Goal: Task Accomplishment & Management: Manage account settings

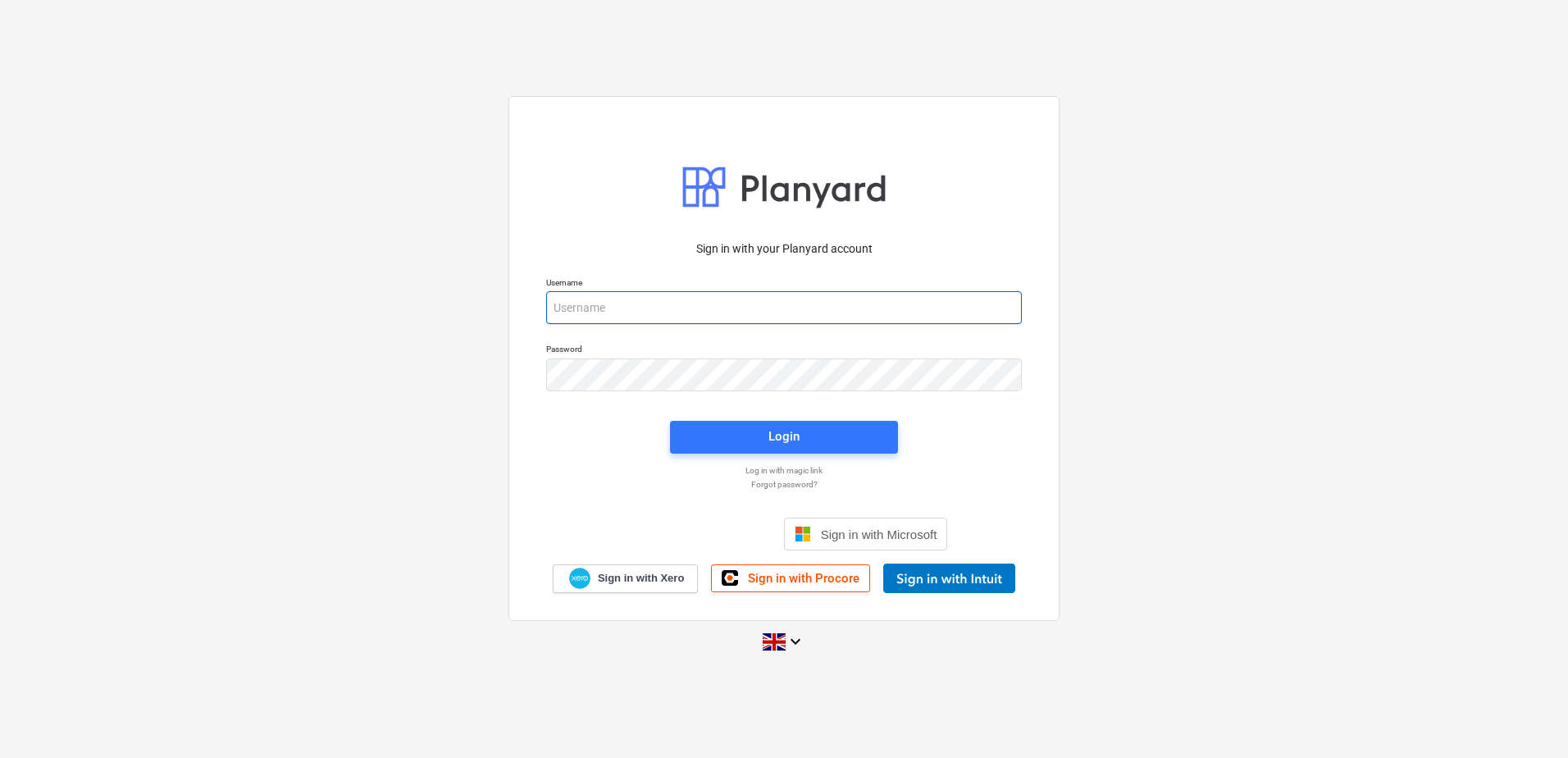
drag, startPoint x: 608, startPoint y: 291, endPoint x: 601, endPoint y: 309, distance: 19.3
click at [608, 297] on input "email" at bounding box center [784, 307] width 476 height 33
type input "[EMAIL_ADDRESS][DOMAIN_NAME]"
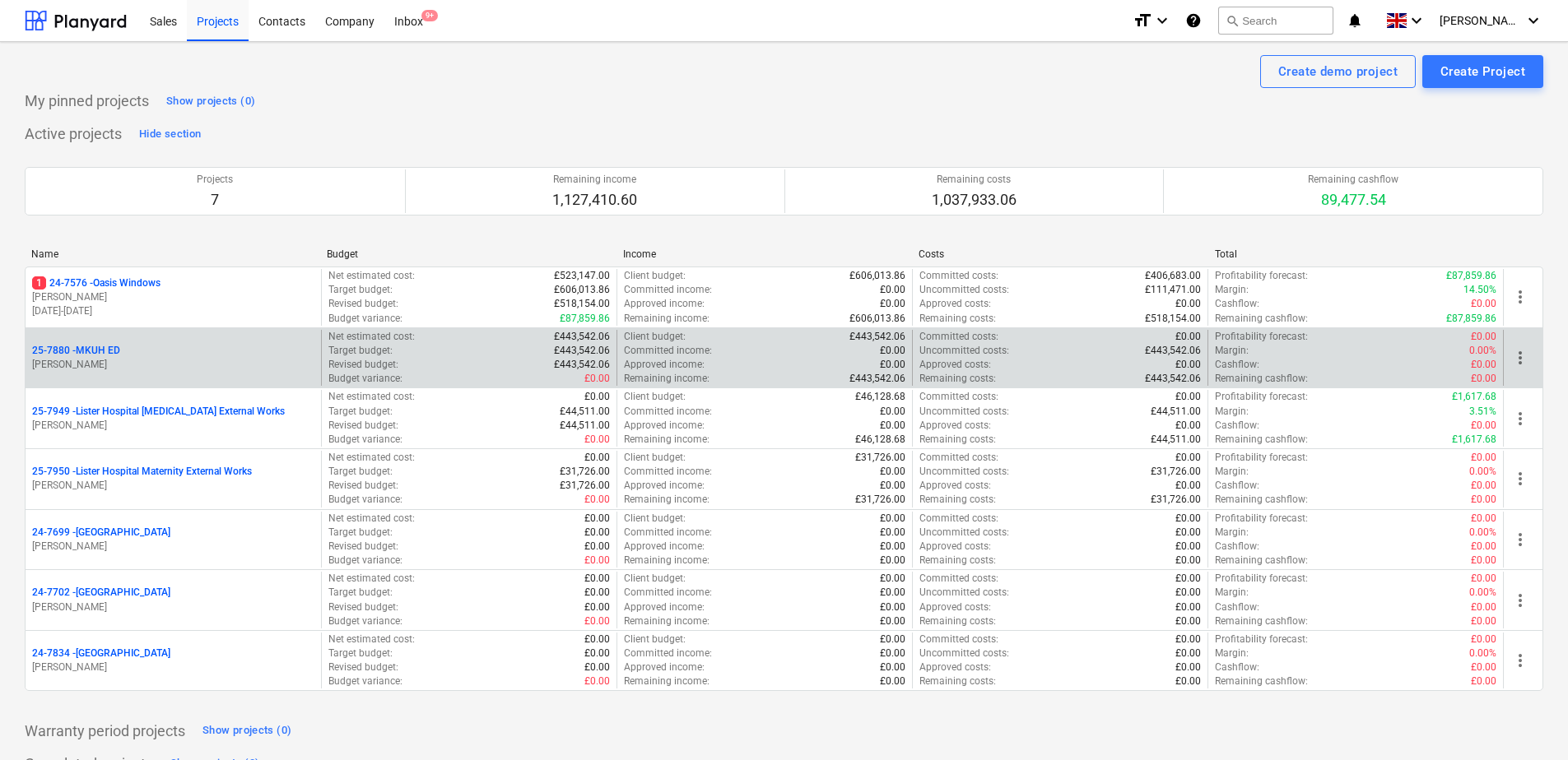
click at [113, 352] on p "25-7880 - MKUH ED" at bounding box center [76, 351] width 88 height 14
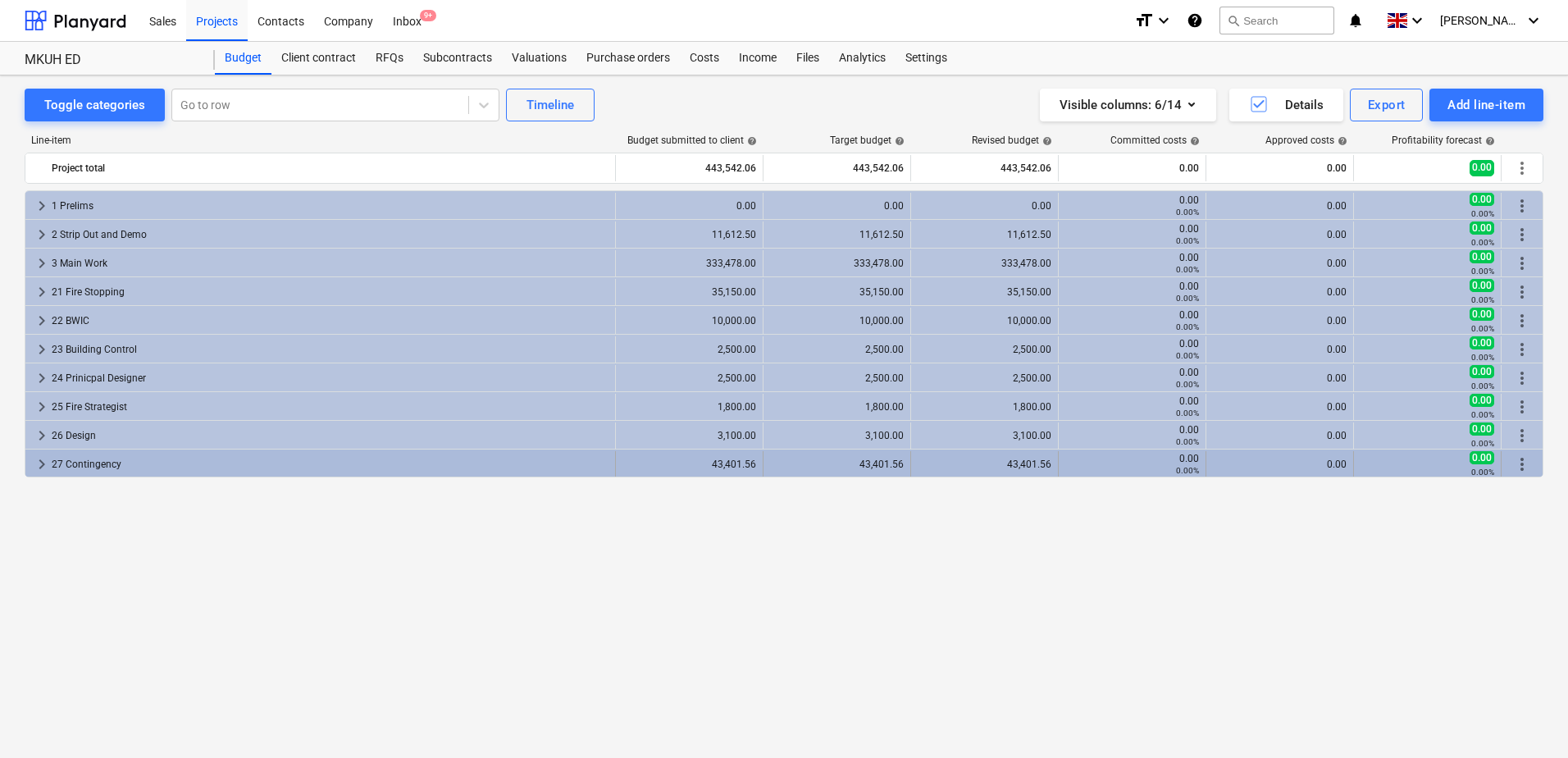
click at [38, 463] on span "keyboard_arrow_right" at bounding box center [41, 464] width 19 height 19
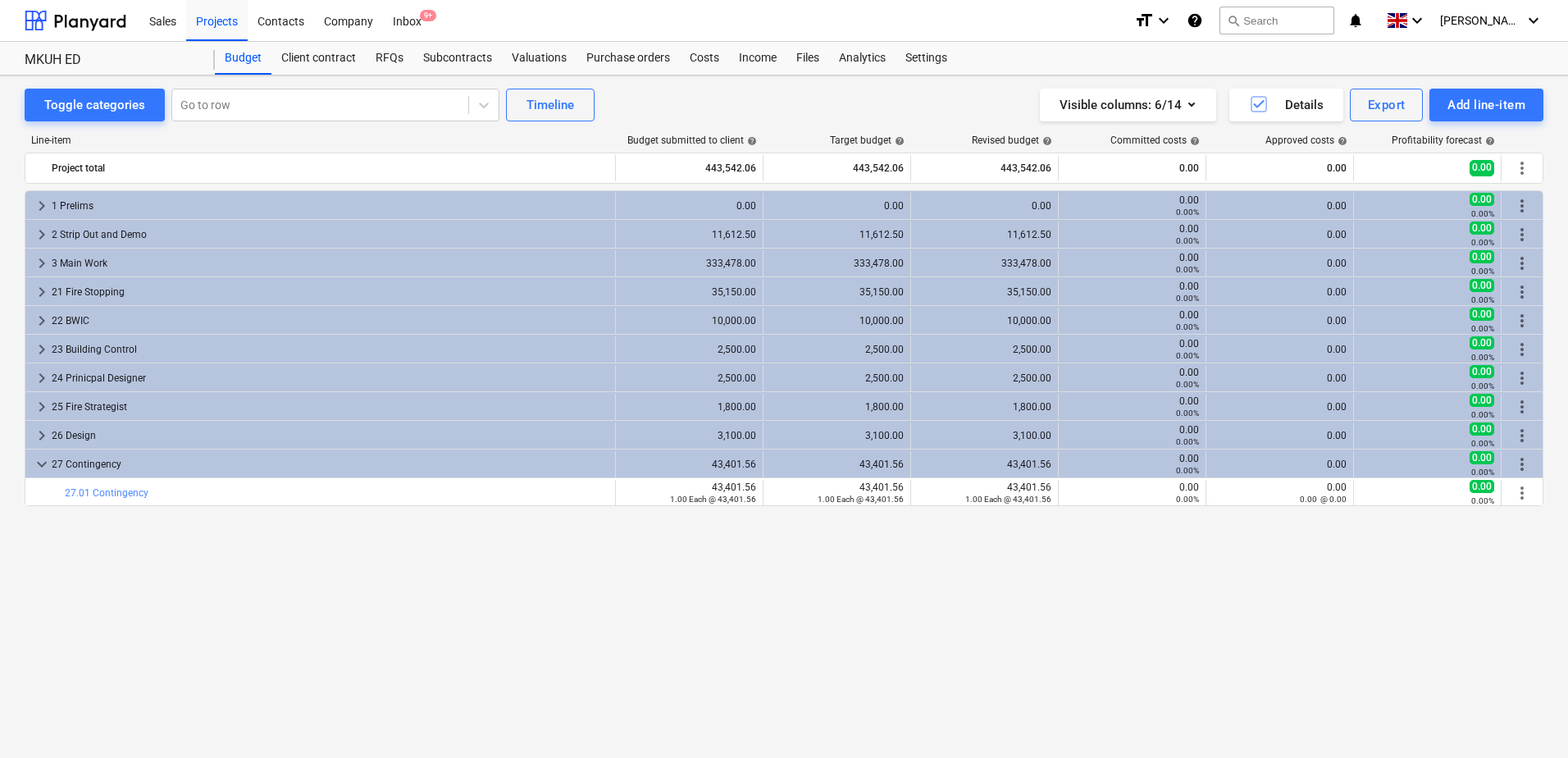
click at [38, 463] on span "keyboard_arrow_down" at bounding box center [41, 464] width 19 height 19
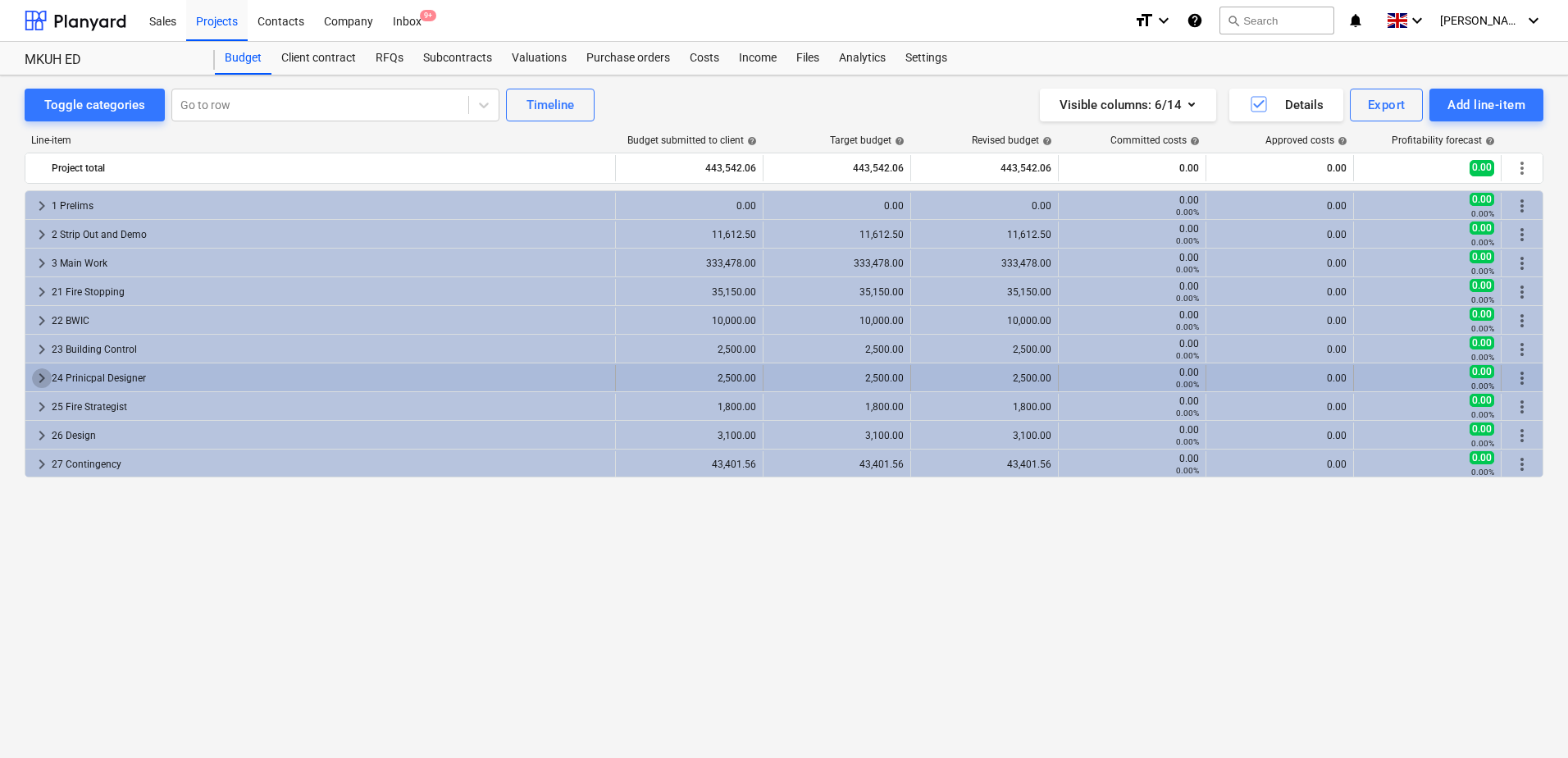
click at [38, 374] on span "keyboard_arrow_right" at bounding box center [41, 378] width 19 height 19
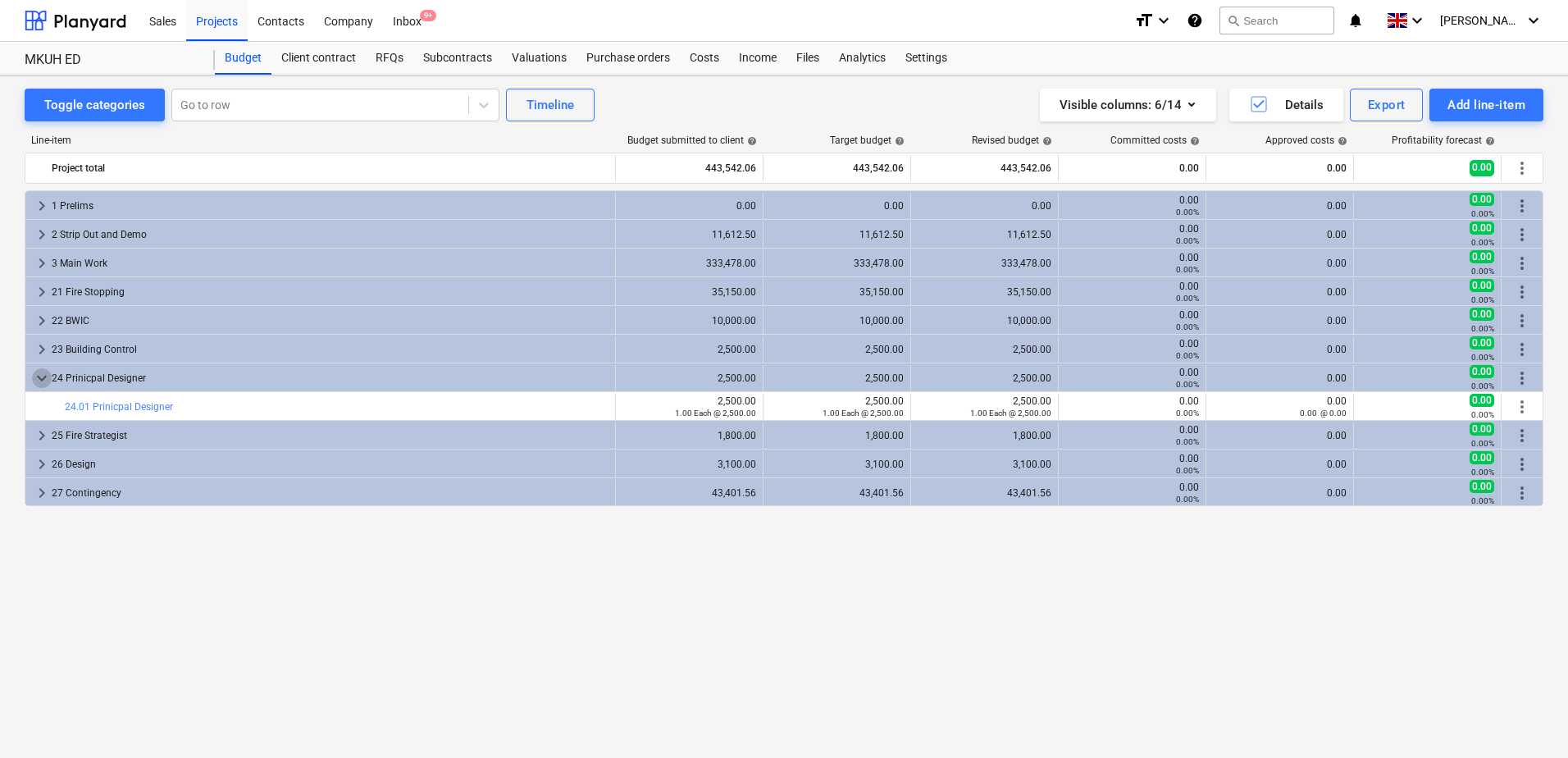
click at [38, 374] on span "keyboard_arrow_down" at bounding box center [41, 378] width 19 height 19
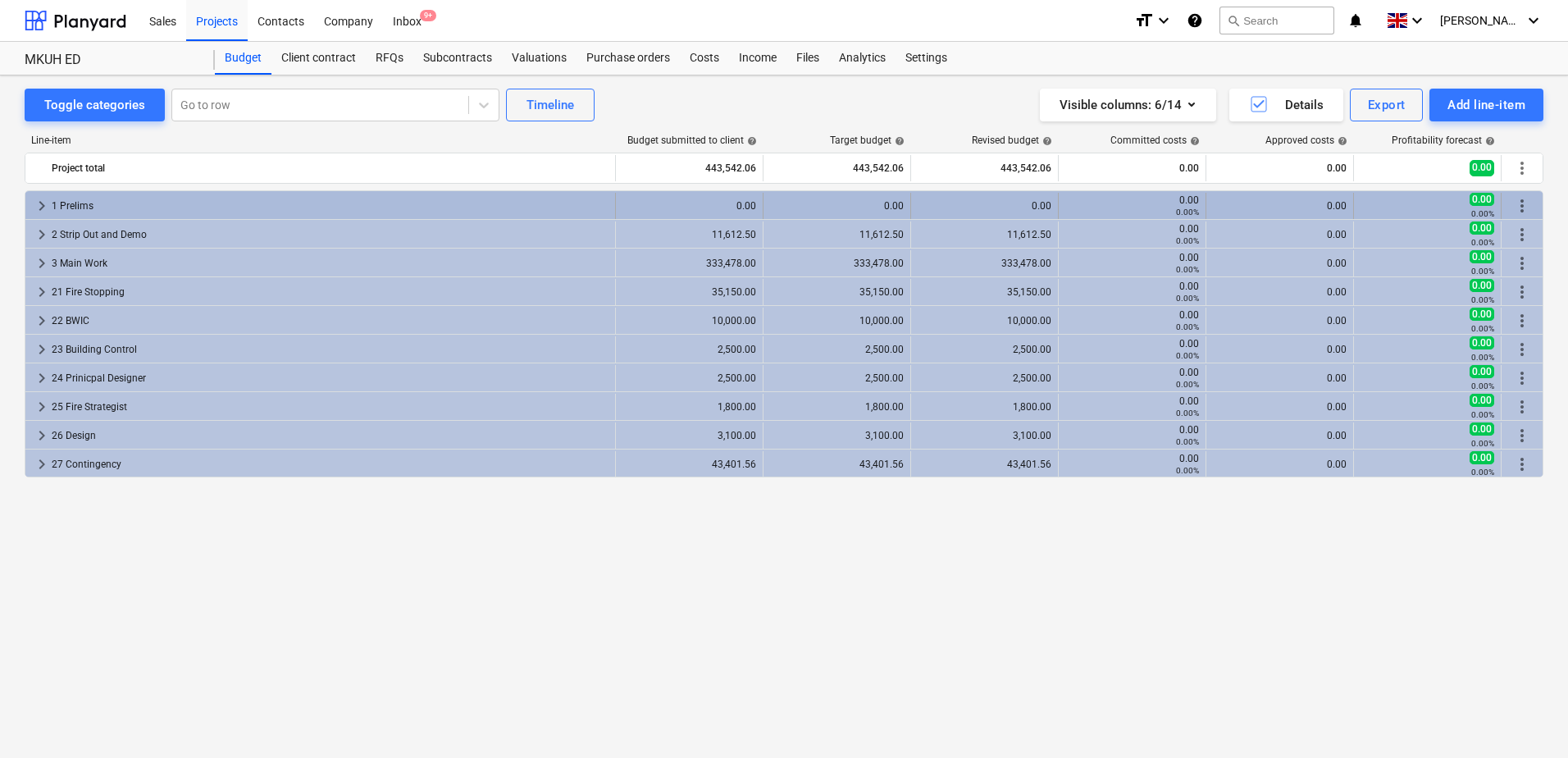
click at [660, 196] on div "0.00" at bounding box center [690, 206] width 134 height 26
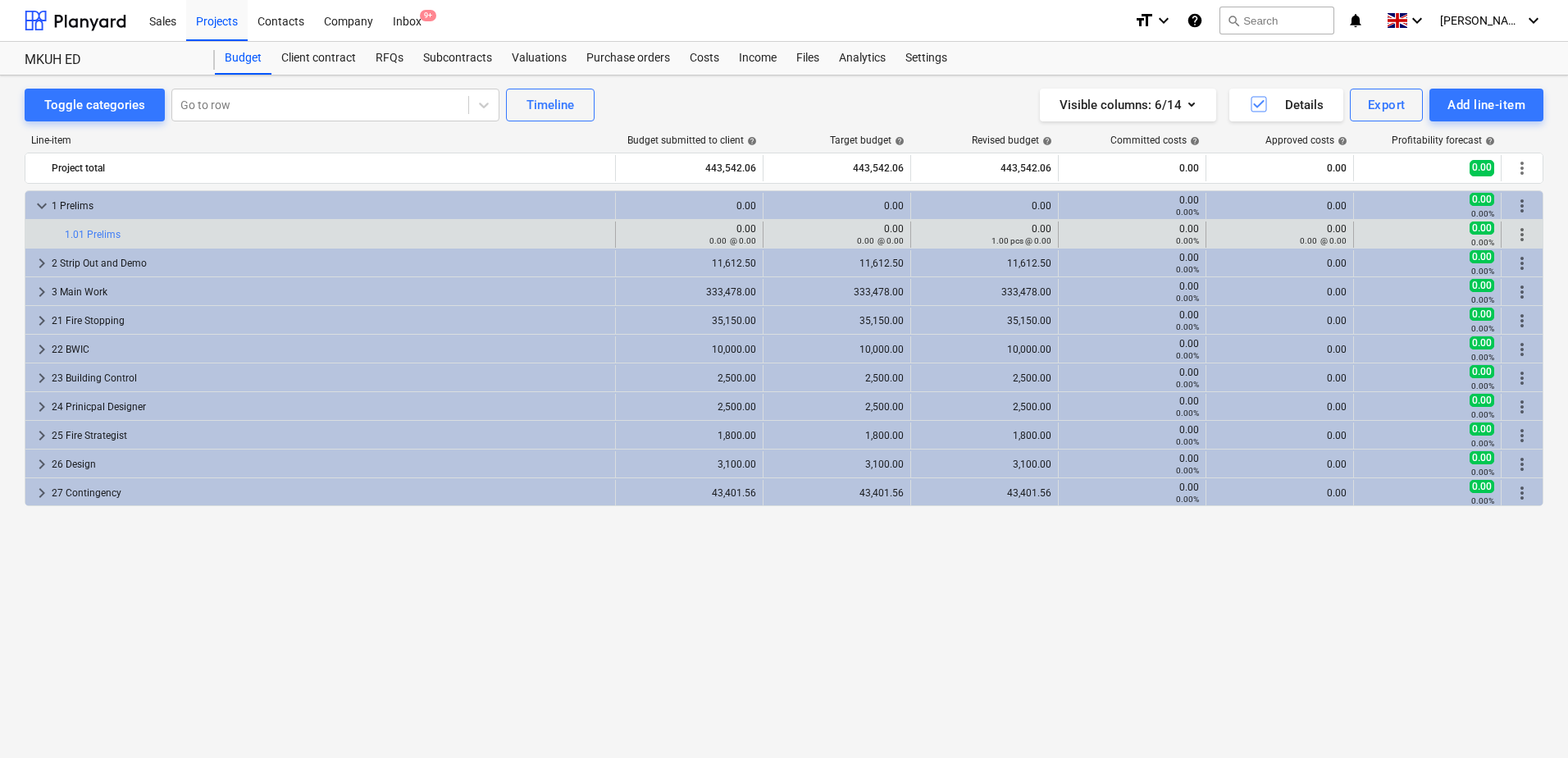
click at [664, 221] on div "edit 0.00 0.00 @ 0.00" at bounding box center [690, 234] width 134 height 26
click at [661, 233] on div "0.00 0.00 @ 0.00" at bounding box center [690, 234] width 134 height 23
click at [630, 236] on div "0.00 @ 0.00" at bounding box center [690, 240] width 134 height 11
click at [629, 234] on span "edit" at bounding box center [632, 234] width 13 height 13
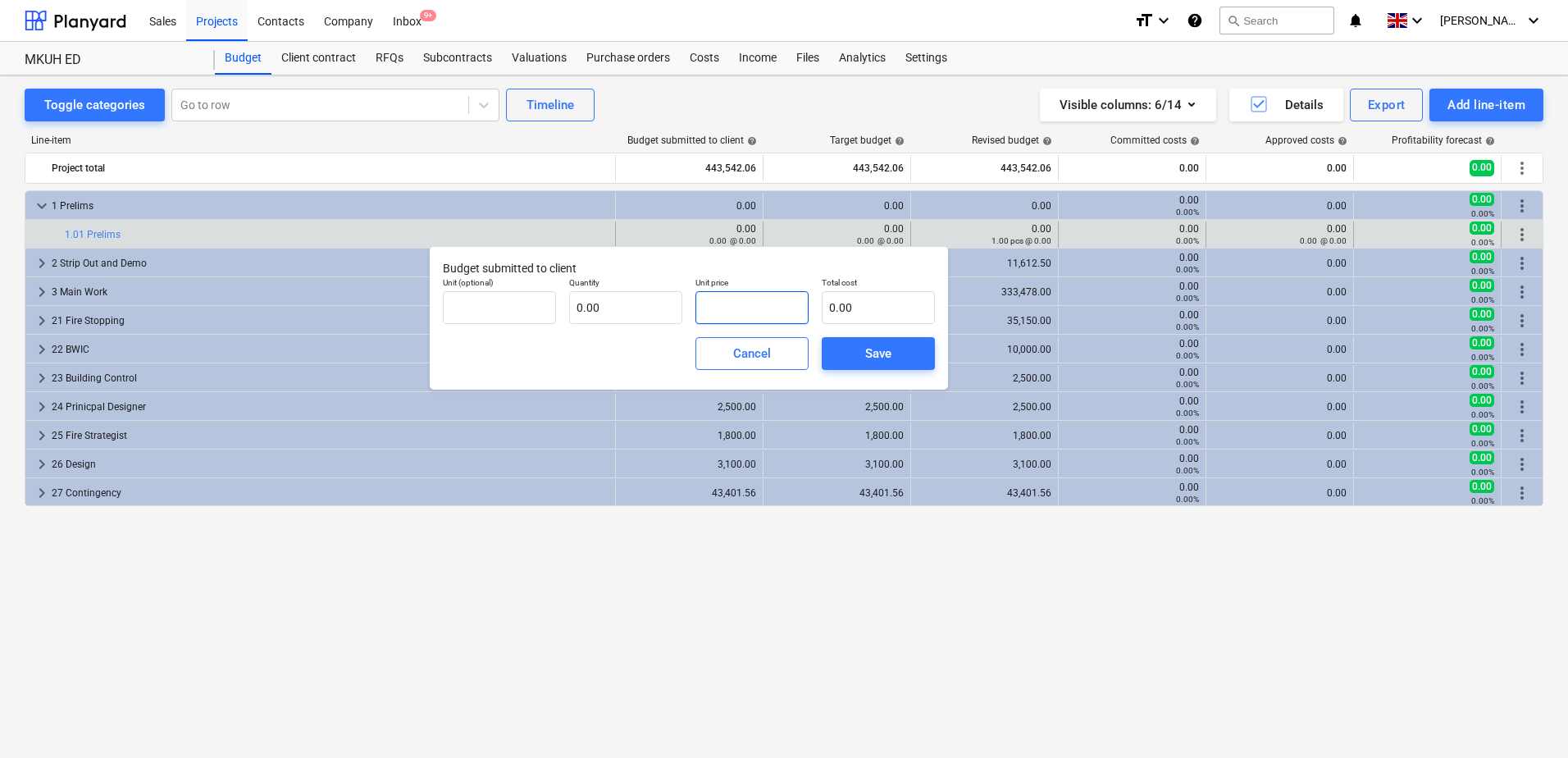
click at [719, 311] on input "text" at bounding box center [751, 307] width 113 height 33
type input "pcs"
type input "3"
type input "1.00"
type input "3.00"
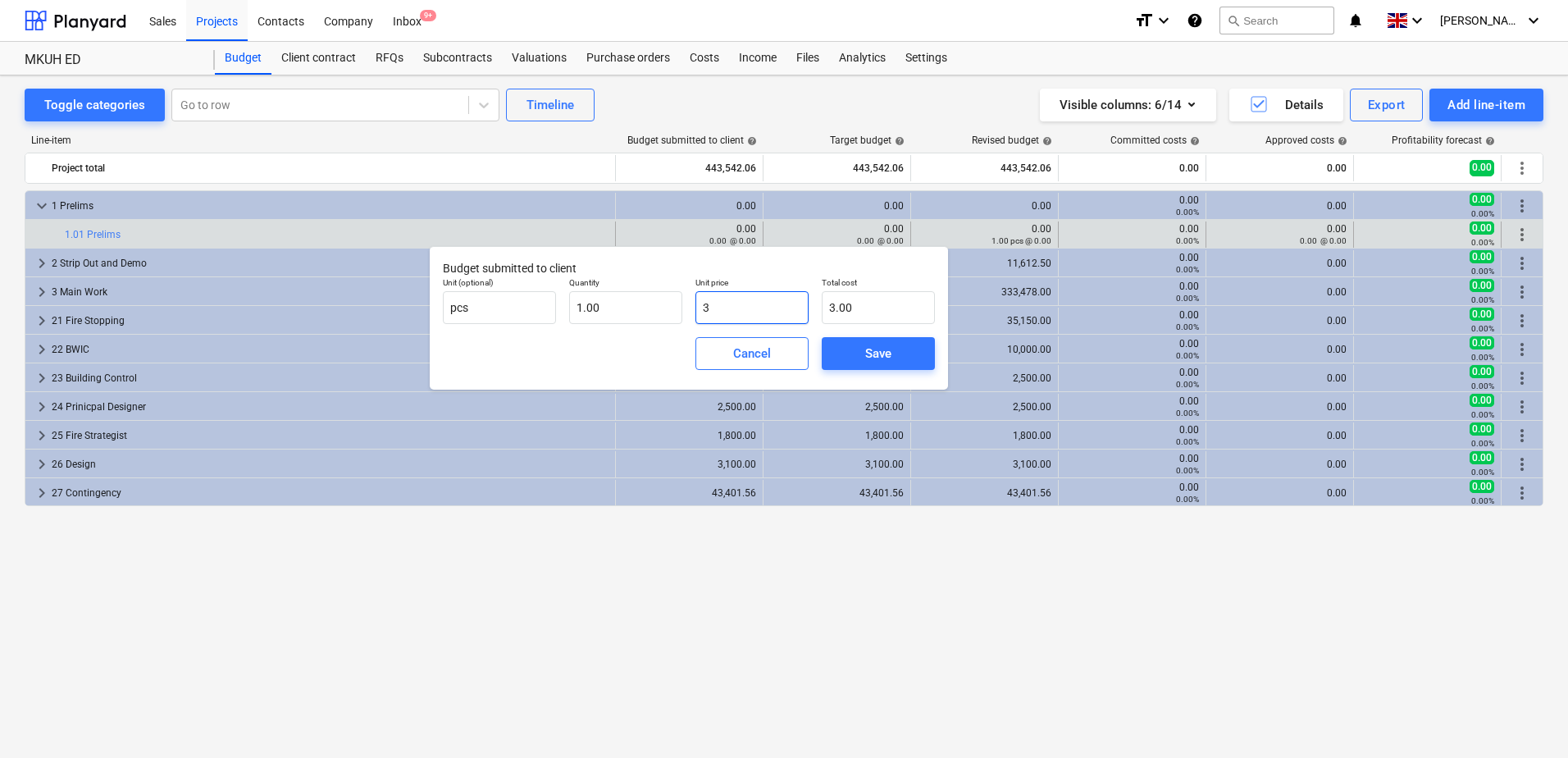
type input "33"
type input "33.00"
type input "338"
type input "338.00"
type input "3387"
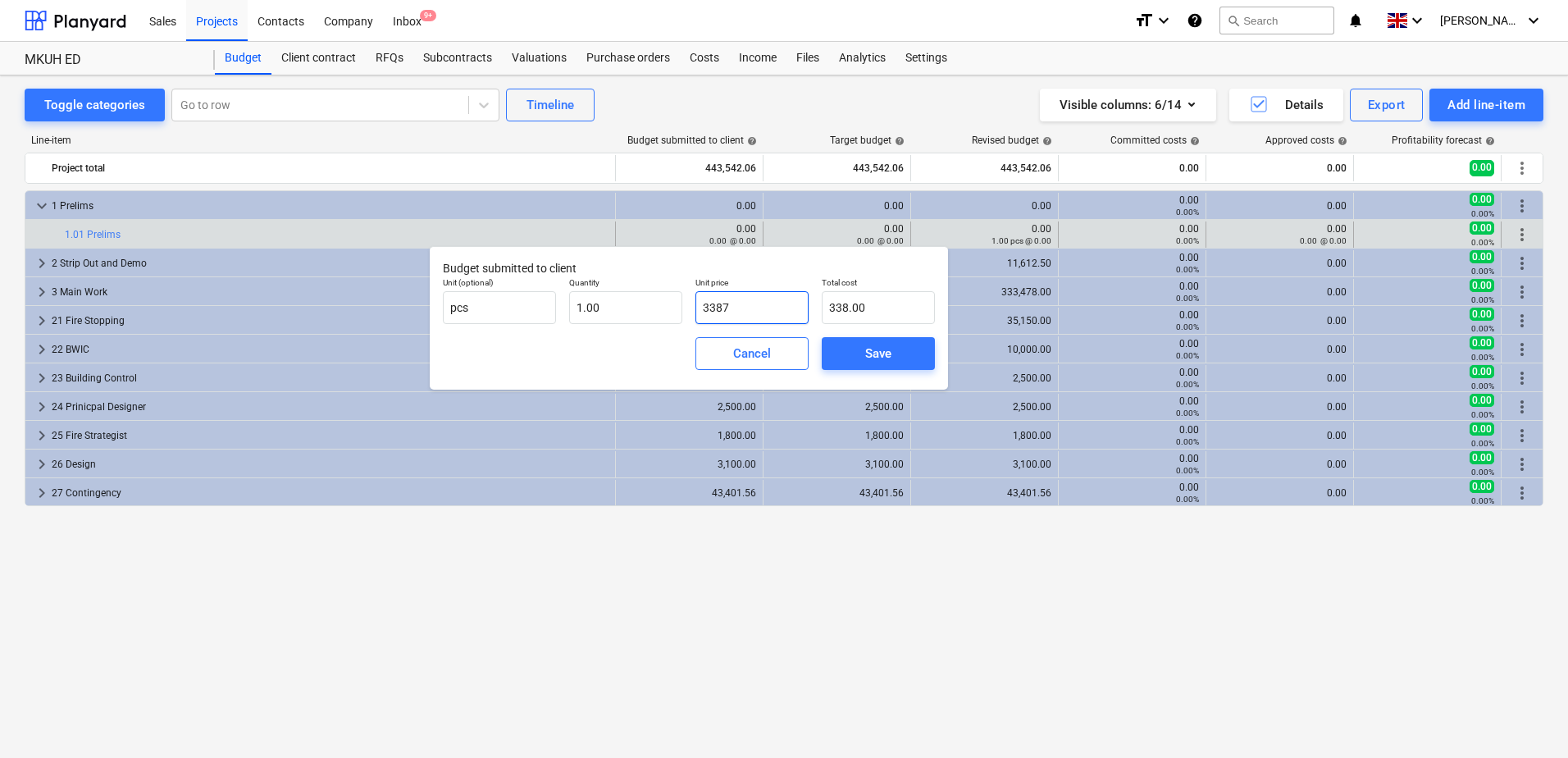
type input "3,387.00"
type input "33875"
type input "33,875.00"
type input "33875.05"
type input "33,875.05"
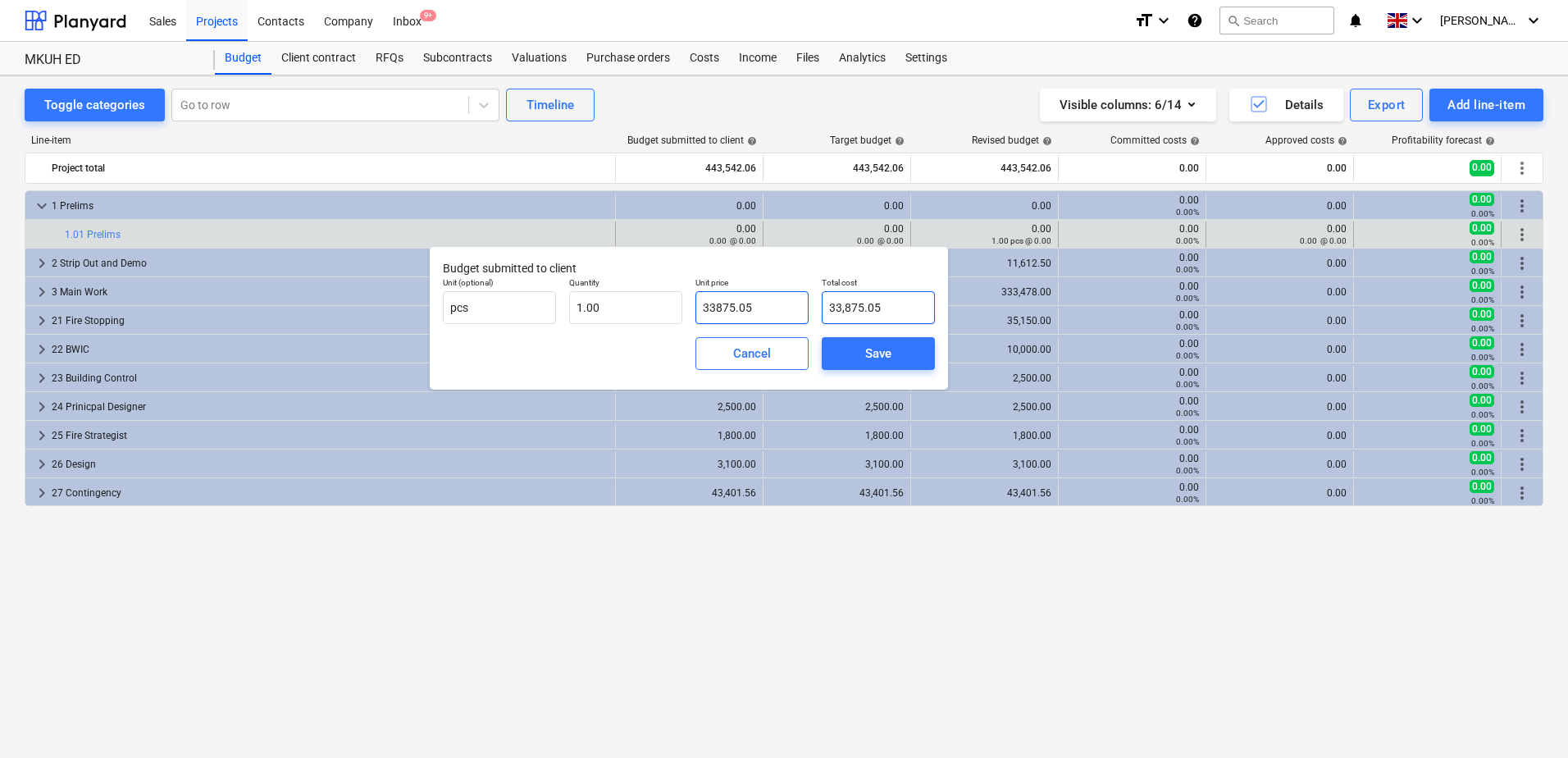
type input "33,875.05"
click at [849, 351] on span "Save" at bounding box center [878, 353] width 74 height 21
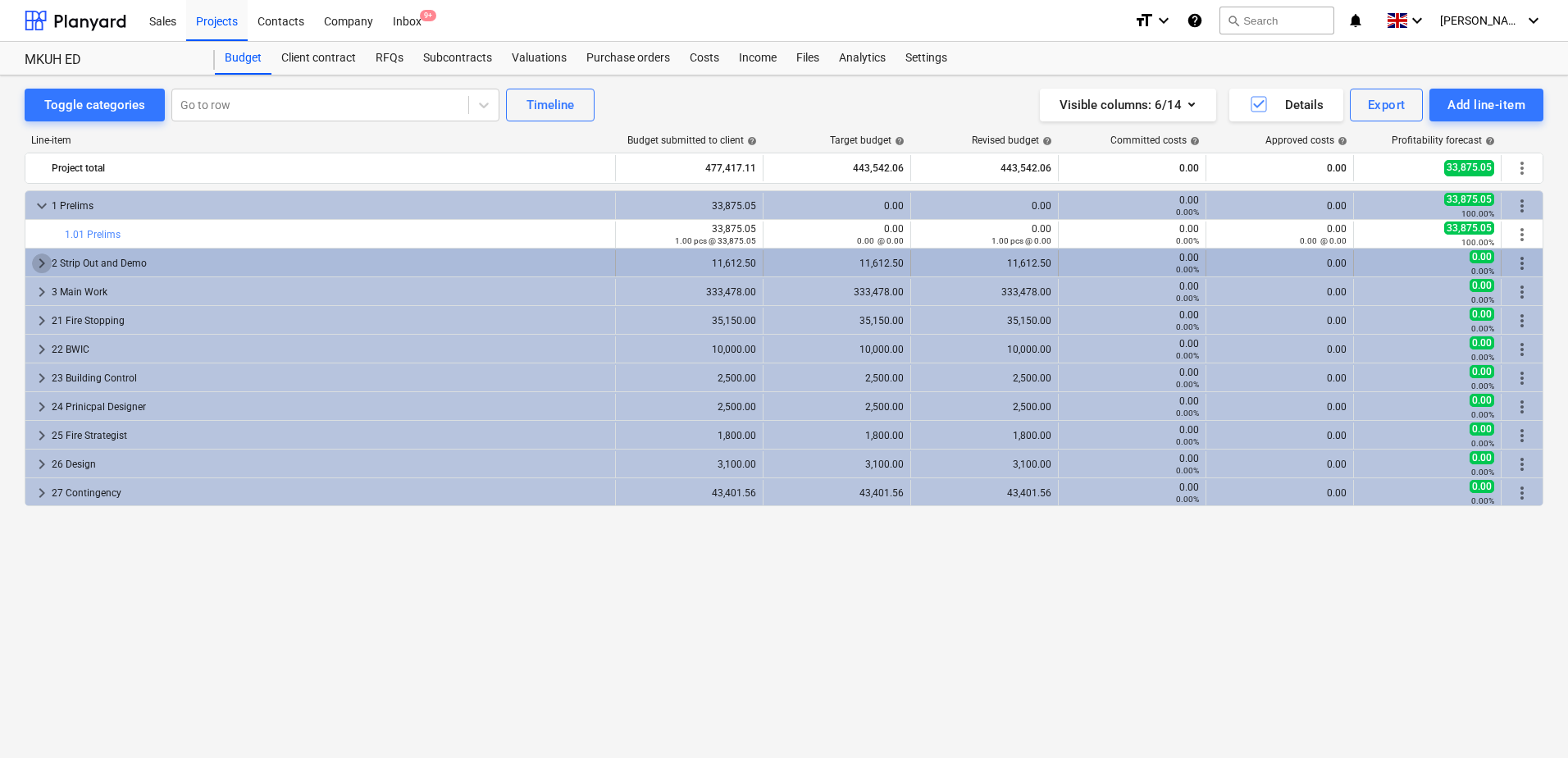
click at [41, 256] on span "keyboard_arrow_right" at bounding box center [41, 264] width 19 height 19
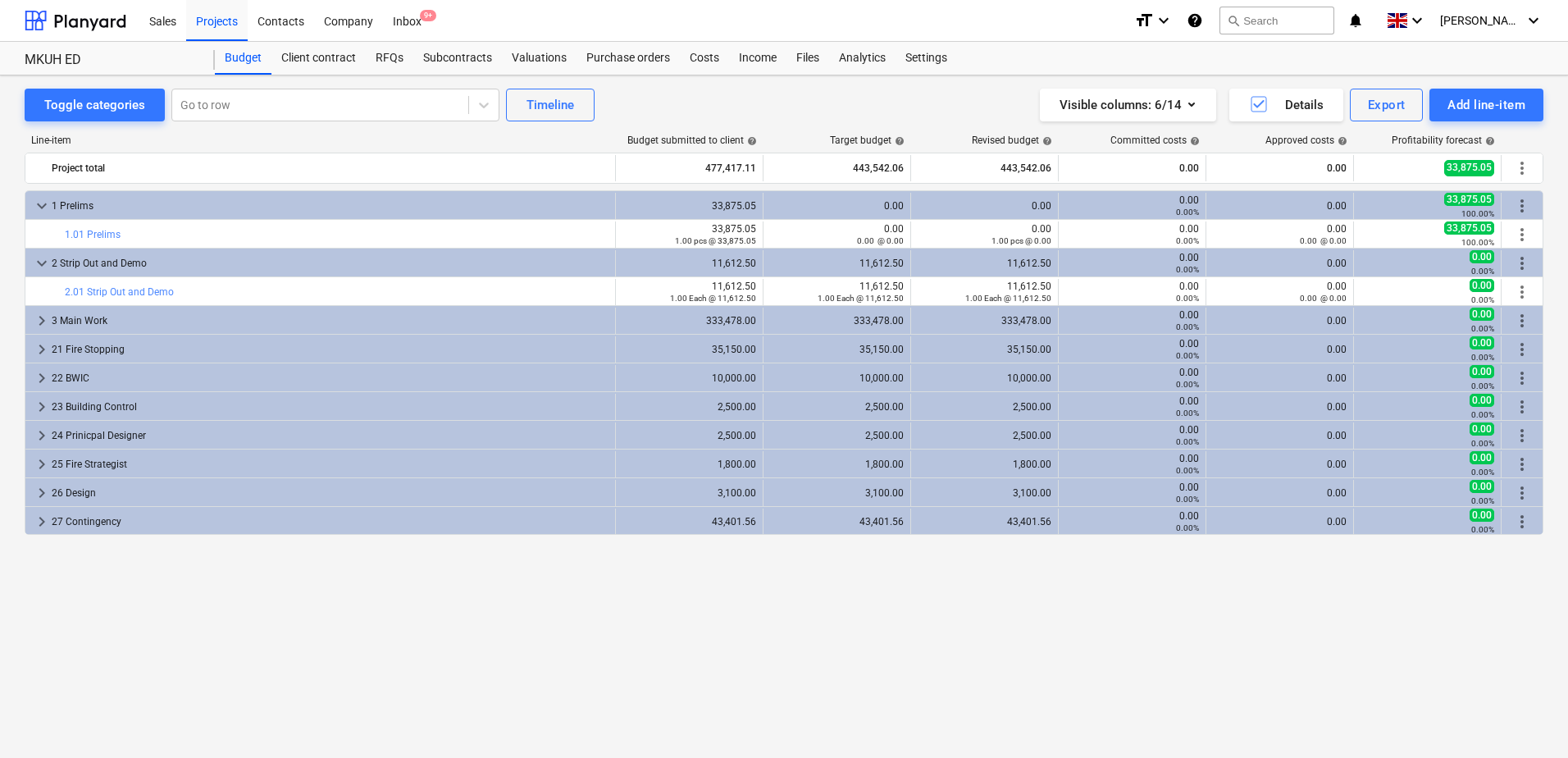
click at [41, 256] on span "keyboard_arrow_down" at bounding box center [41, 264] width 19 height 19
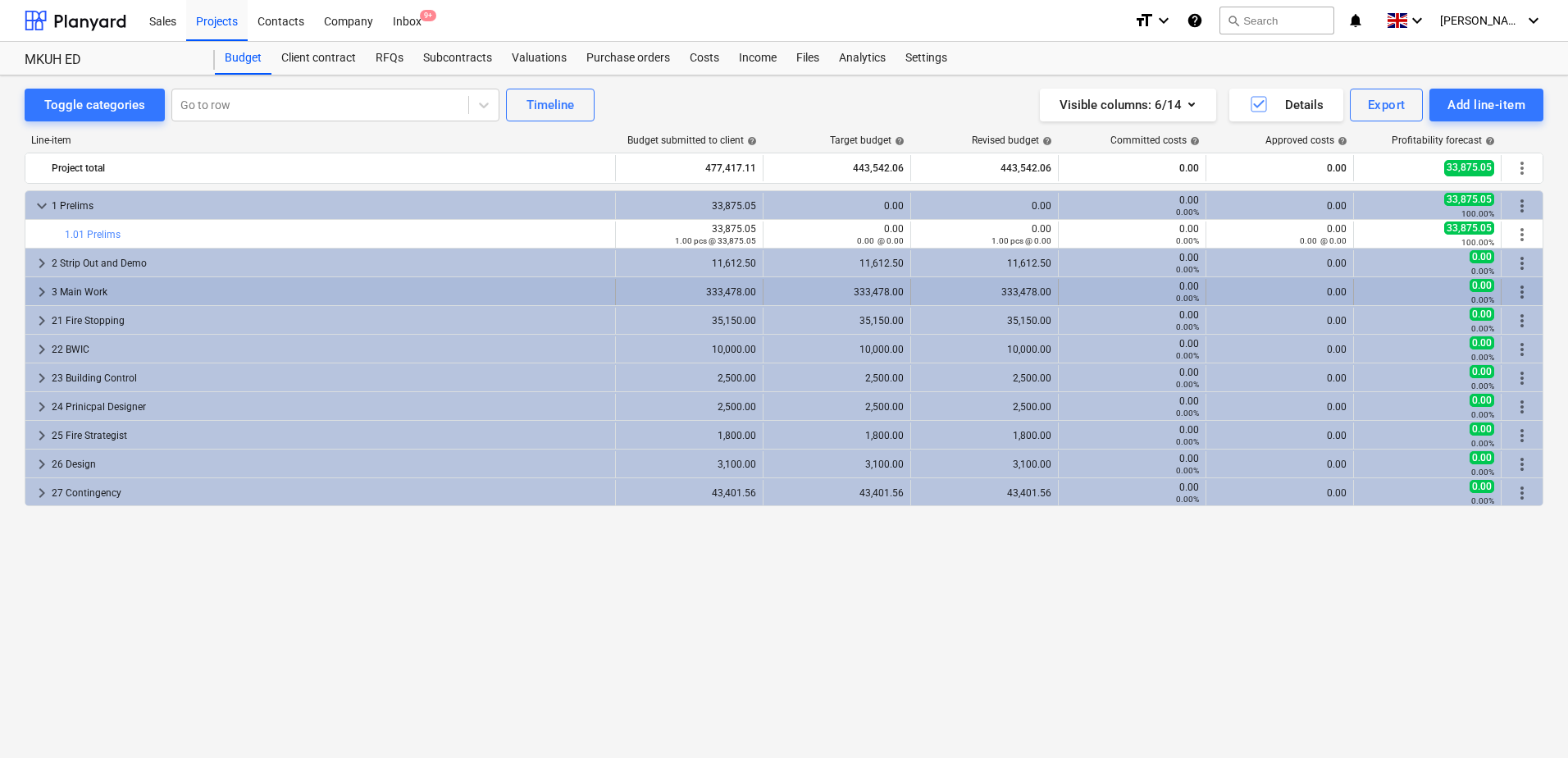
click at [39, 288] on span "keyboard_arrow_right" at bounding box center [41, 292] width 19 height 19
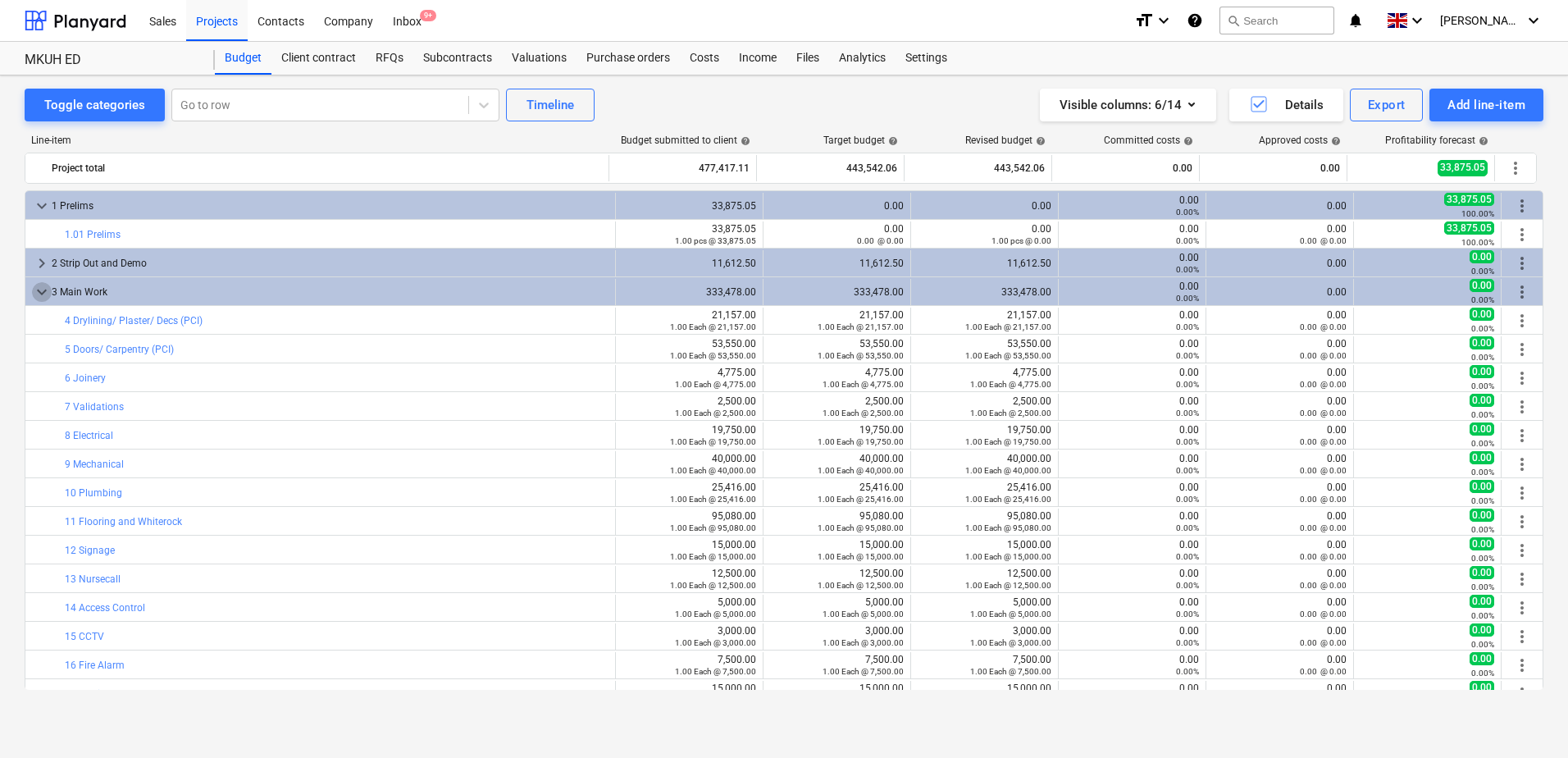
click at [39, 288] on span "keyboard_arrow_down" at bounding box center [41, 292] width 19 height 19
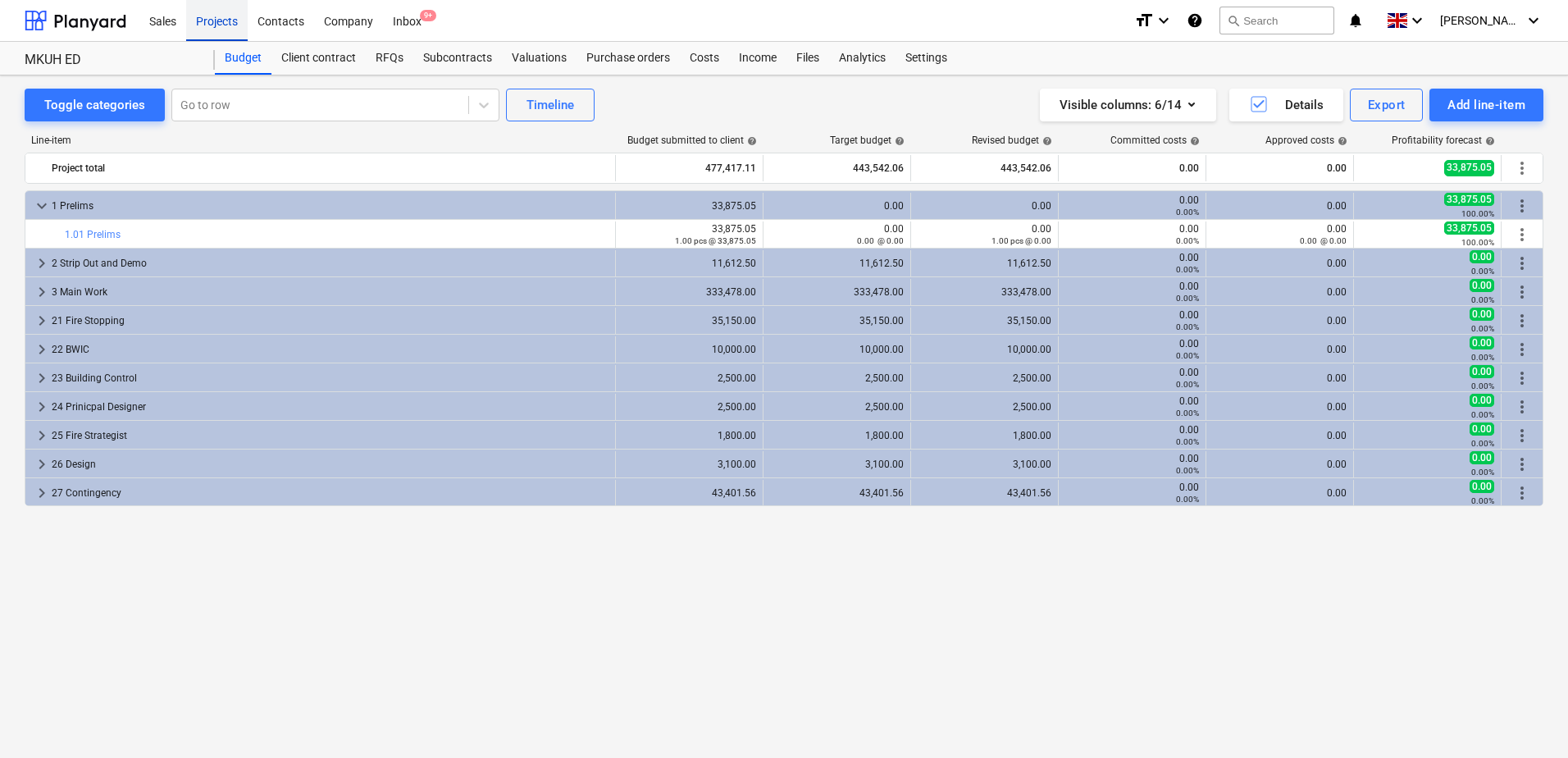
click at [216, 26] on div "Projects" at bounding box center [217, 19] width 62 height 41
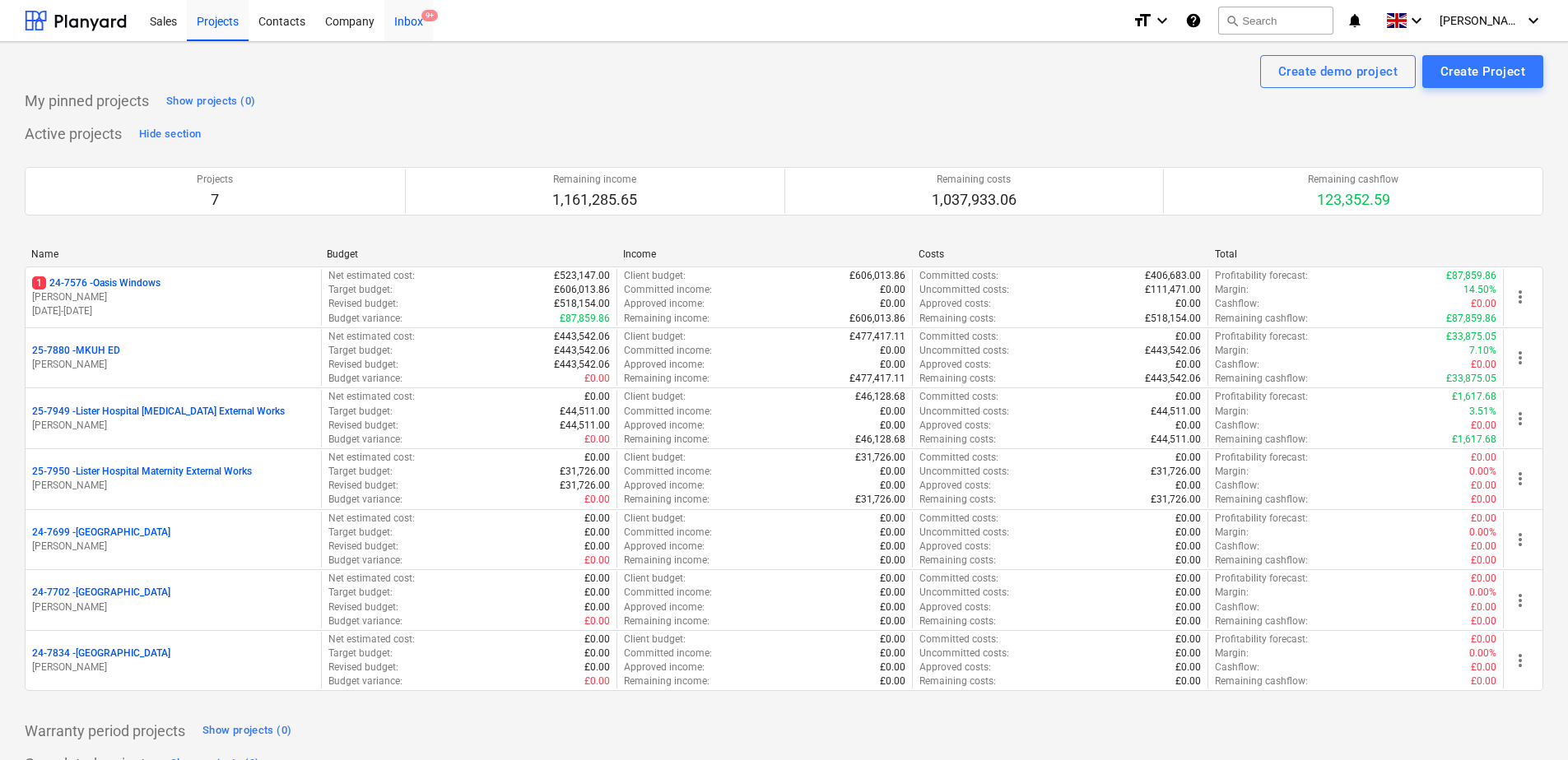
click at [400, 20] on div "Inbox 9+" at bounding box center [408, 19] width 49 height 42
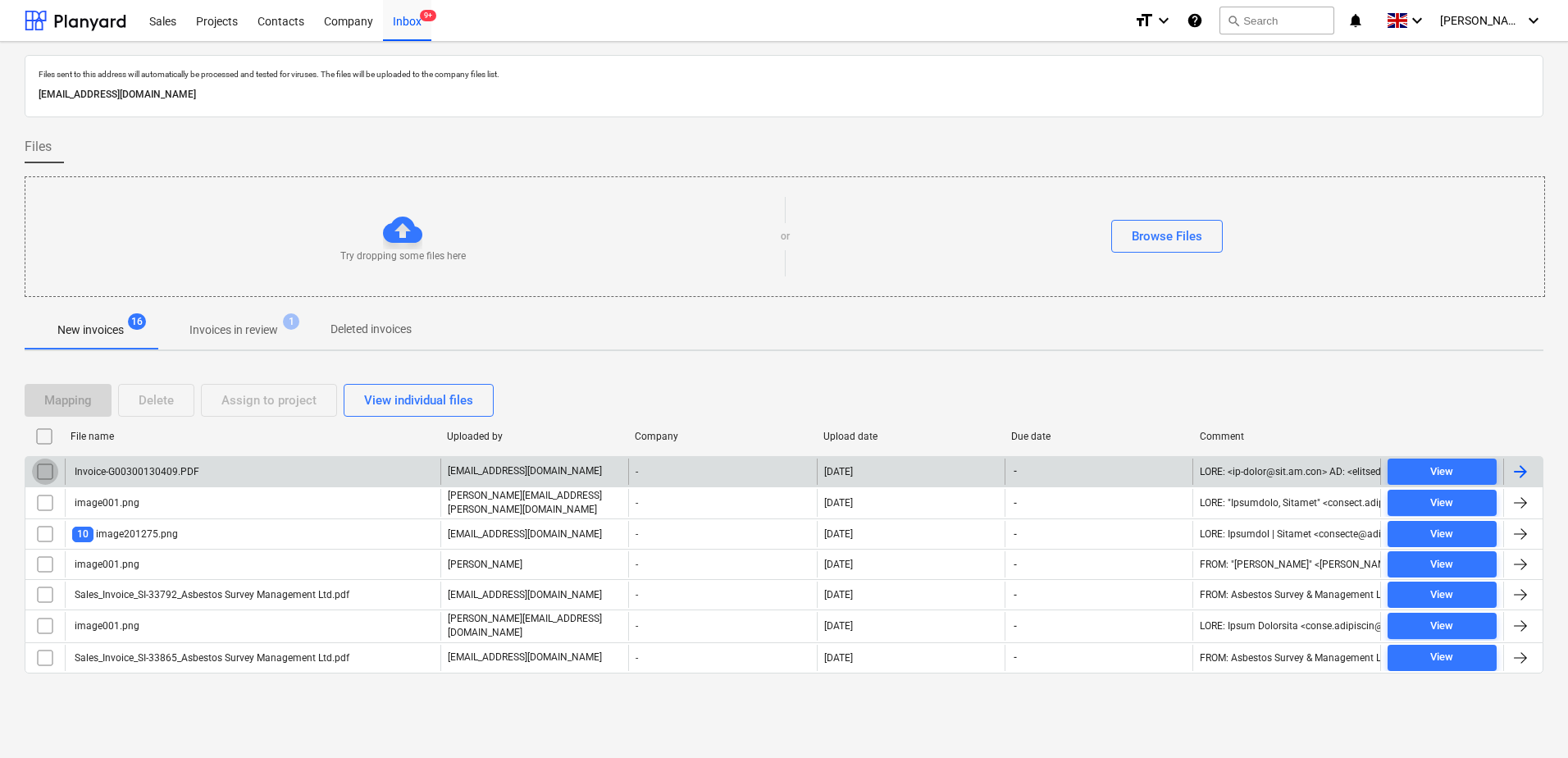
click at [38, 471] on input "checkbox" at bounding box center [45, 472] width 26 height 26
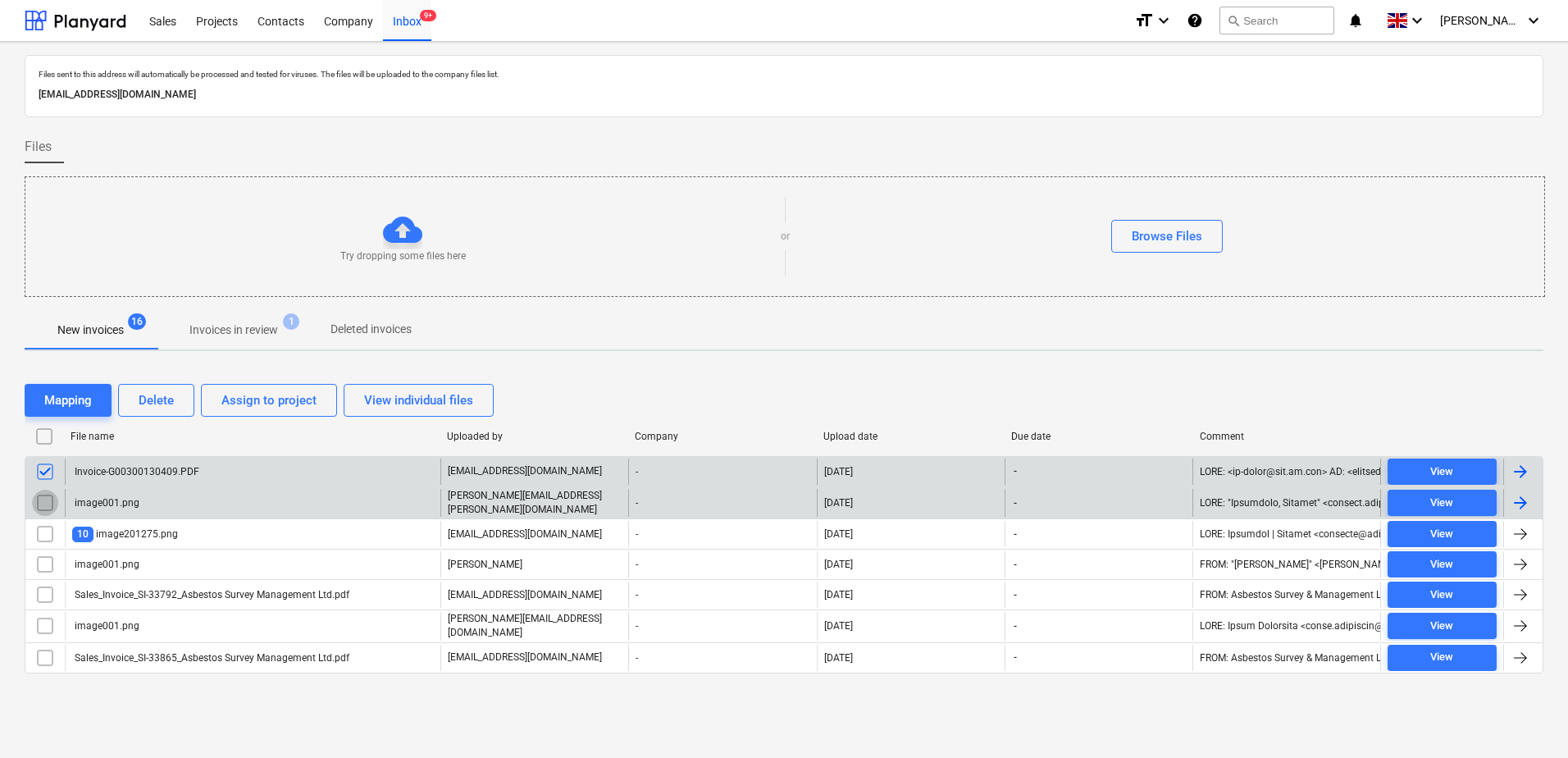
click at [39, 494] on input "checkbox" at bounding box center [45, 503] width 26 height 26
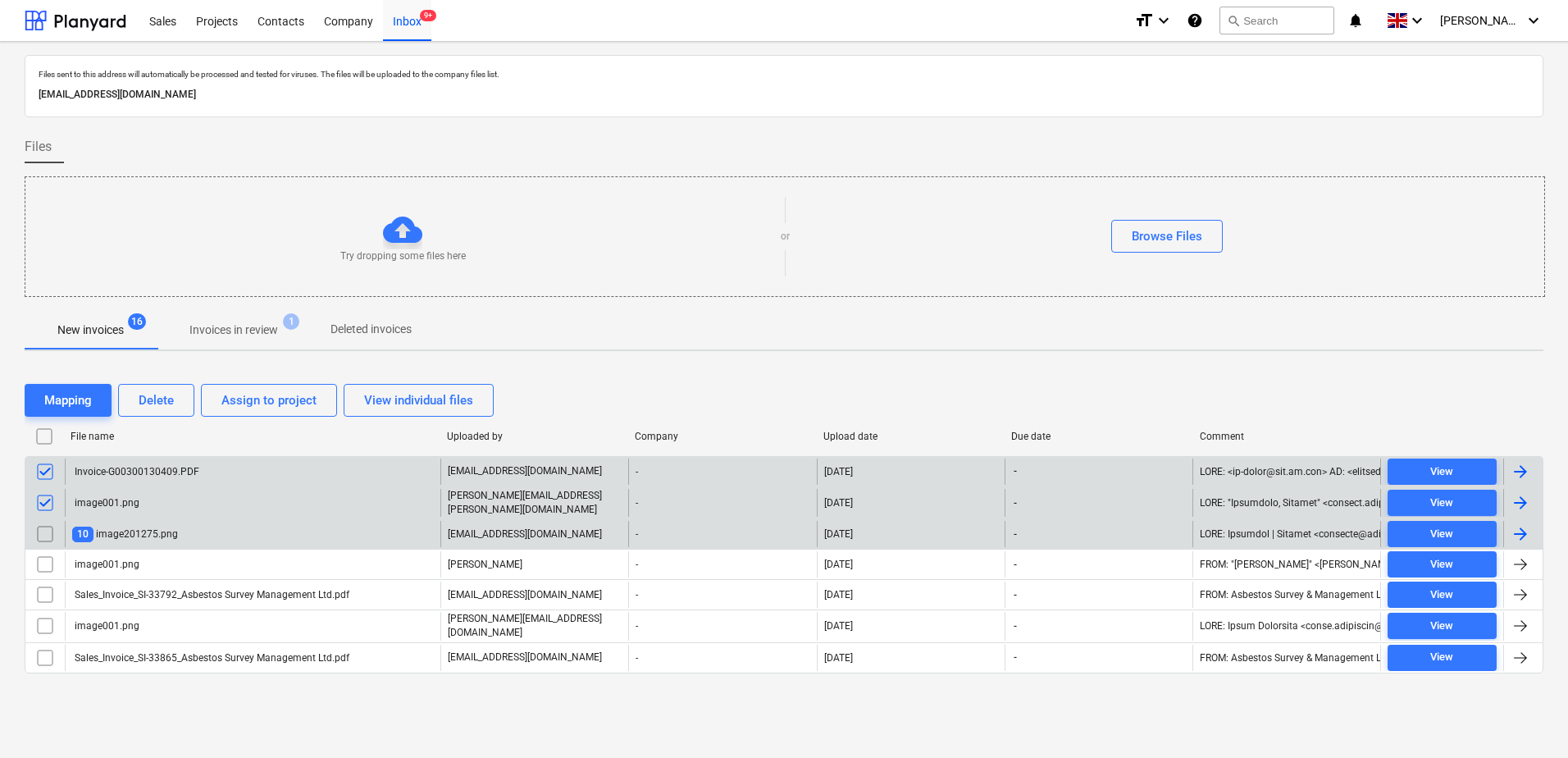
click at [42, 528] on input "checkbox" at bounding box center [45, 534] width 26 height 26
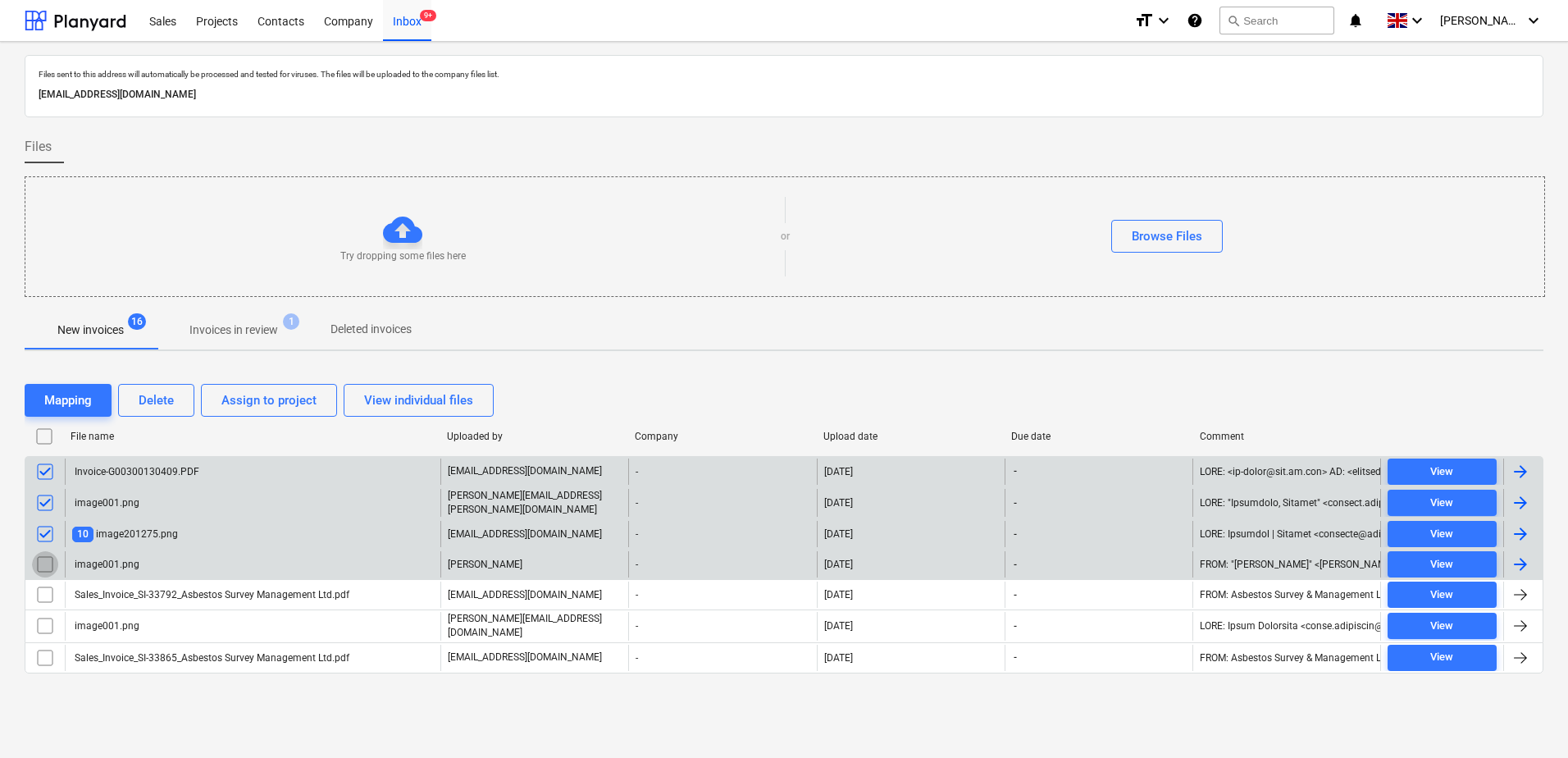
click at [45, 561] on input "checkbox" at bounding box center [45, 565] width 26 height 26
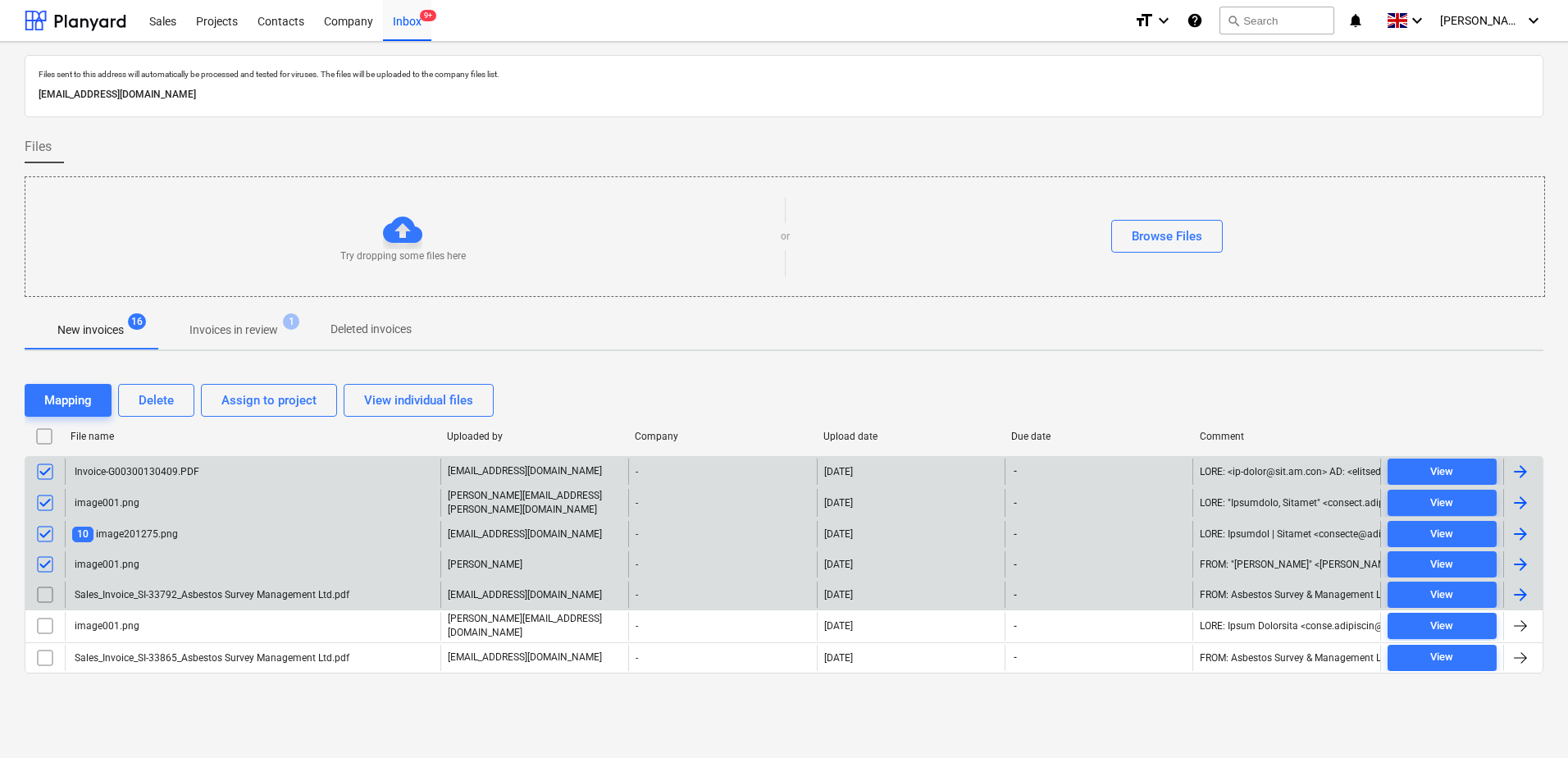
click at [46, 590] on input "checkbox" at bounding box center [45, 595] width 26 height 26
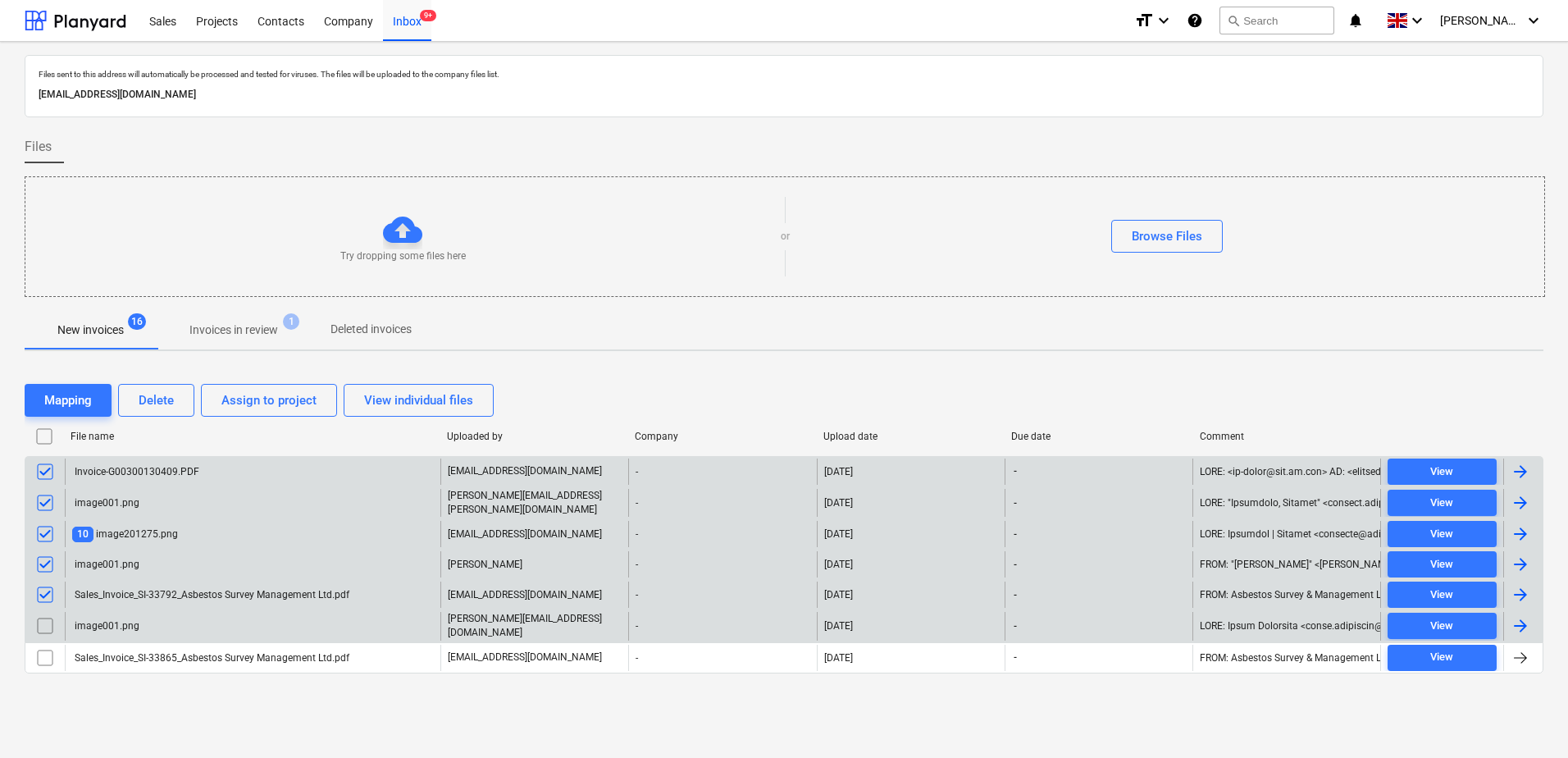
click at [42, 625] on input "checkbox" at bounding box center [45, 626] width 26 height 26
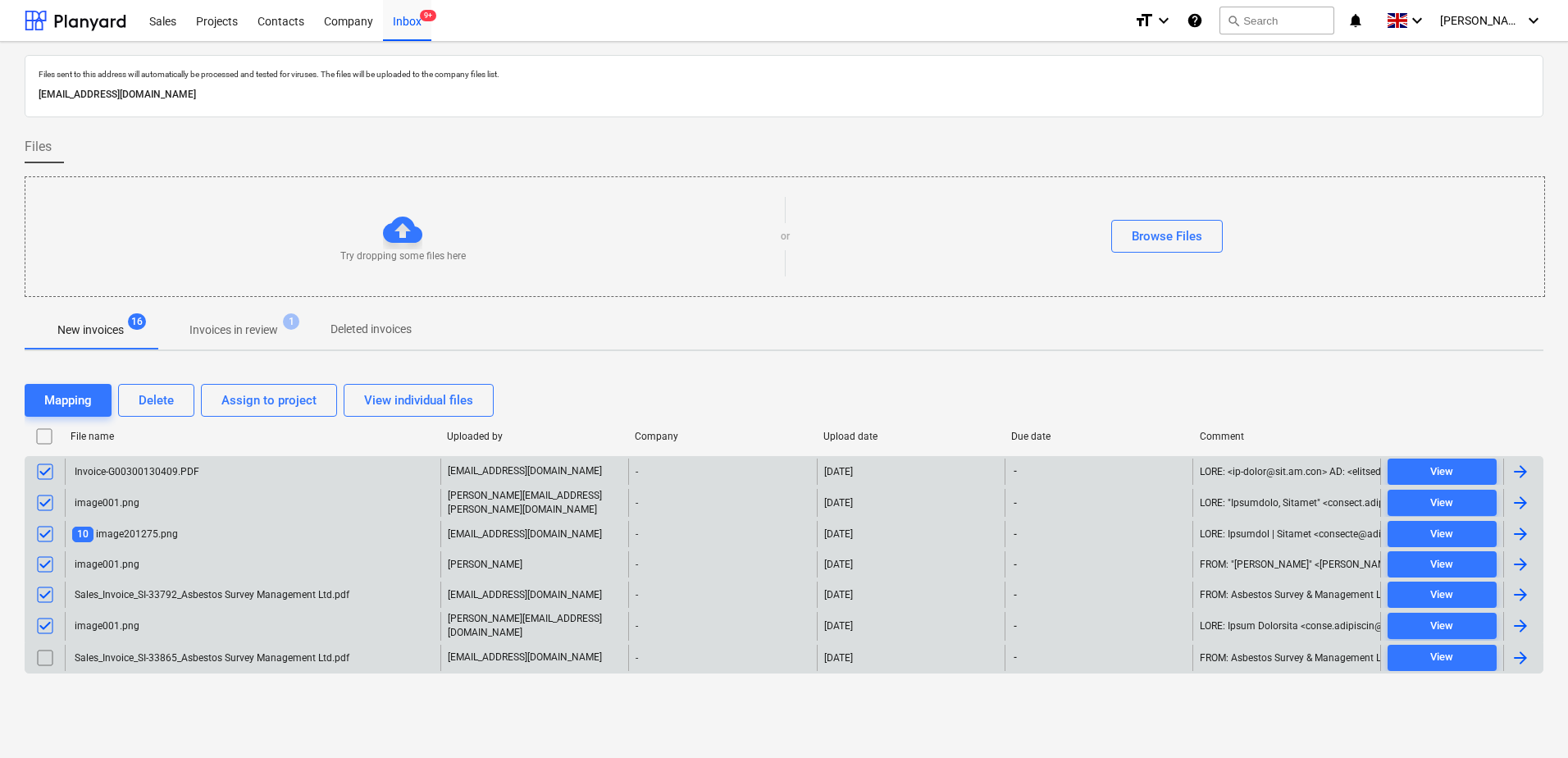
click at [41, 658] on input "checkbox" at bounding box center [45, 658] width 26 height 26
click at [152, 399] on div "Delete" at bounding box center [156, 400] width 35 height 21
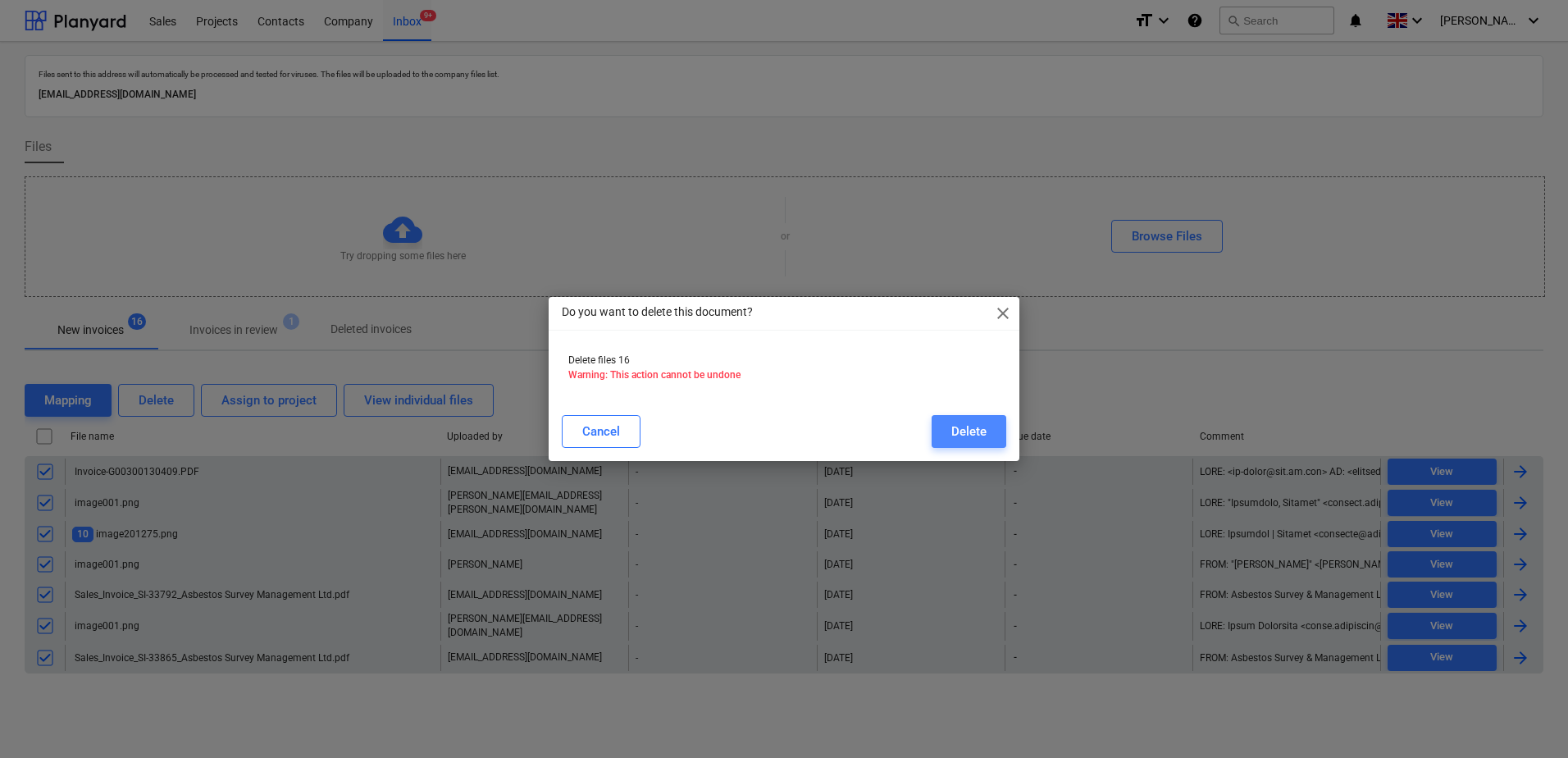
click at [961, 432] on div "Delete" at bounding box center [969, 432] width 35 height 21
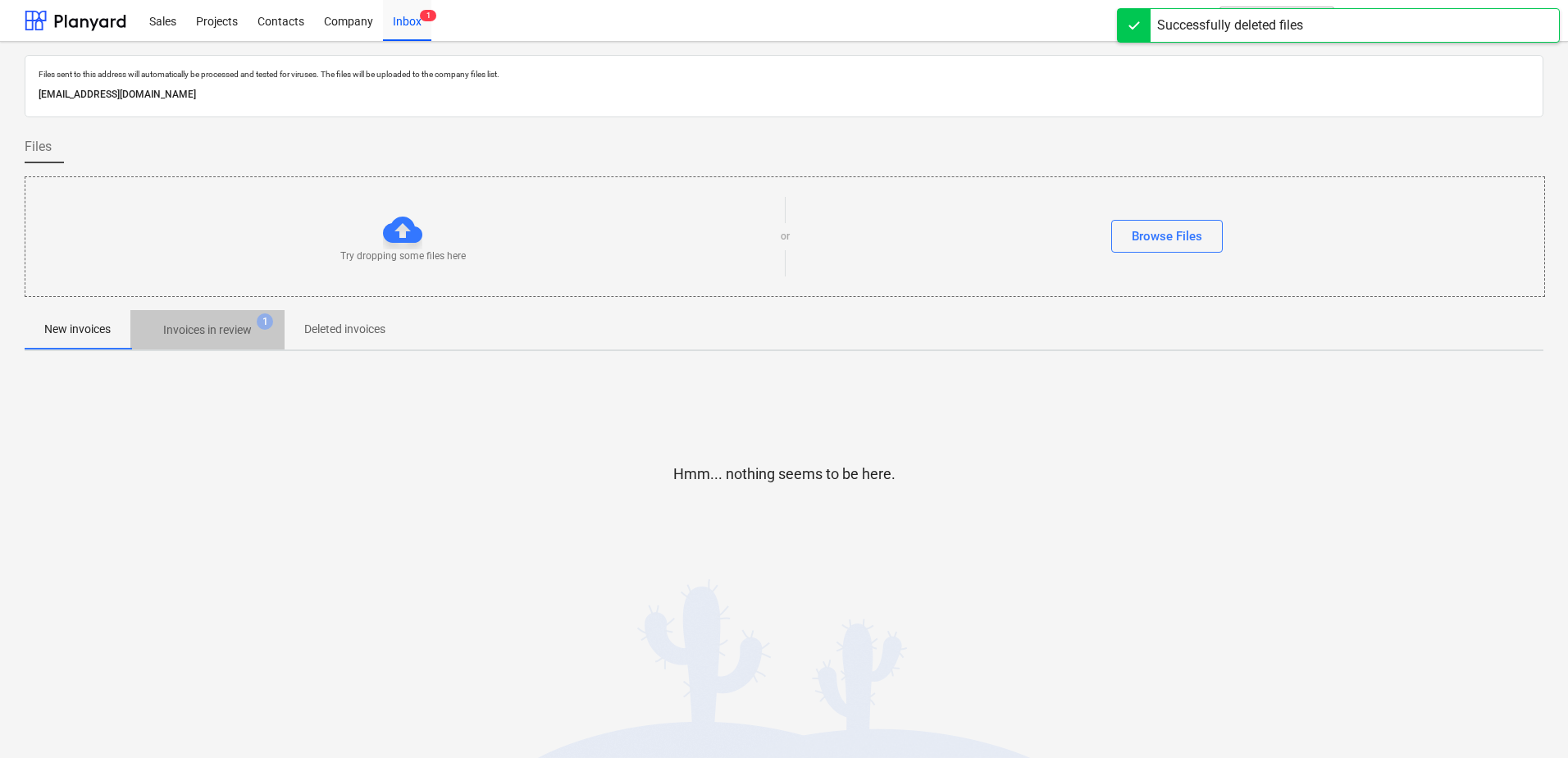
click at [198, 335] on p "Invoices in review" at bounding box center [207, 331] width 89 height 18
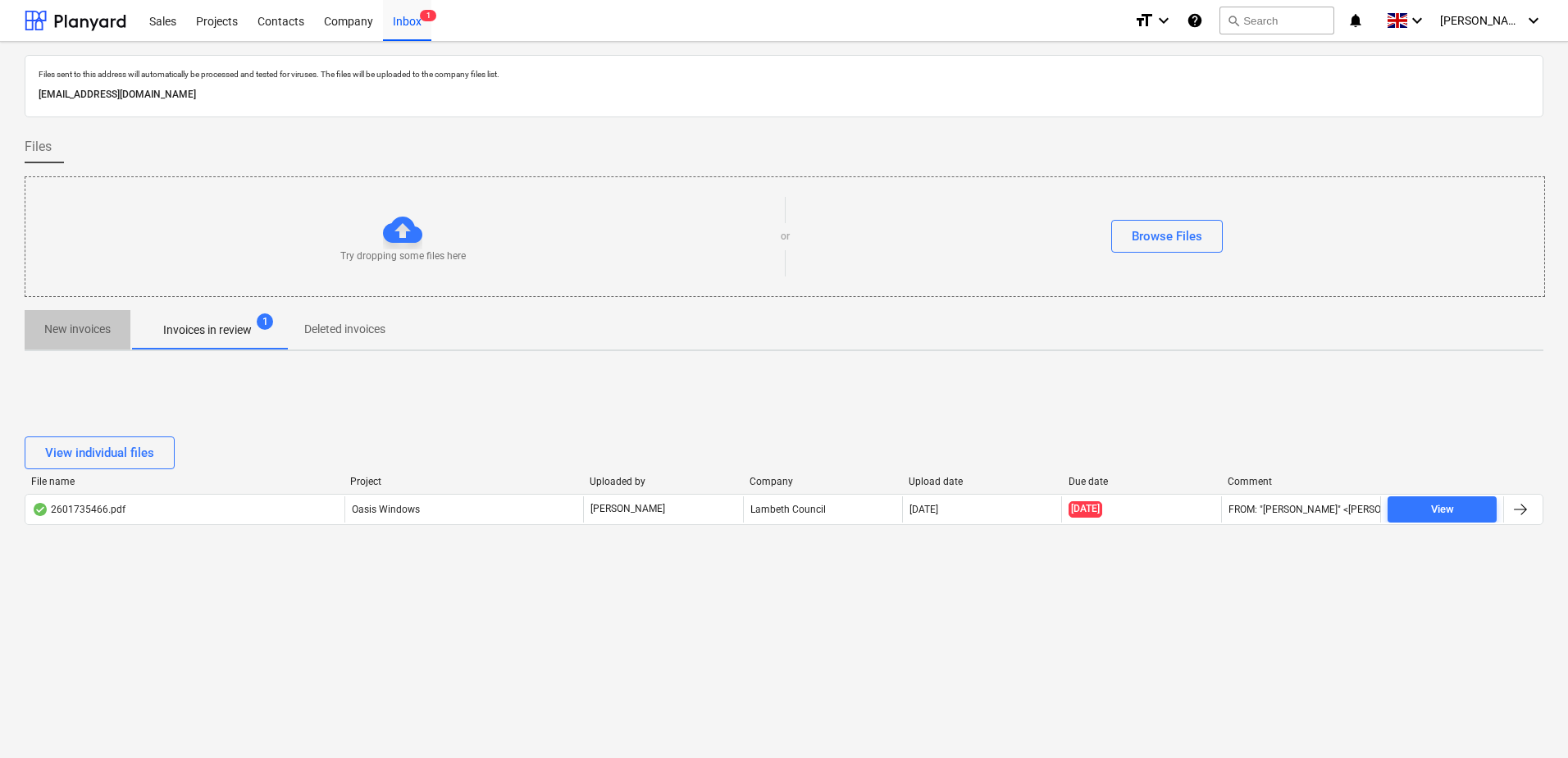
click at [61, 331] on p "New invoices" at bounding box center [77, 330] width 66 height 18
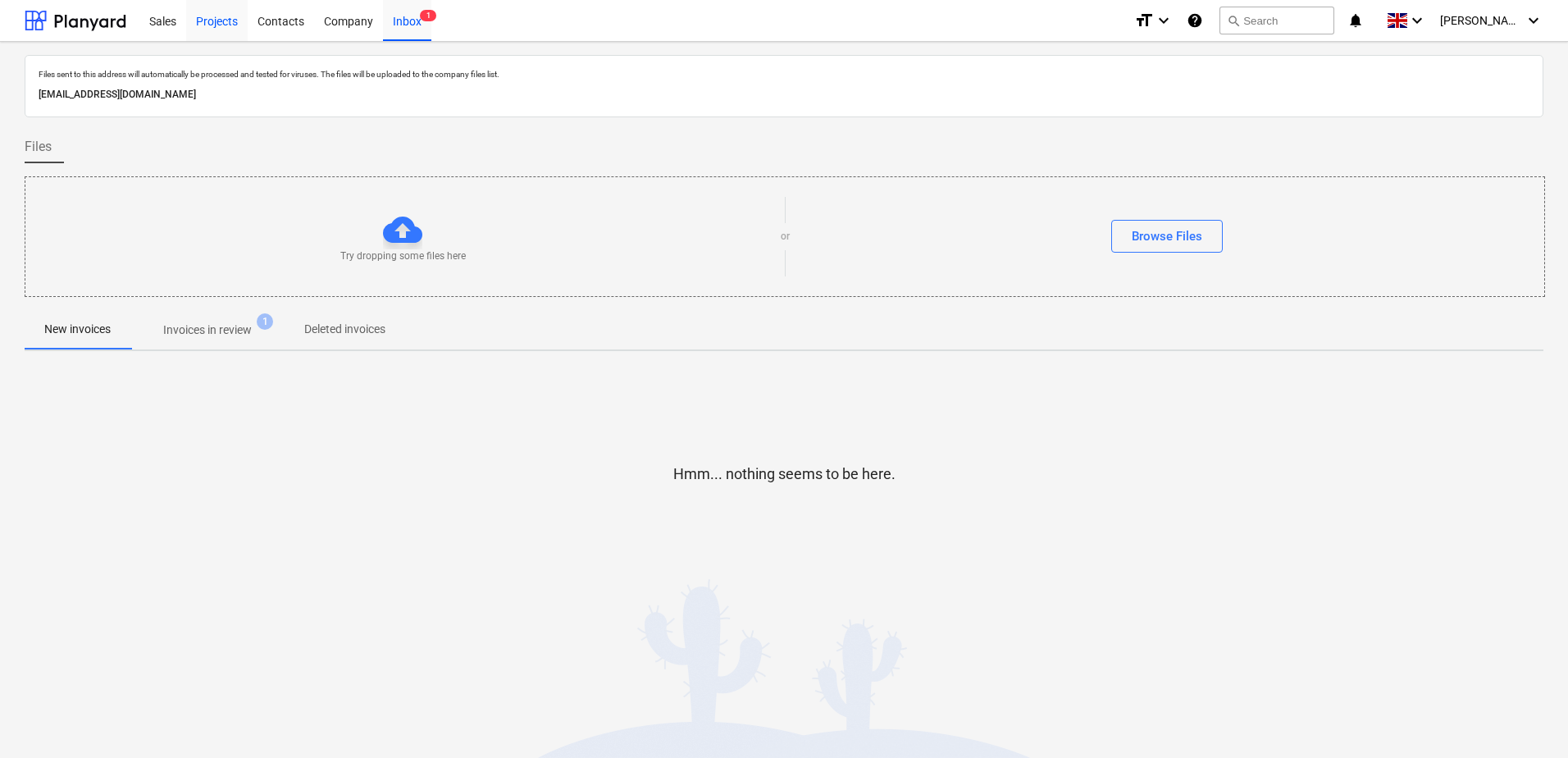
click at [205, 24] on div "Projects" at bounding box center [217, 19] width 62 height 41
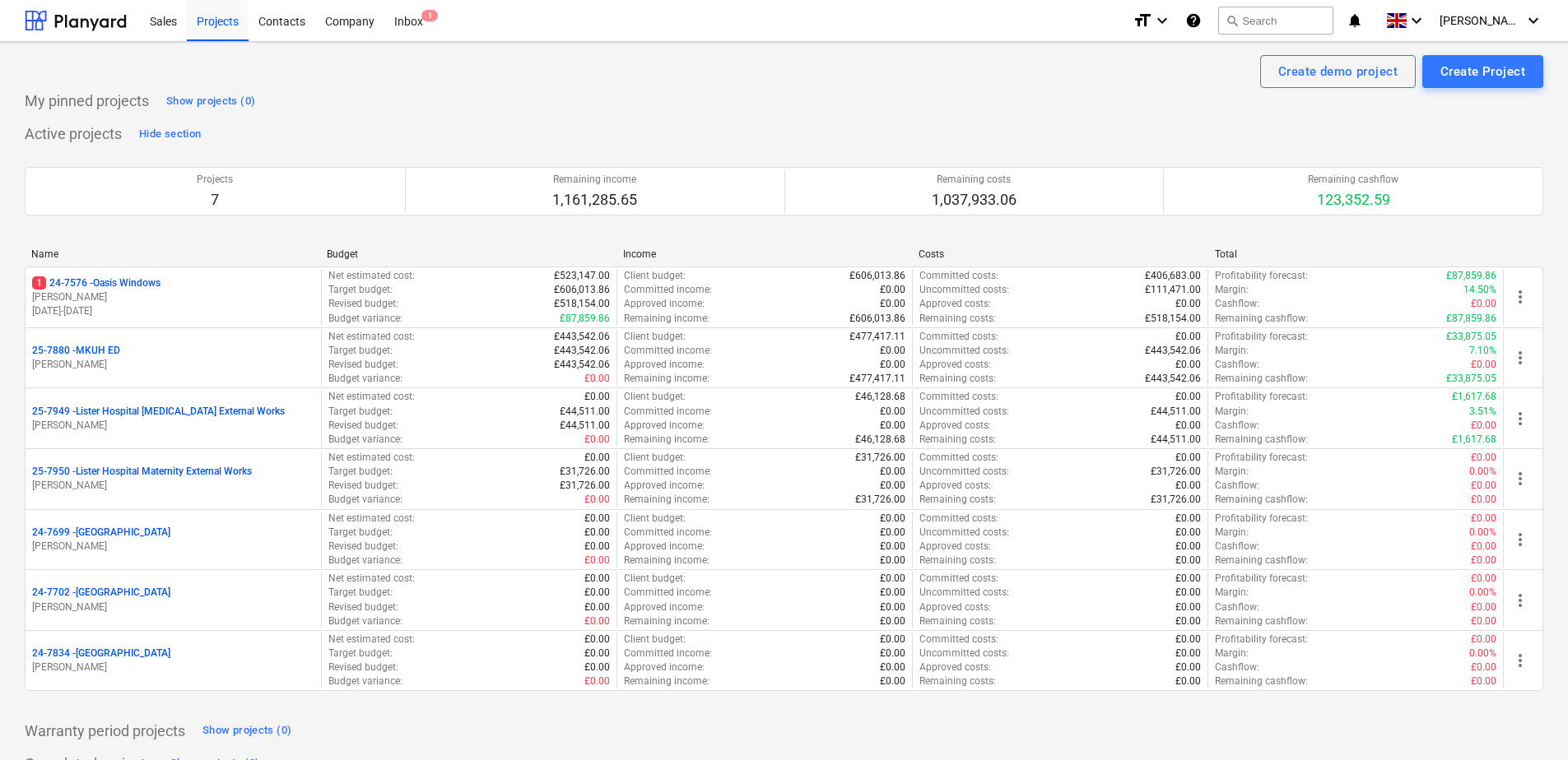
click at [78, 348] on p "25-7880 - MKUH ED" at bounding box center [76, 351] width 88 height 14
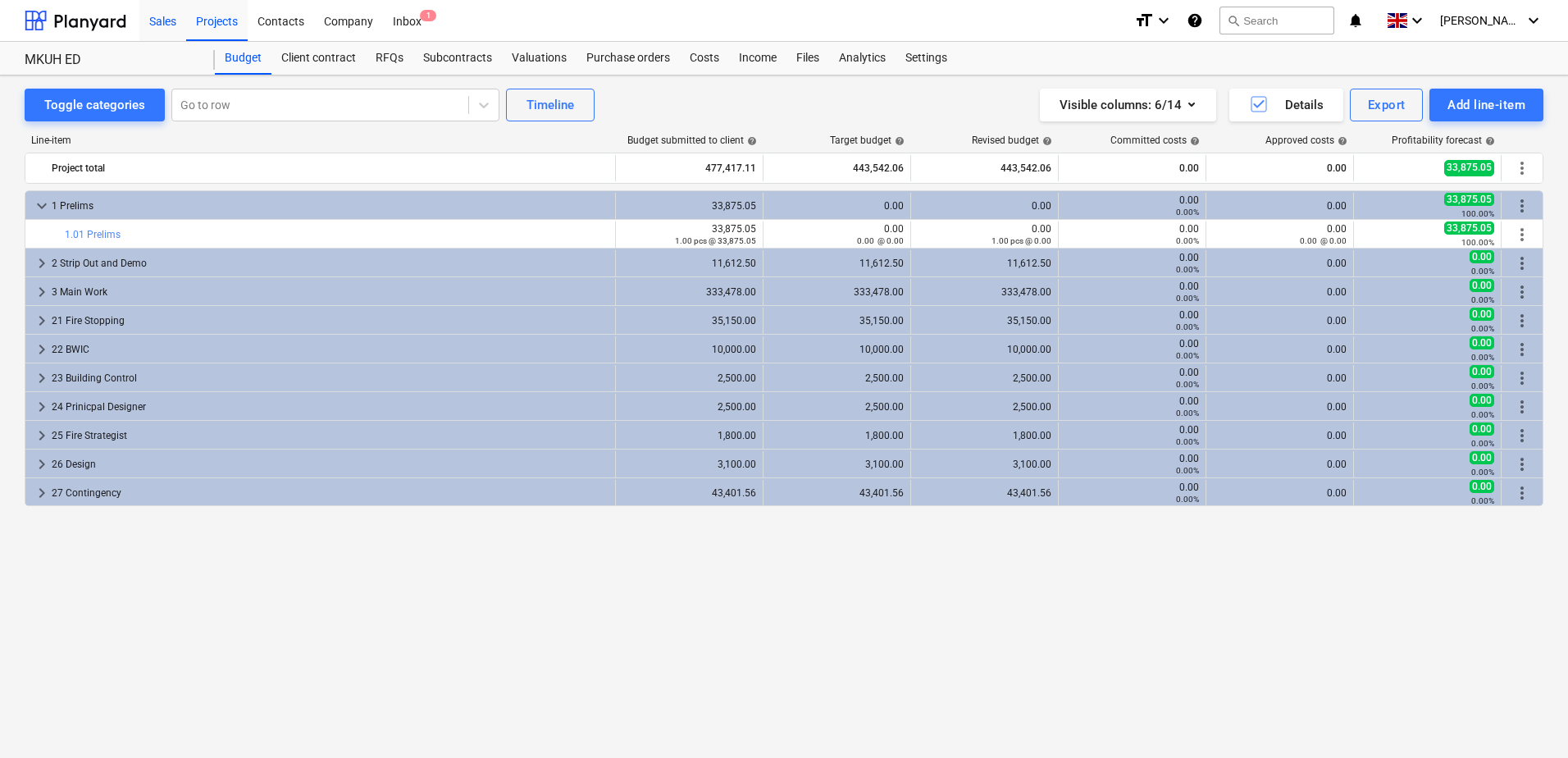
click at [163, 18] on div "Sales" at bounding box center [162, 19] width 47 height 41
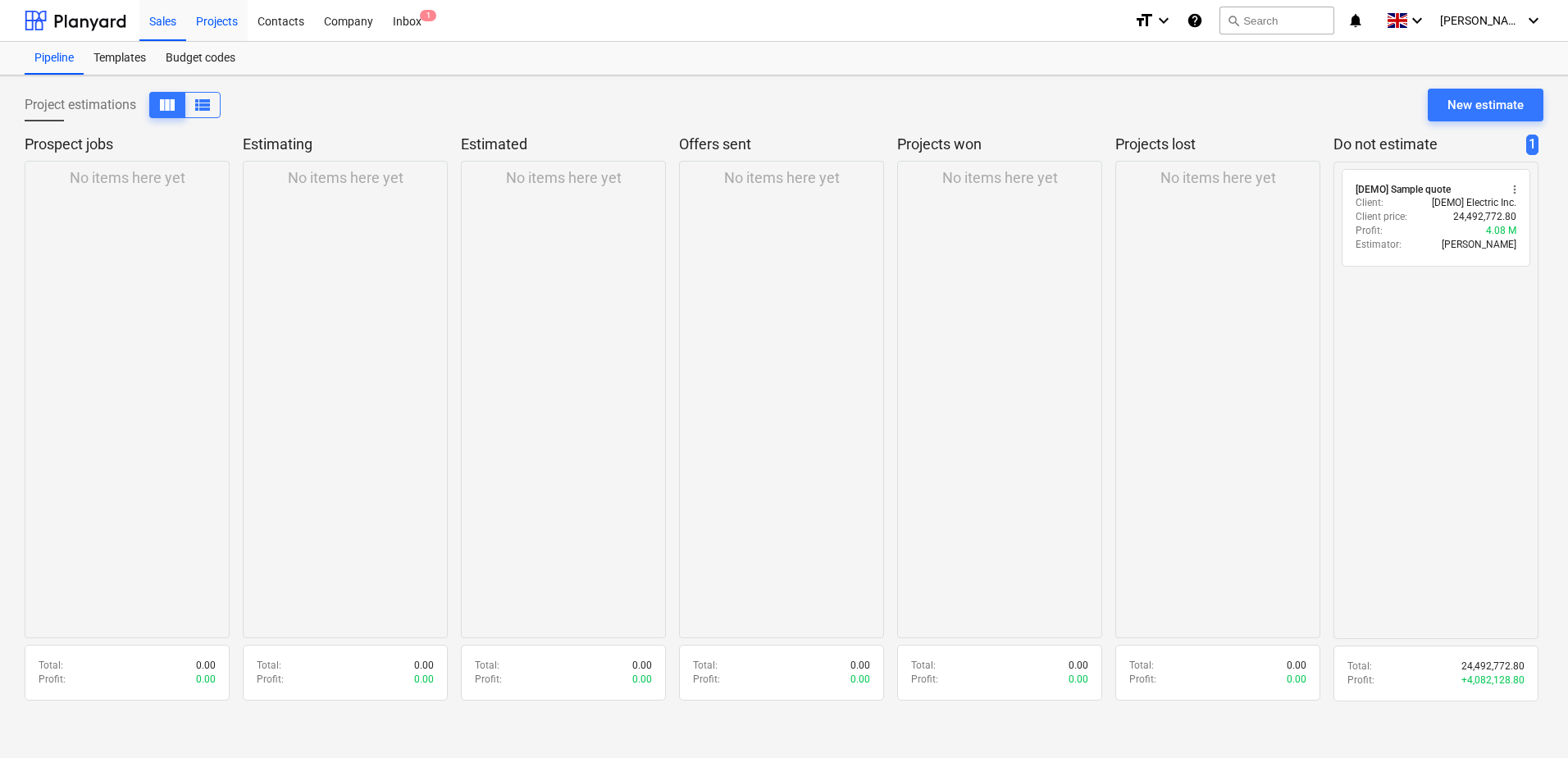
click at [219, 21] on div "Projects" at bounding box center [217, 19] width 62 height 41
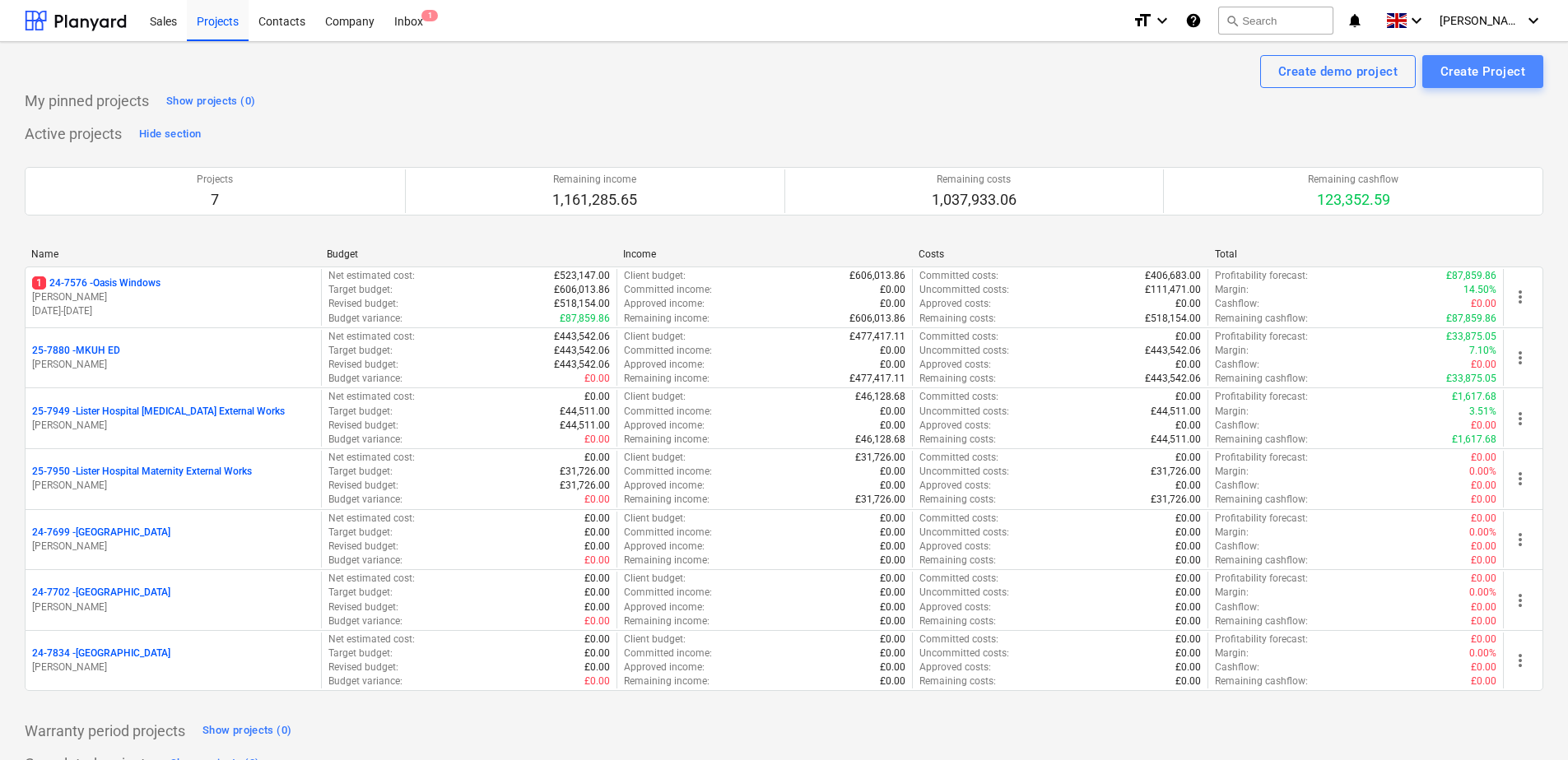
click at [1443, 72] on div "Create Project" at bounding box center [1482, 72] width 85 height 21
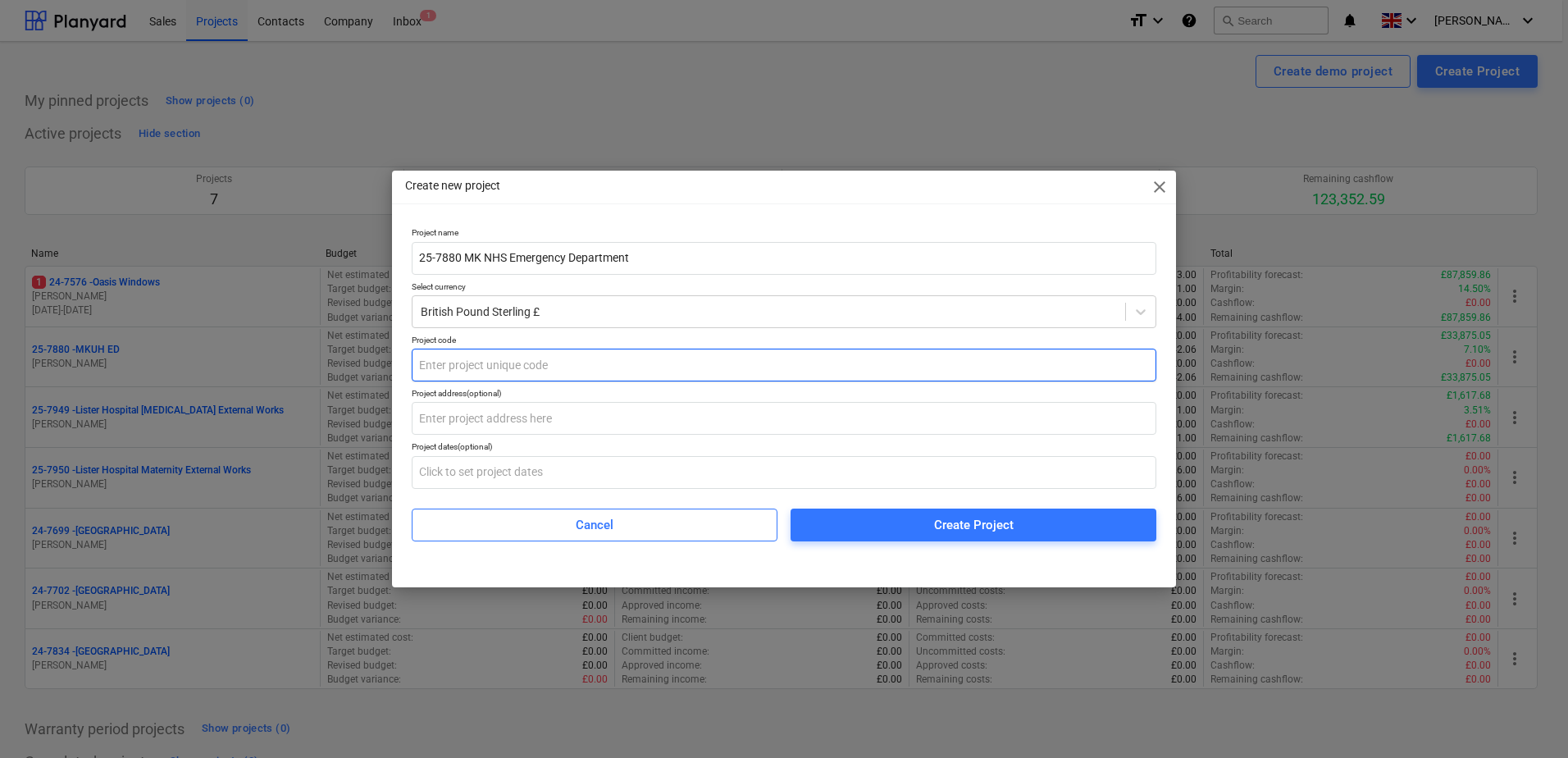
type input "25-7880 MK NHS Emergency Department"
click at [476, 368] on input "text" at bounding box center [783, 365] width 744 height 33
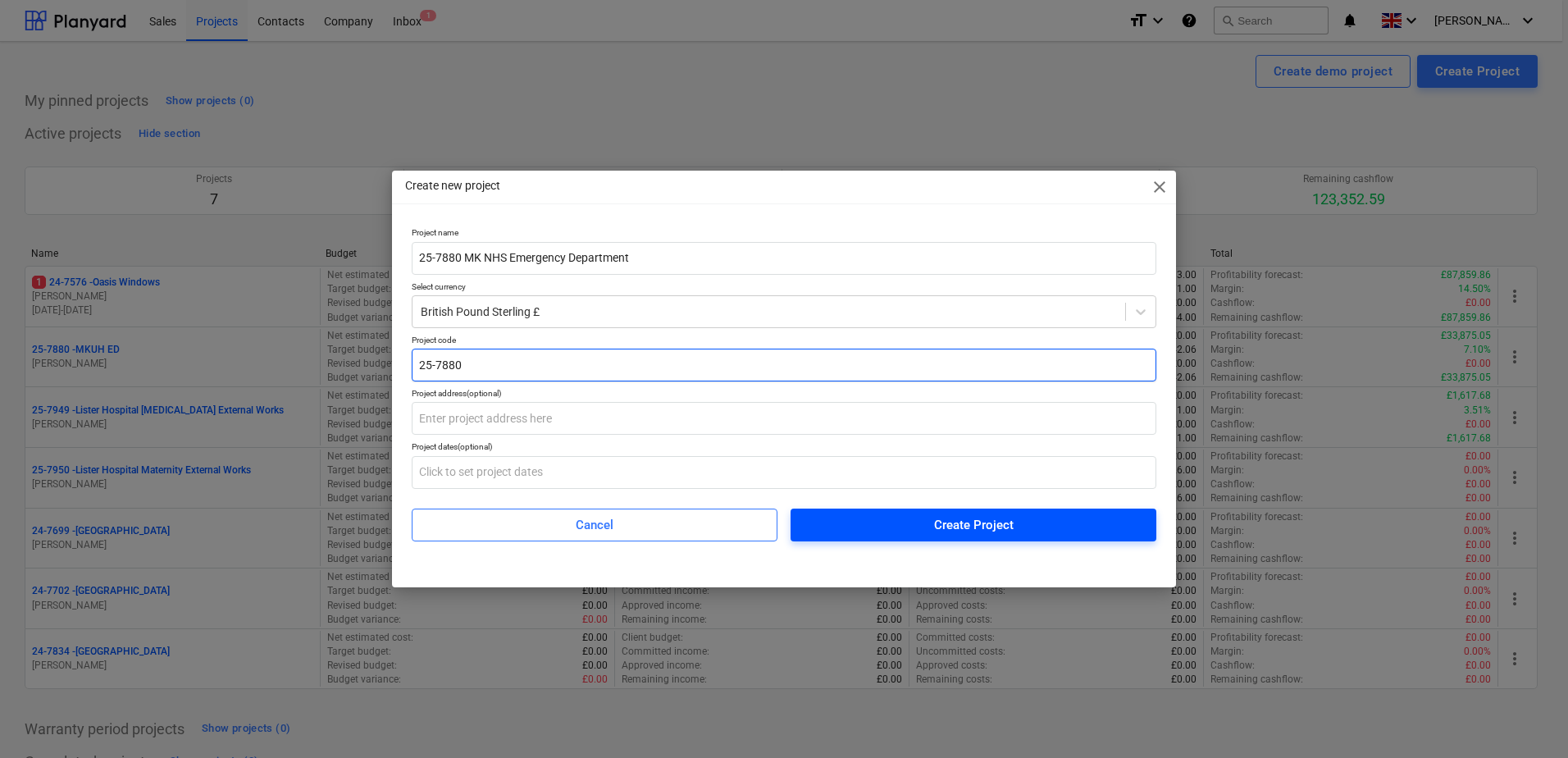
type input "25-7880"
click at [882, 524] on span "Create Project" at bounding box center [973, 525] width 327 height 21
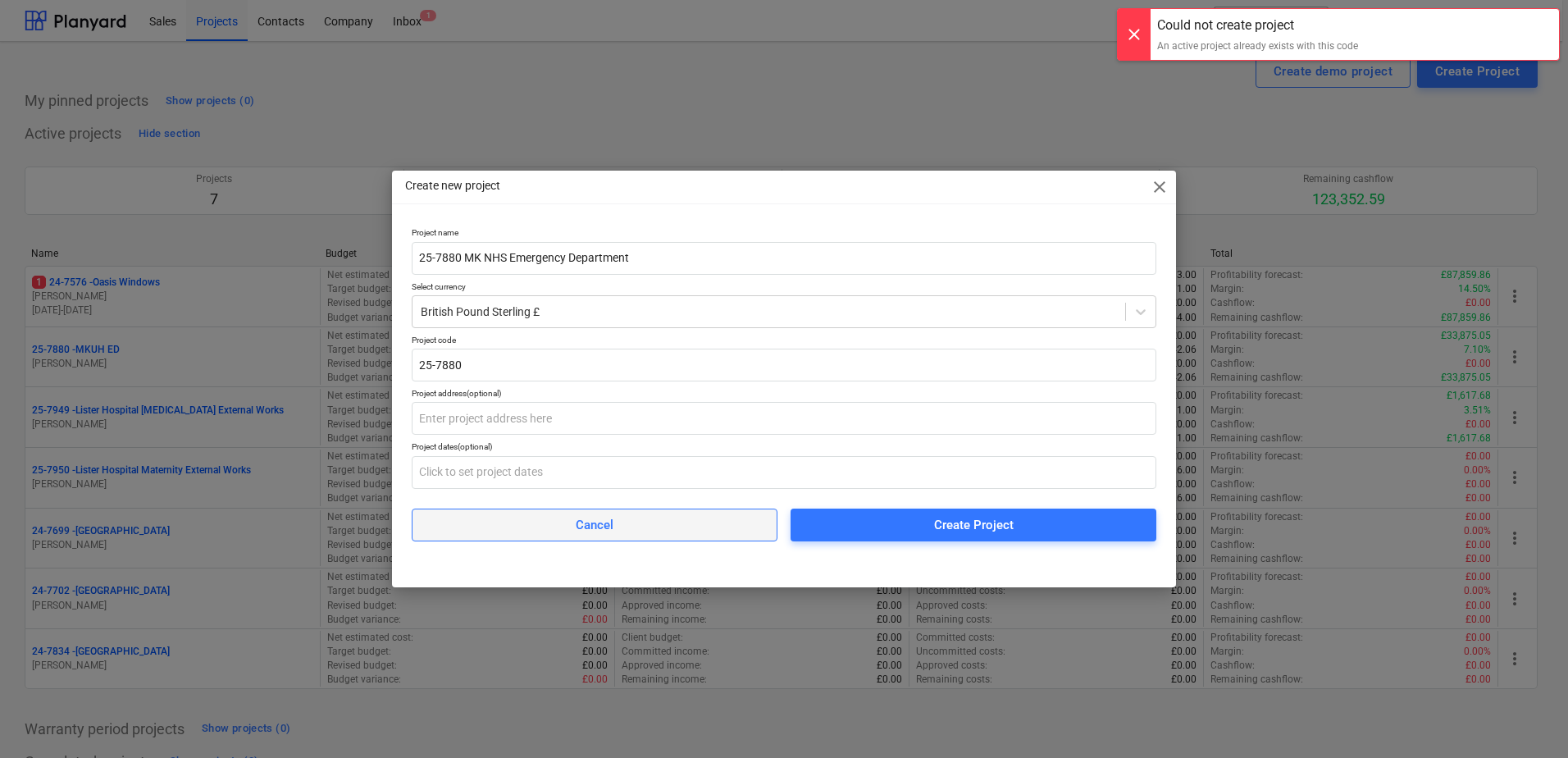
click at [684, 526] on span "Cancel" at bounding box center [595, 525] width 325 height 21
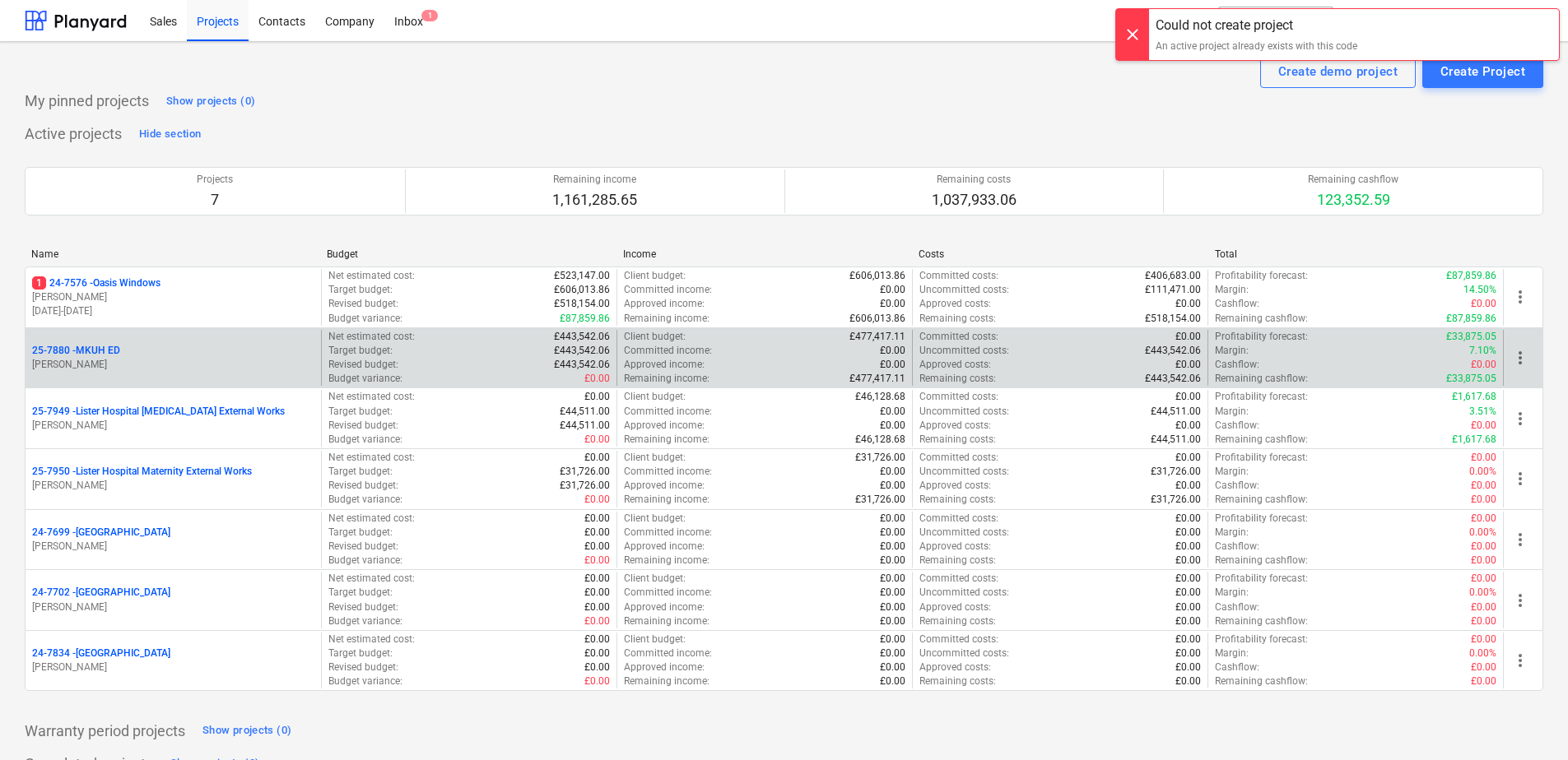
click at [1523, 356] on span "more_vert" at bounding box center [1519, 358] width 19 height 19
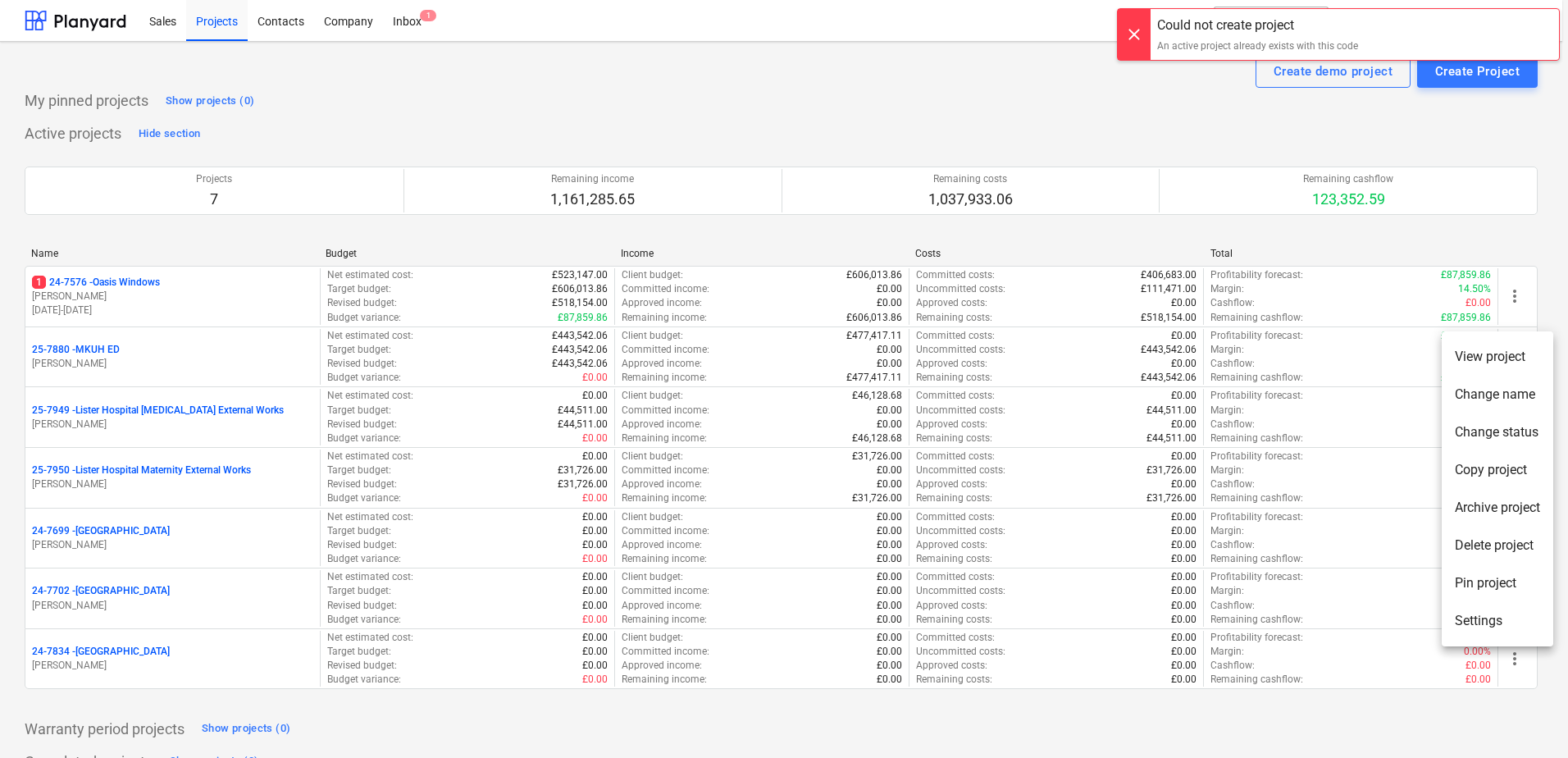
click at [1476, 539] on li "Delete project" at bounding box center [1498, 546] width 112 height 38
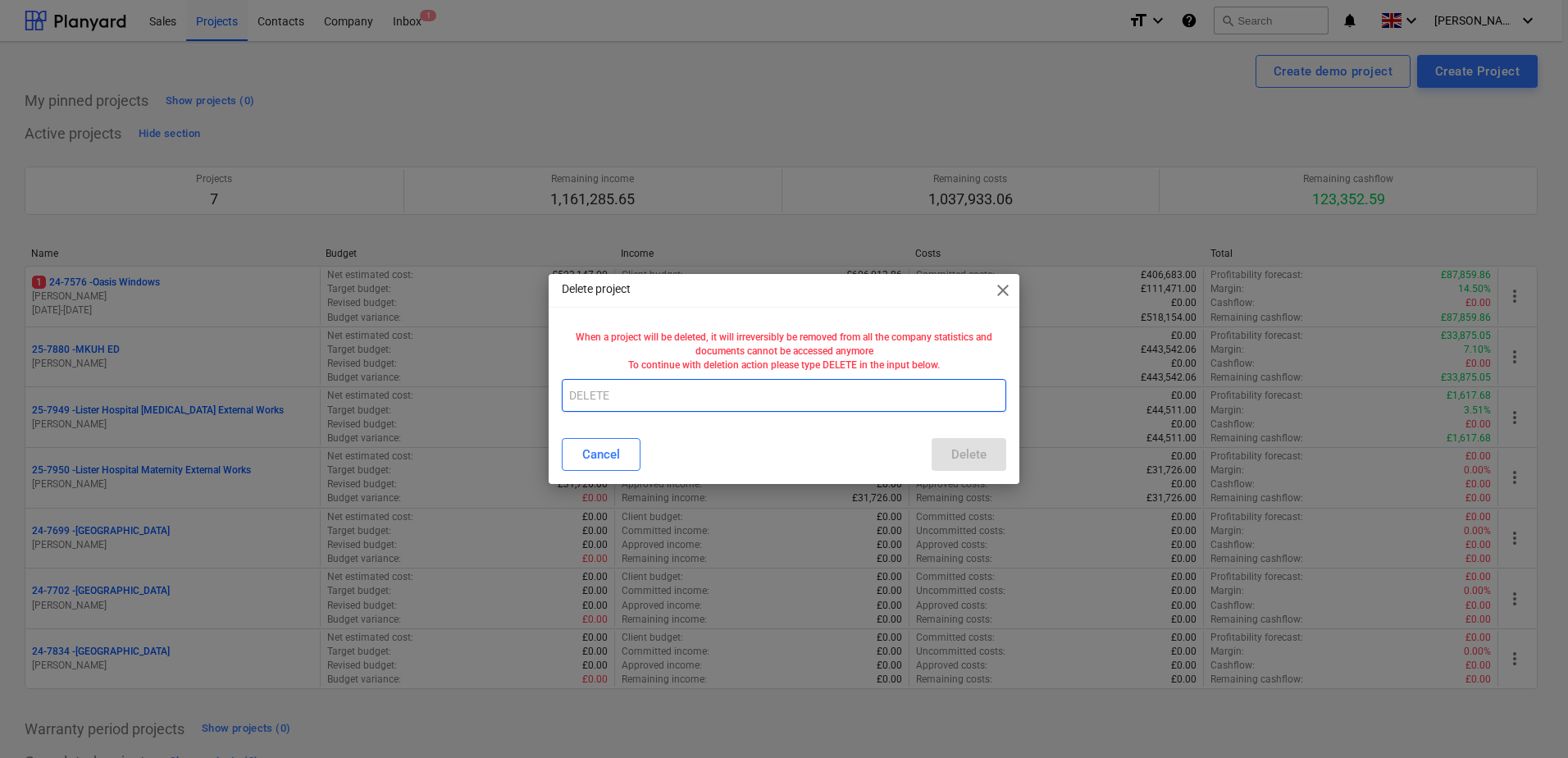
click at [587, 390] on input "text" at bounding box center [784, 395] width 445 height 33
type input "DELETE"
click at [957, 457] on div "Delete" at bounding box center [969, 455] width 35 height 21
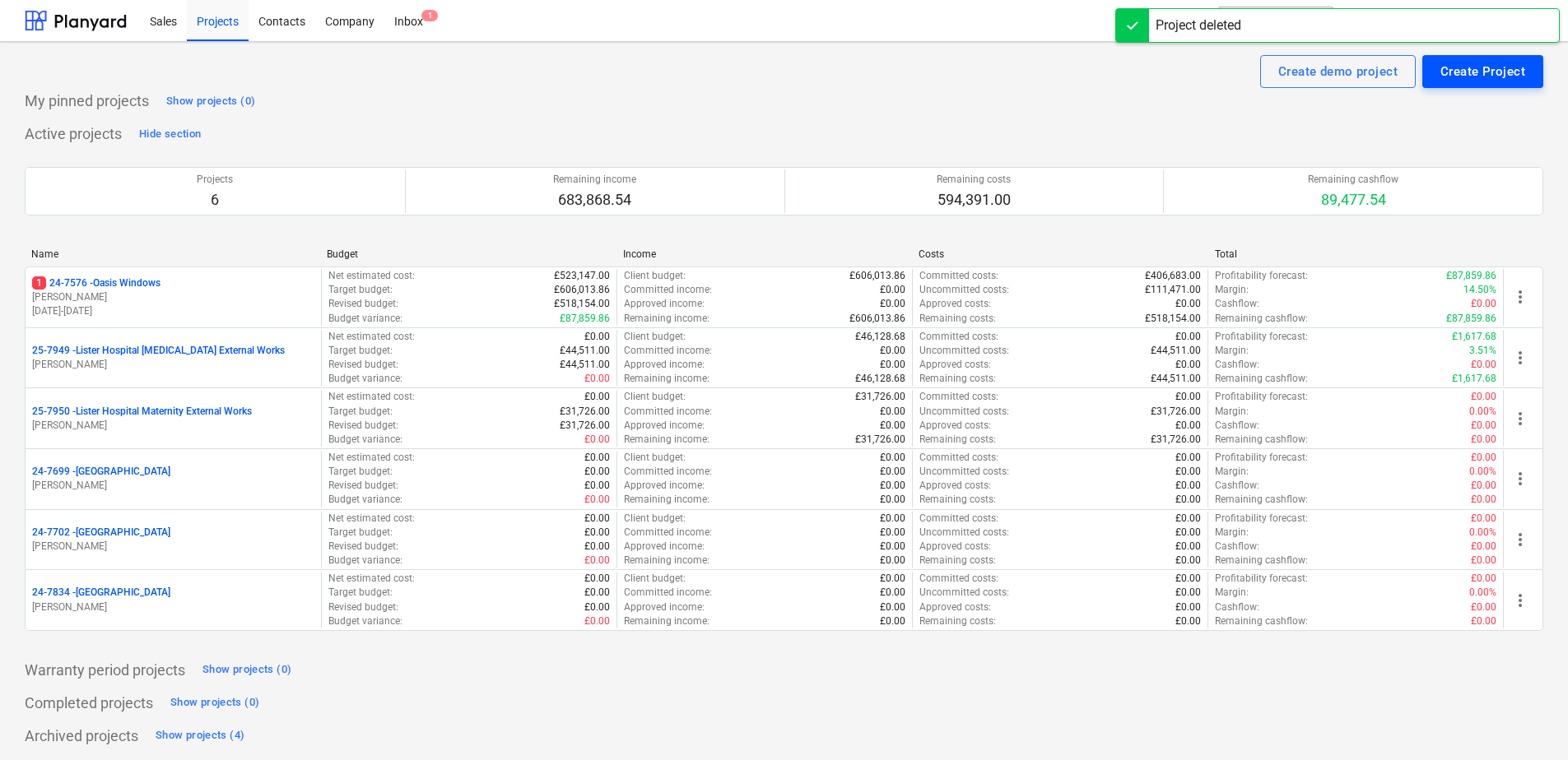
click at [1462, 58] on button "Create Project" at bounding box center [1482, 71] width 121 height 33
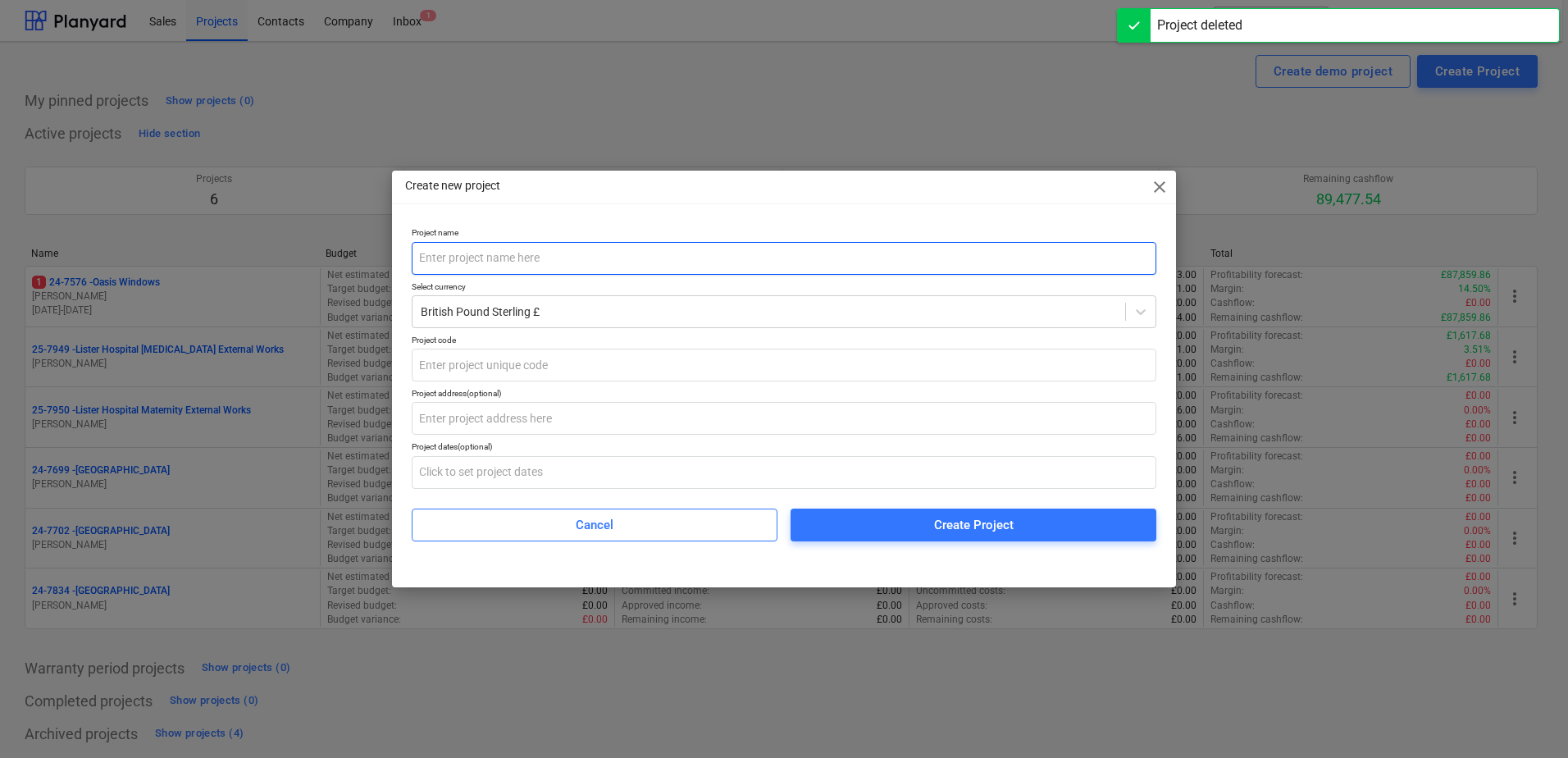
click at [424, 259] on input "text" at bounding box center [783, 258] width 744 height 33
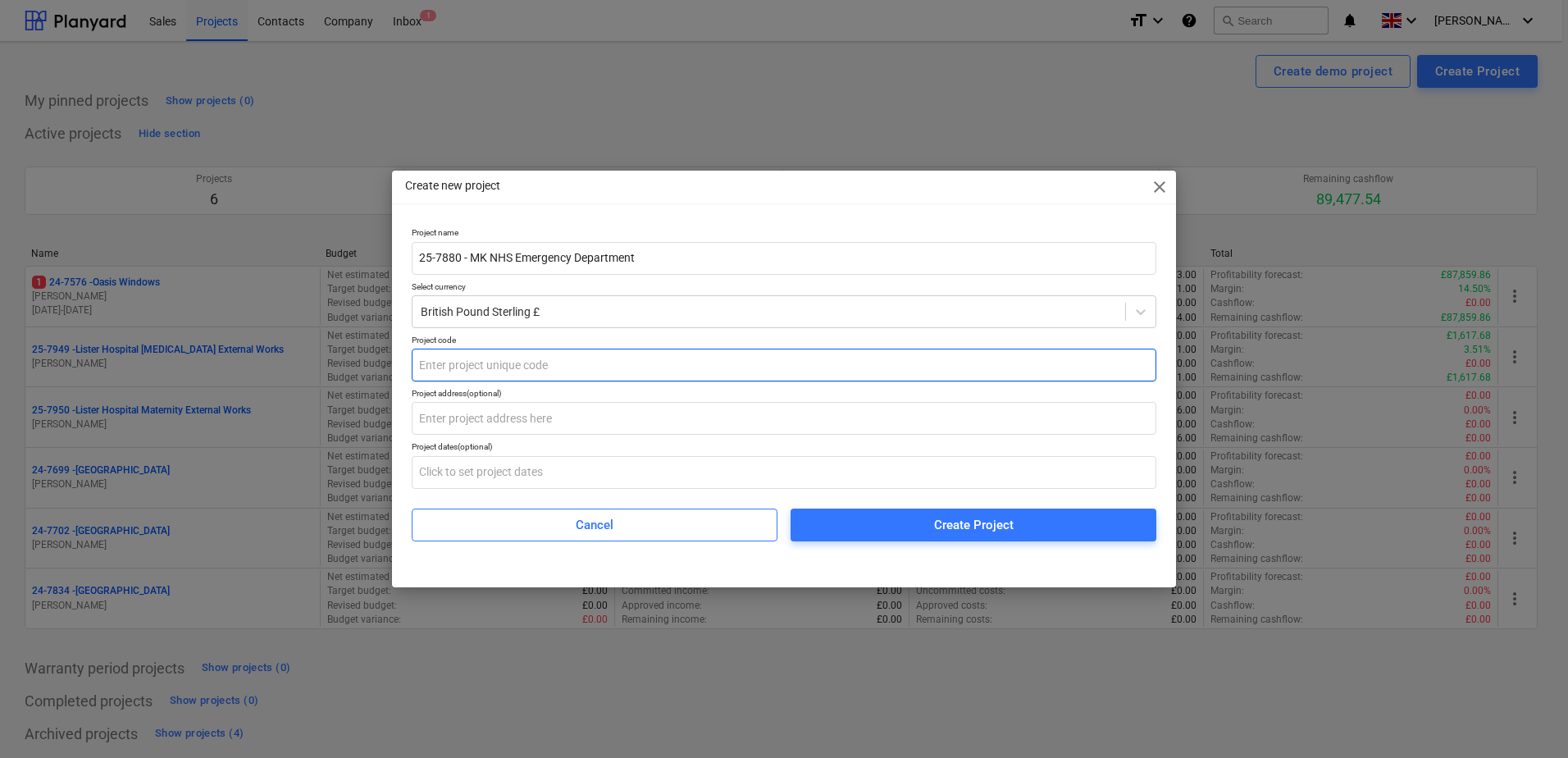
type input "25-7880 - MK NHS Emergency Department"
click at [424, 367] on input "text" at bounding box center [783, 365] width 744 height 33
type input "25-7880"
click at [867, 524] on span "Create Project" at bounding box center [973, 525] width 327 height 21
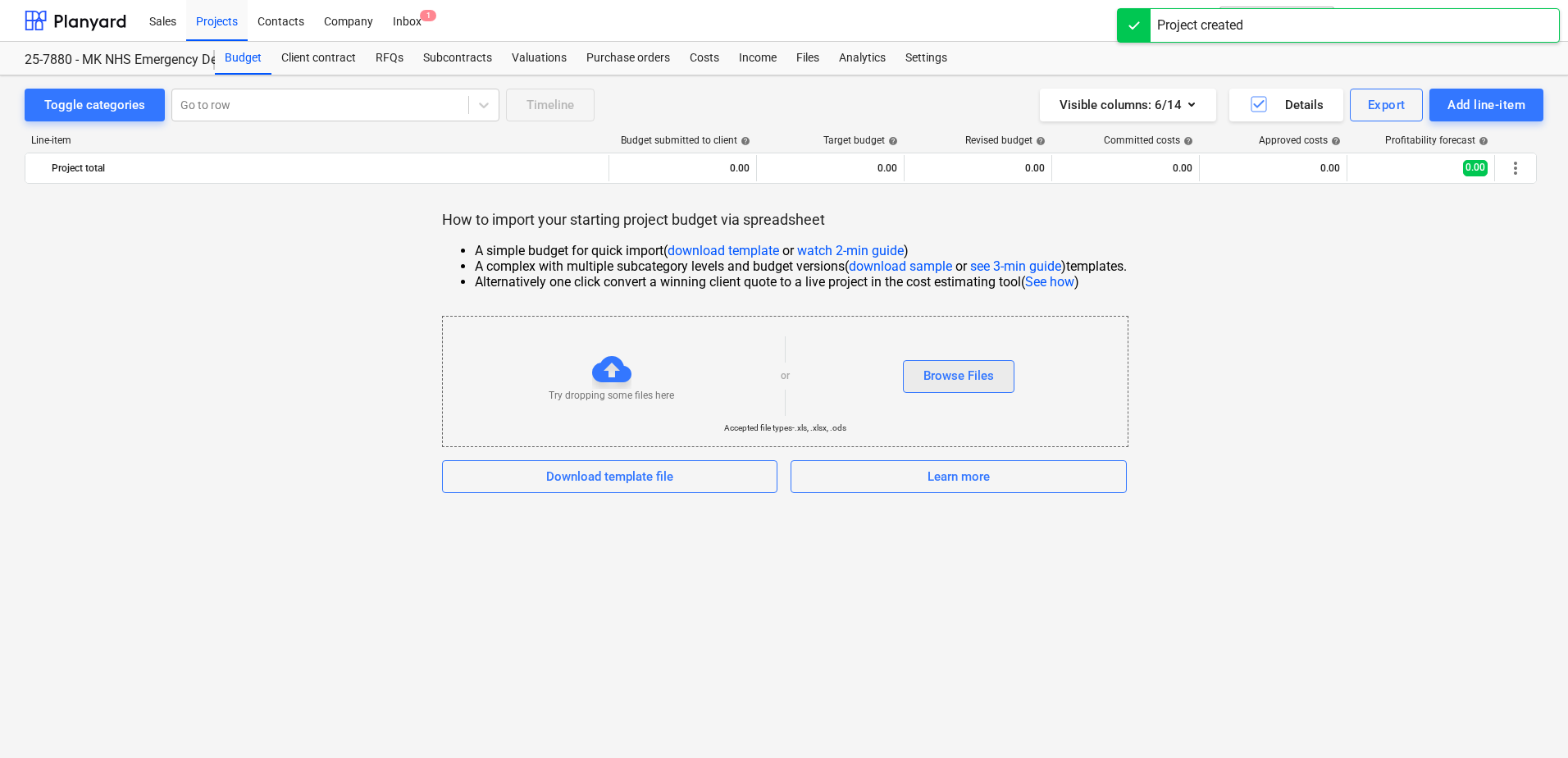
click at [923, 373] on button "Browse Files" at bounding box center [958, 376] width 112 height 33
click at [611, 383] on div at bounding box center [611, 369] width 40 height 40
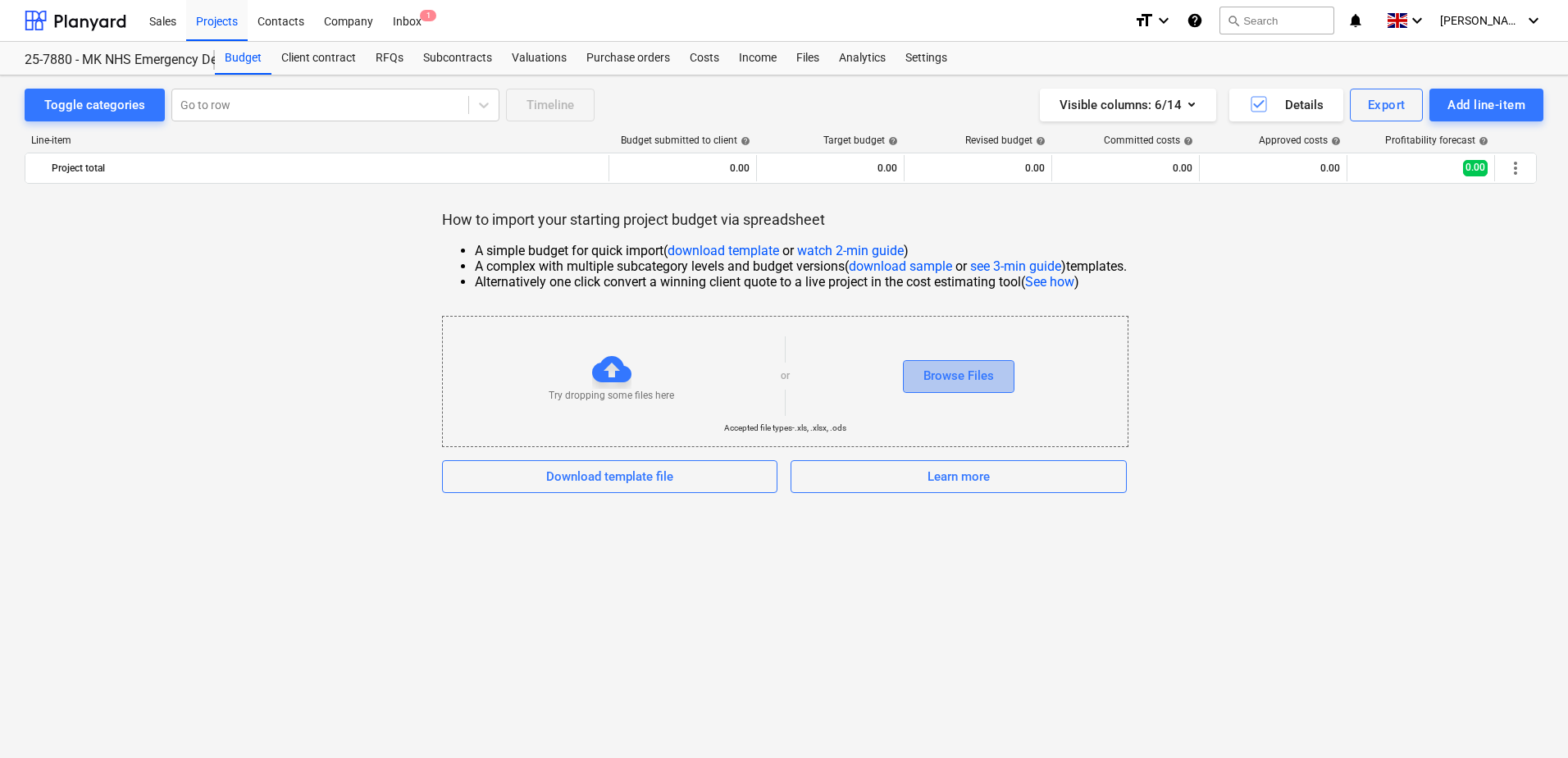
click at [942, 375] on div "Browse Files" at bounding box center [958, 375] width 70 height 21
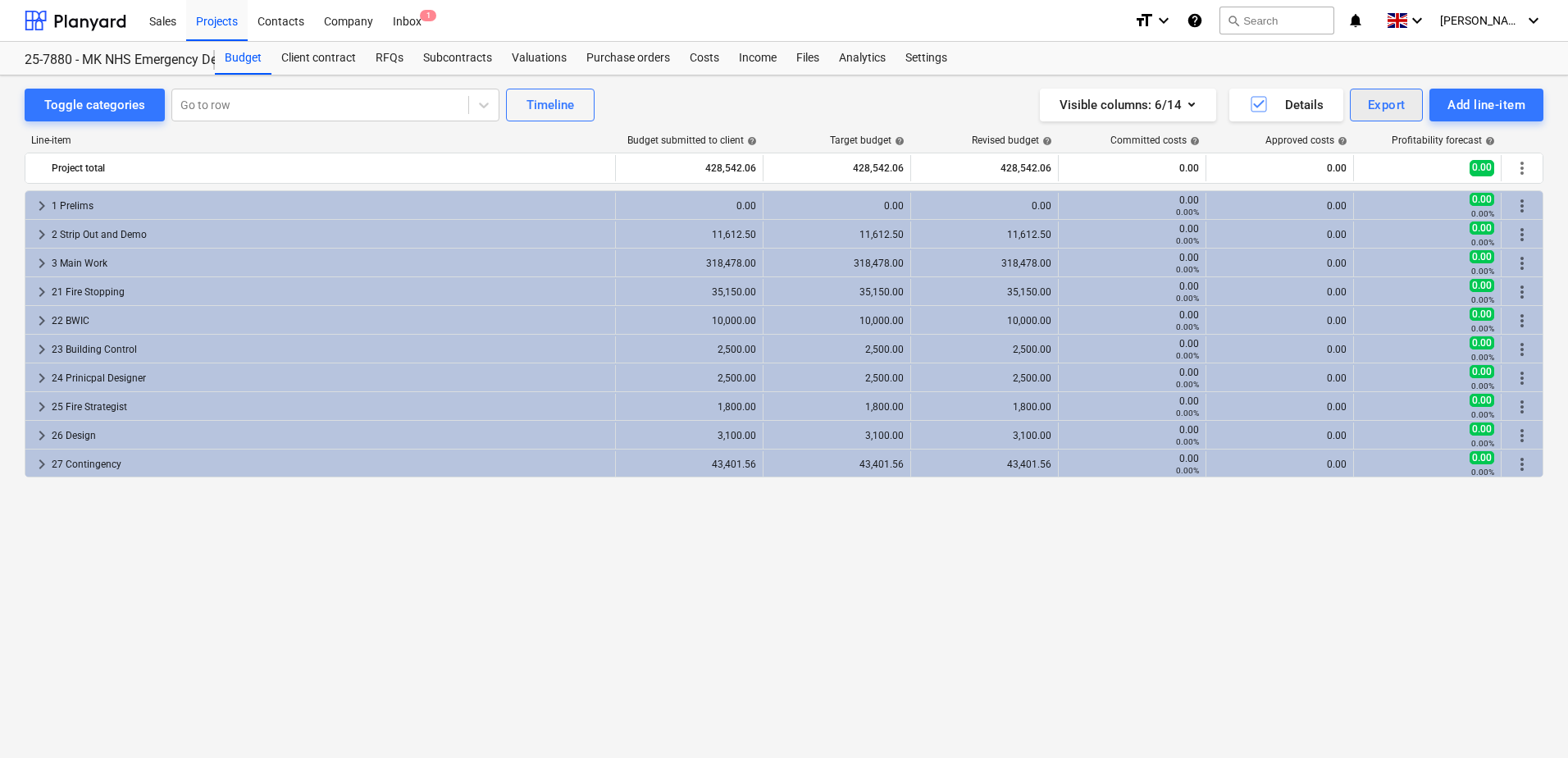
click at [1402, 92] on button "Export" at bounding box center [1387, 105] width 74 height 33
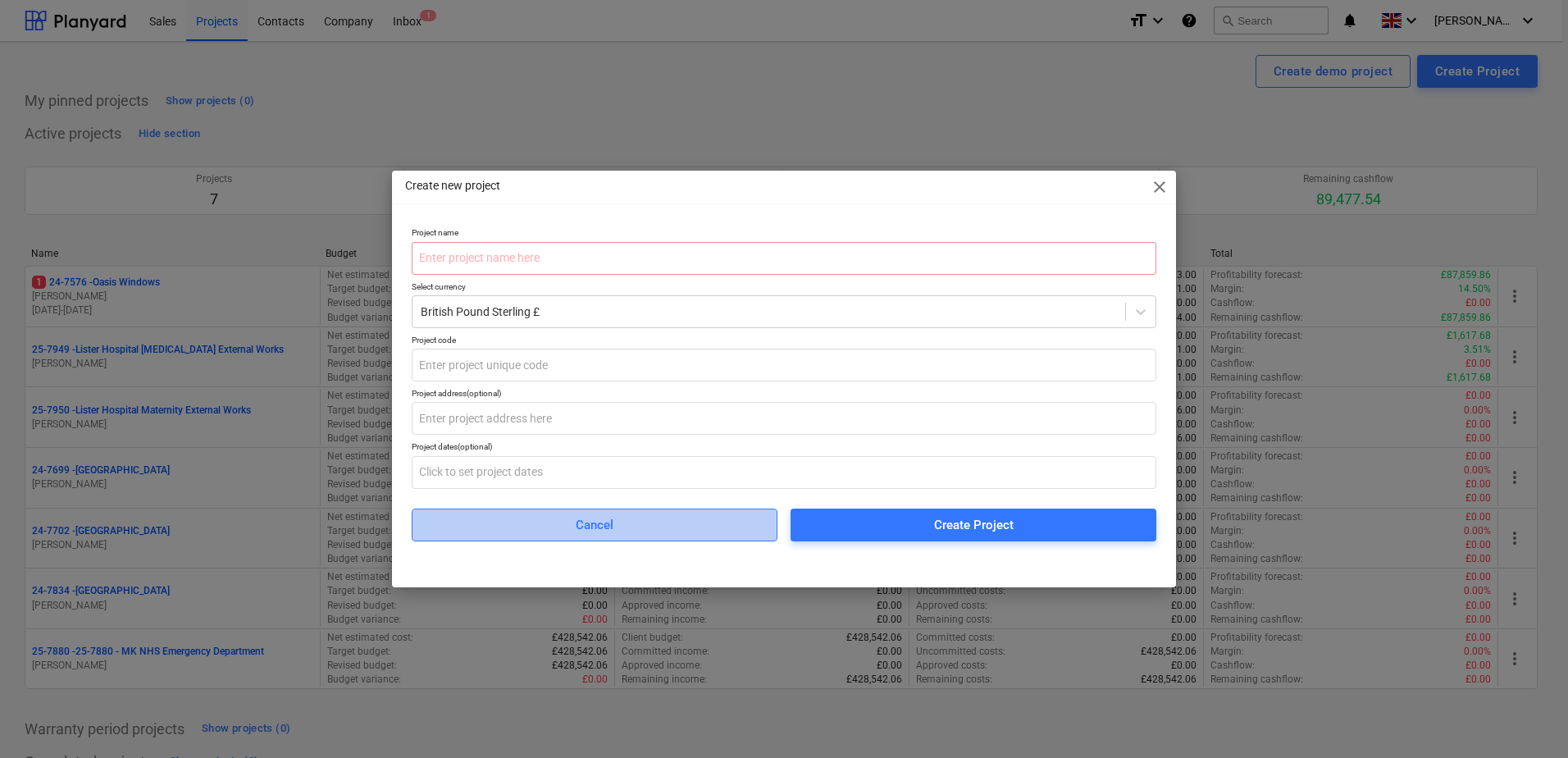
click at [584, 524] on div "Cancel" at bounding box center [595, 525] width 38 height 21
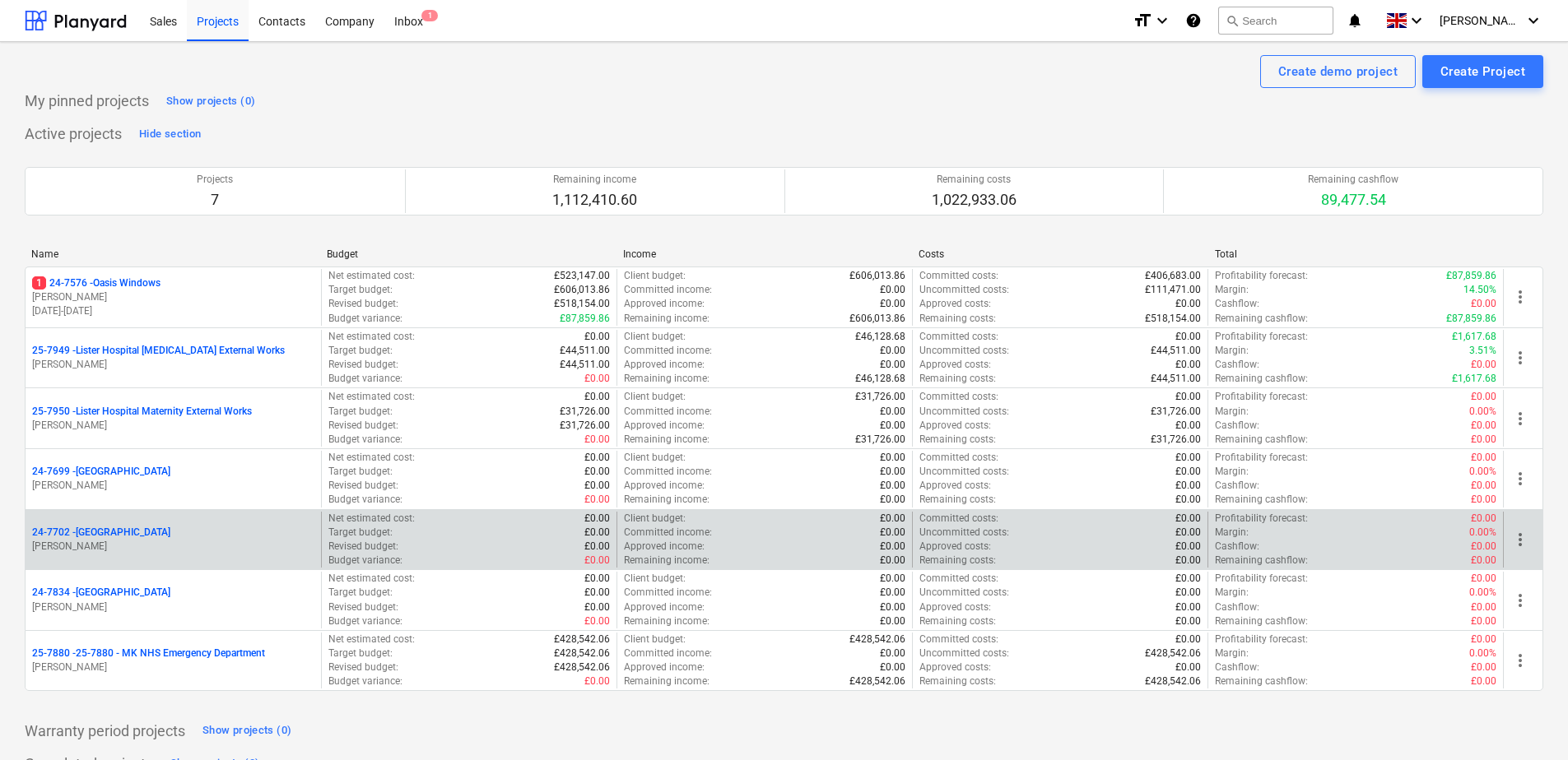
scroll to position [63, 0]
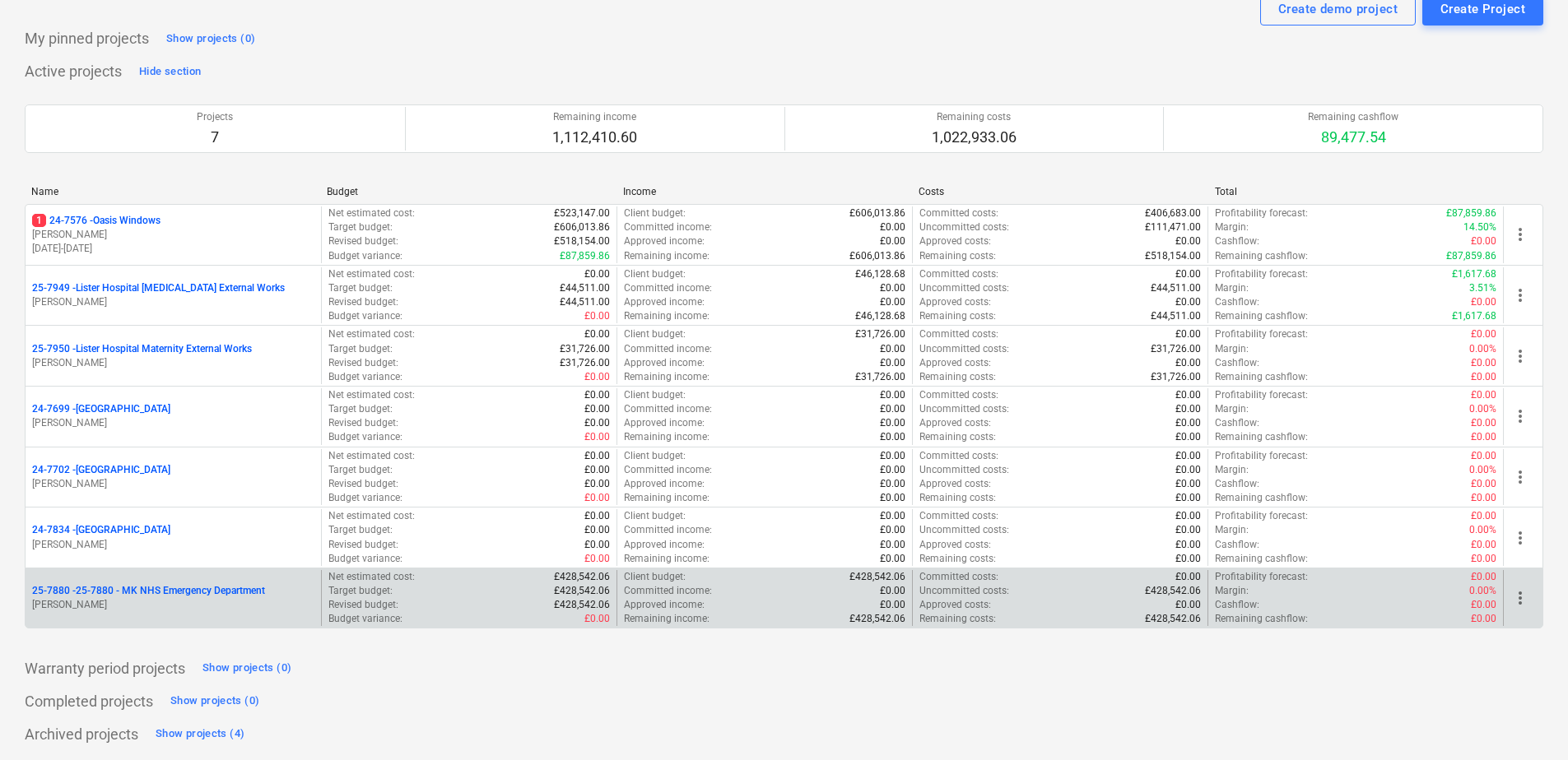
click at [1514, 593] on span "more_vert" at bounding box center [1519, 598] width 19 height 19
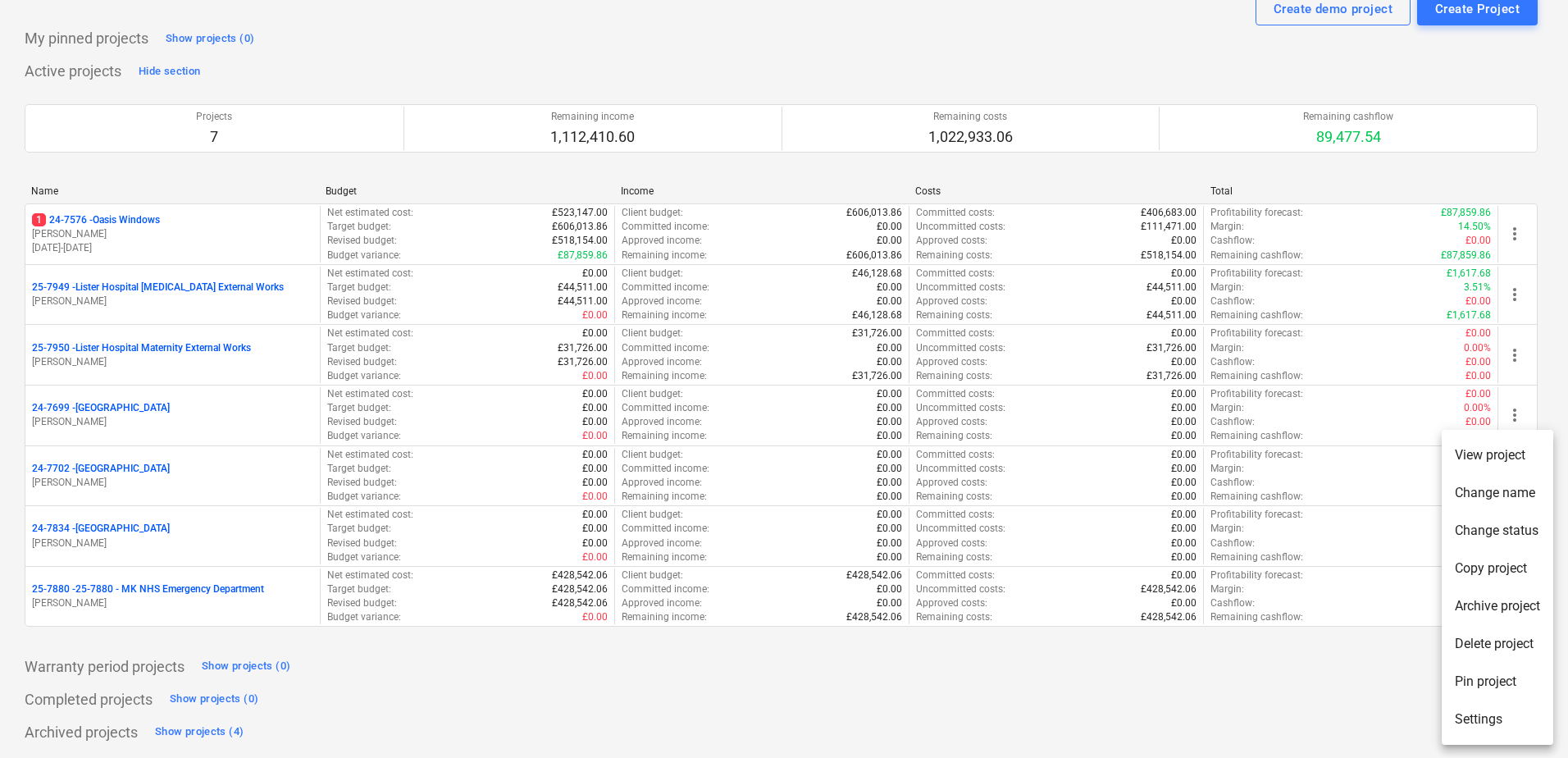
click at [1479, 636] on li "Delete project" at bounding box center [1498, 643] width 112 height 38
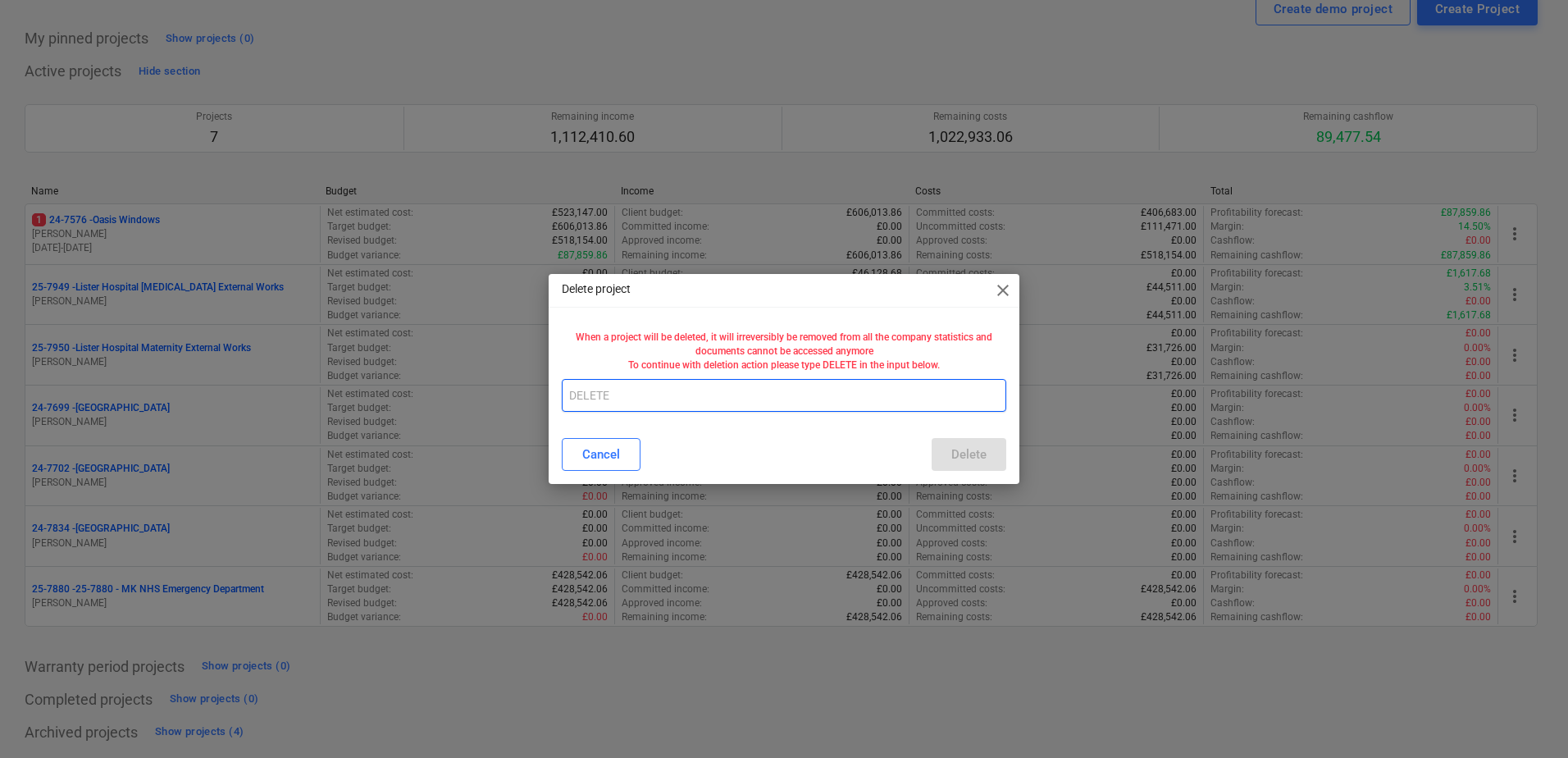
click at [595, 398] on input "text" at bounding box center [784, 395] width 445 height 33
type input "DELETE"
click at [953, 454] on div "Delete" at bounding box center [969, 455] width 35 height 21
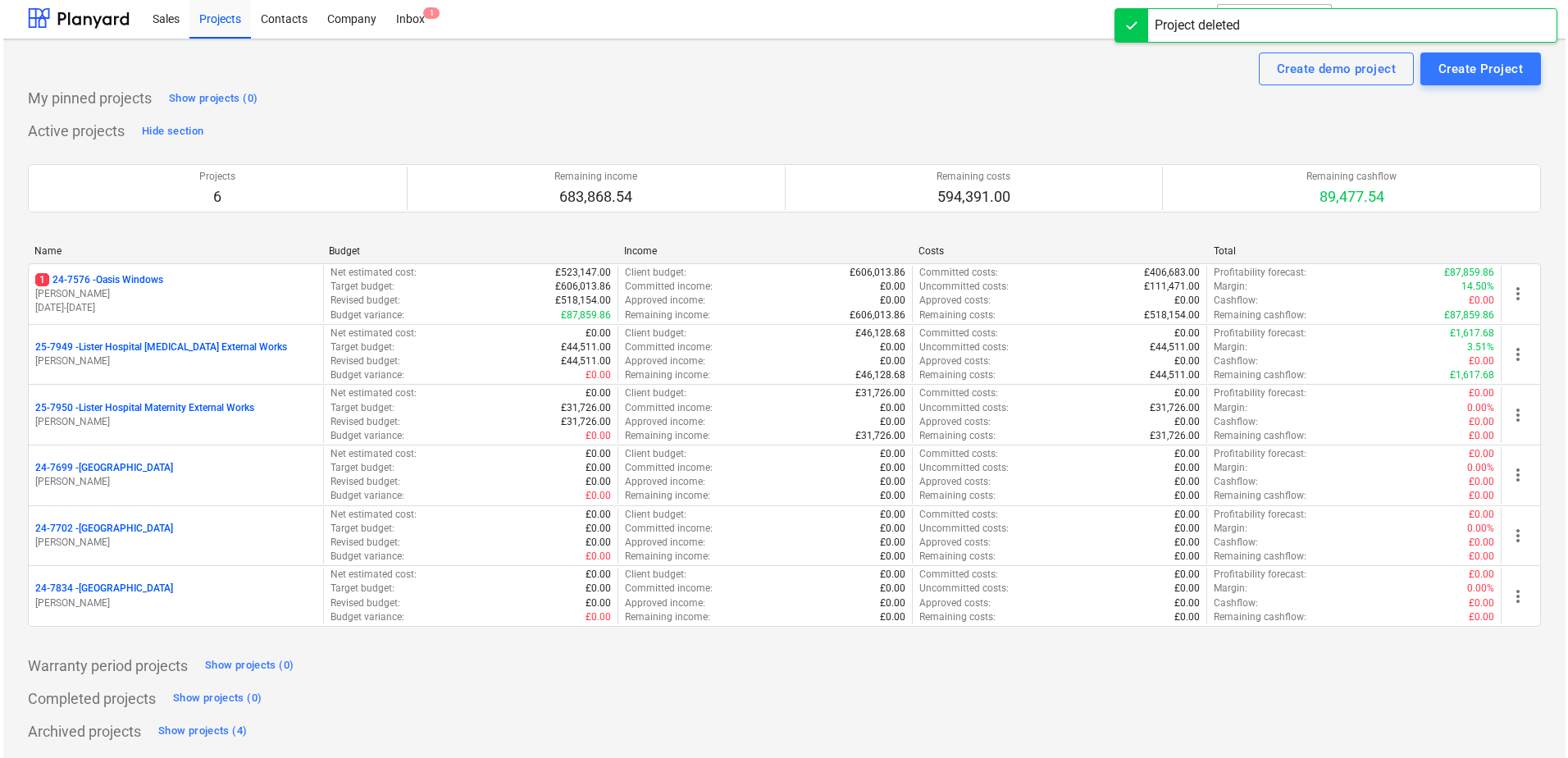
scroll to position [3, 0]
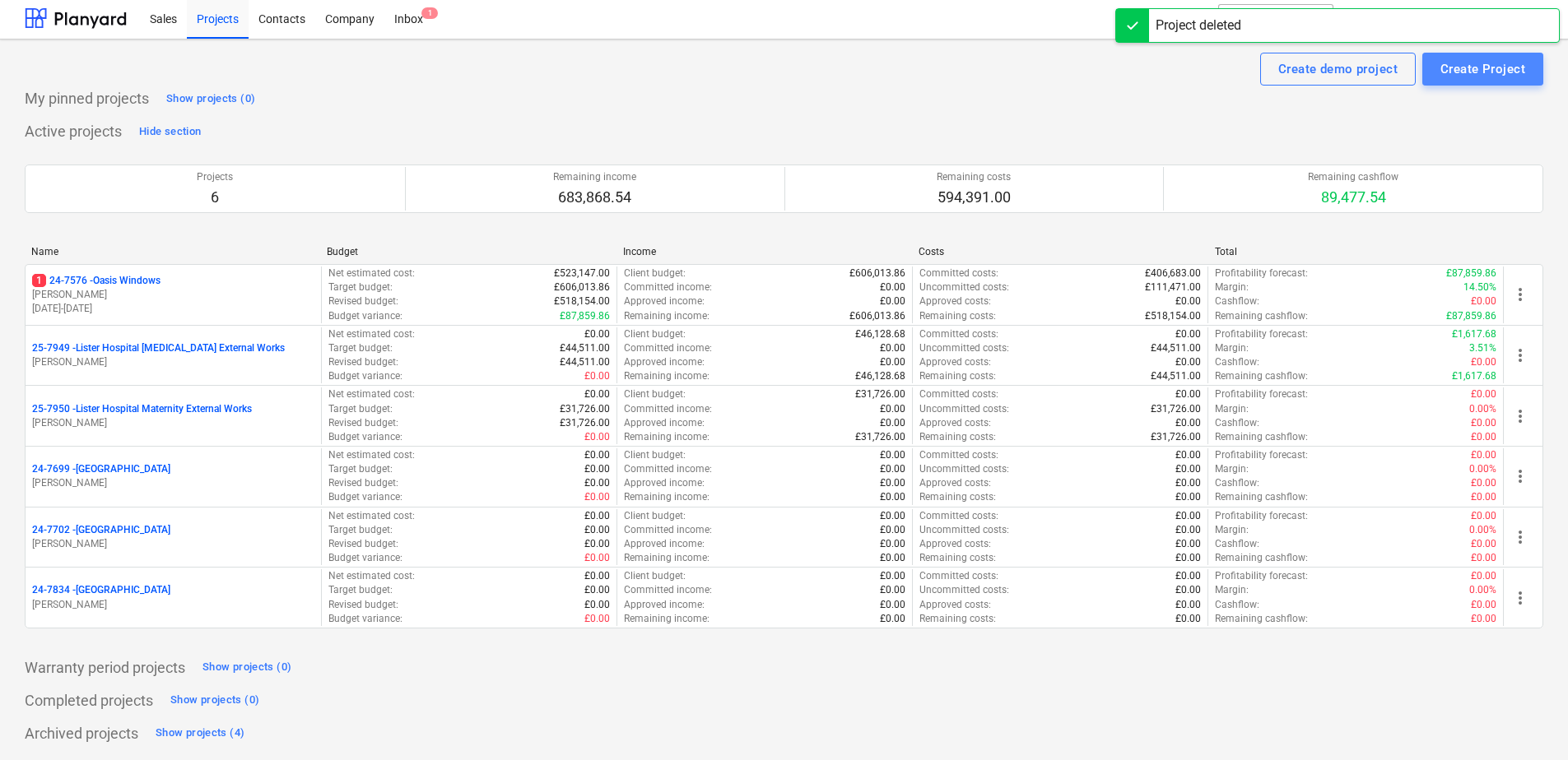
click at [1468, 68] on div "Create Project" at bounding box center [1482, 69] width 85 height 21
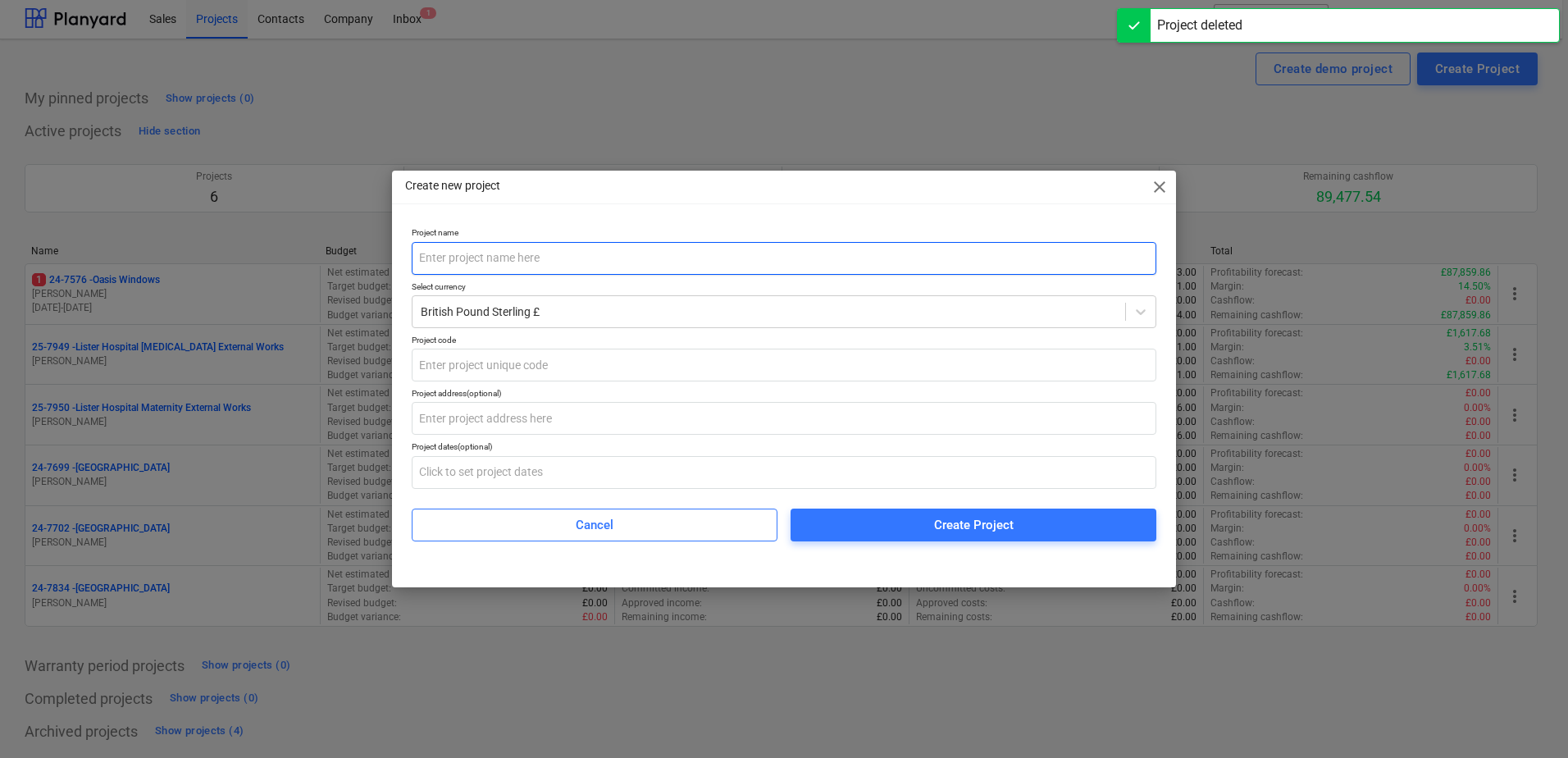
click at [476, 253] on input "text" at bounding box center [783, 258] width 744 height 33
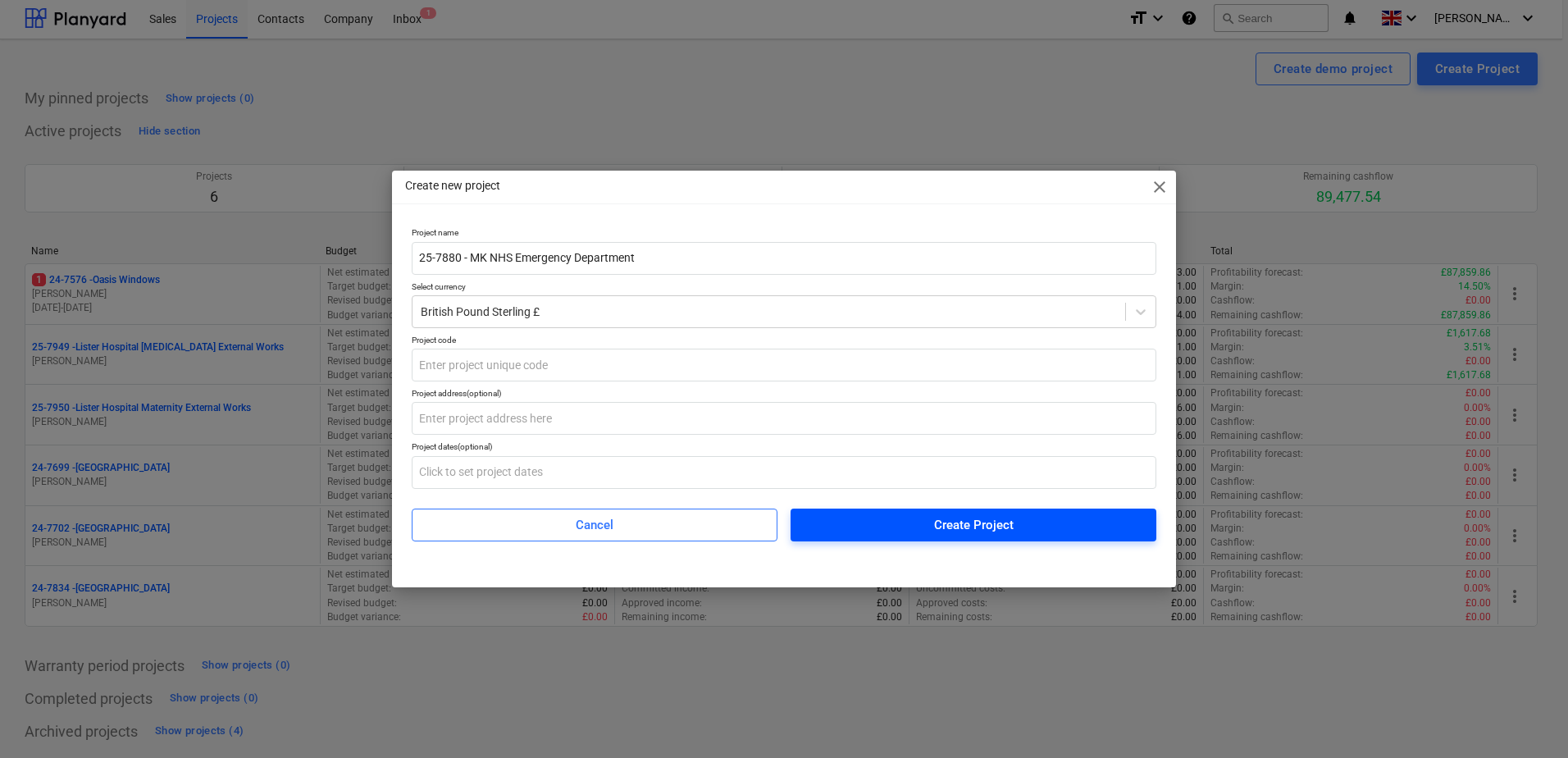
type input "25-7880 - MK NHS Emergency Department"
click at [916, 520] on span "Create Project" at bounding box center [973, 525] width 327 height 21
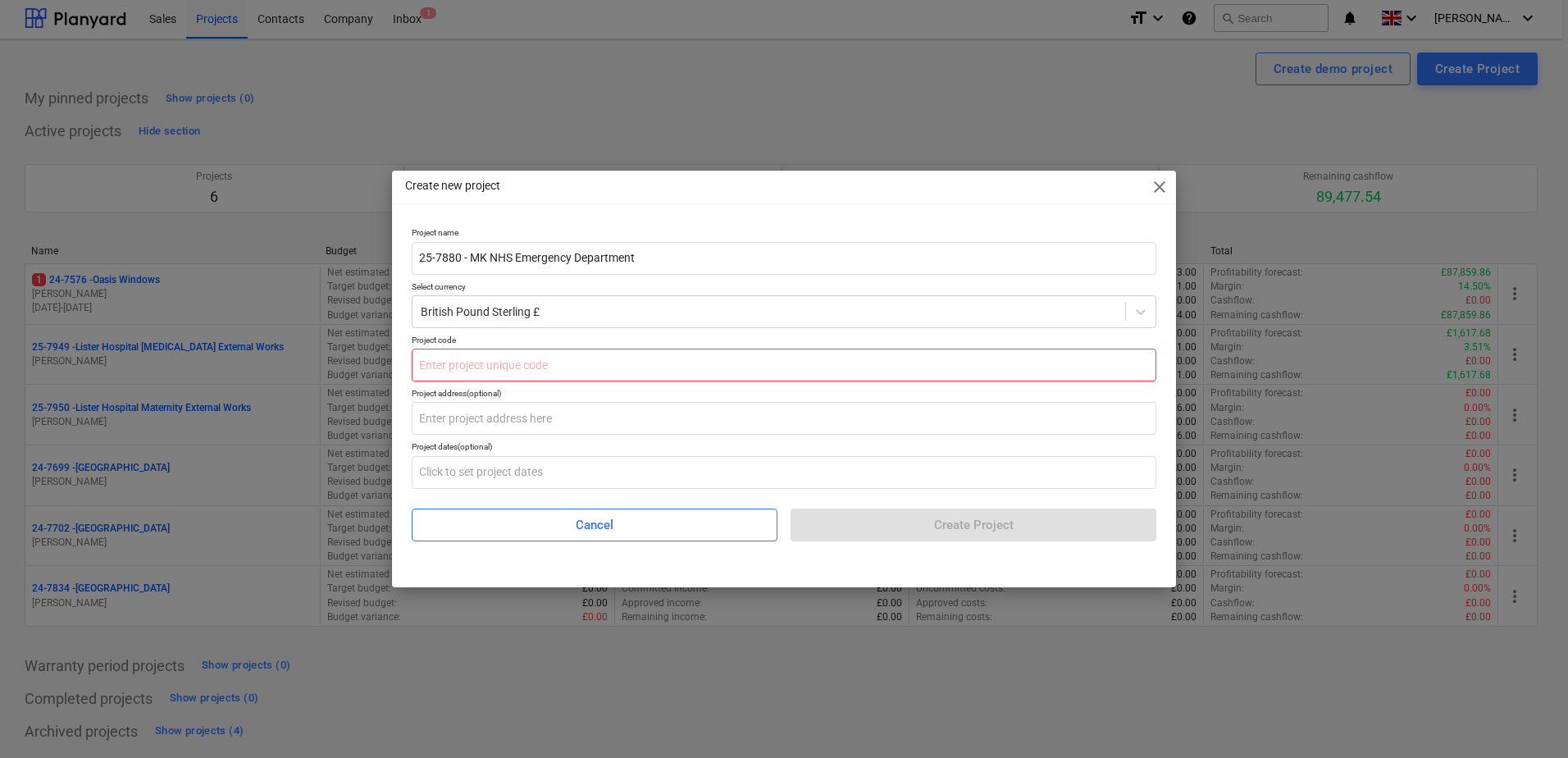
click at [529, 369] on input "text" at bounding box center [783, 365] width 744 height 33
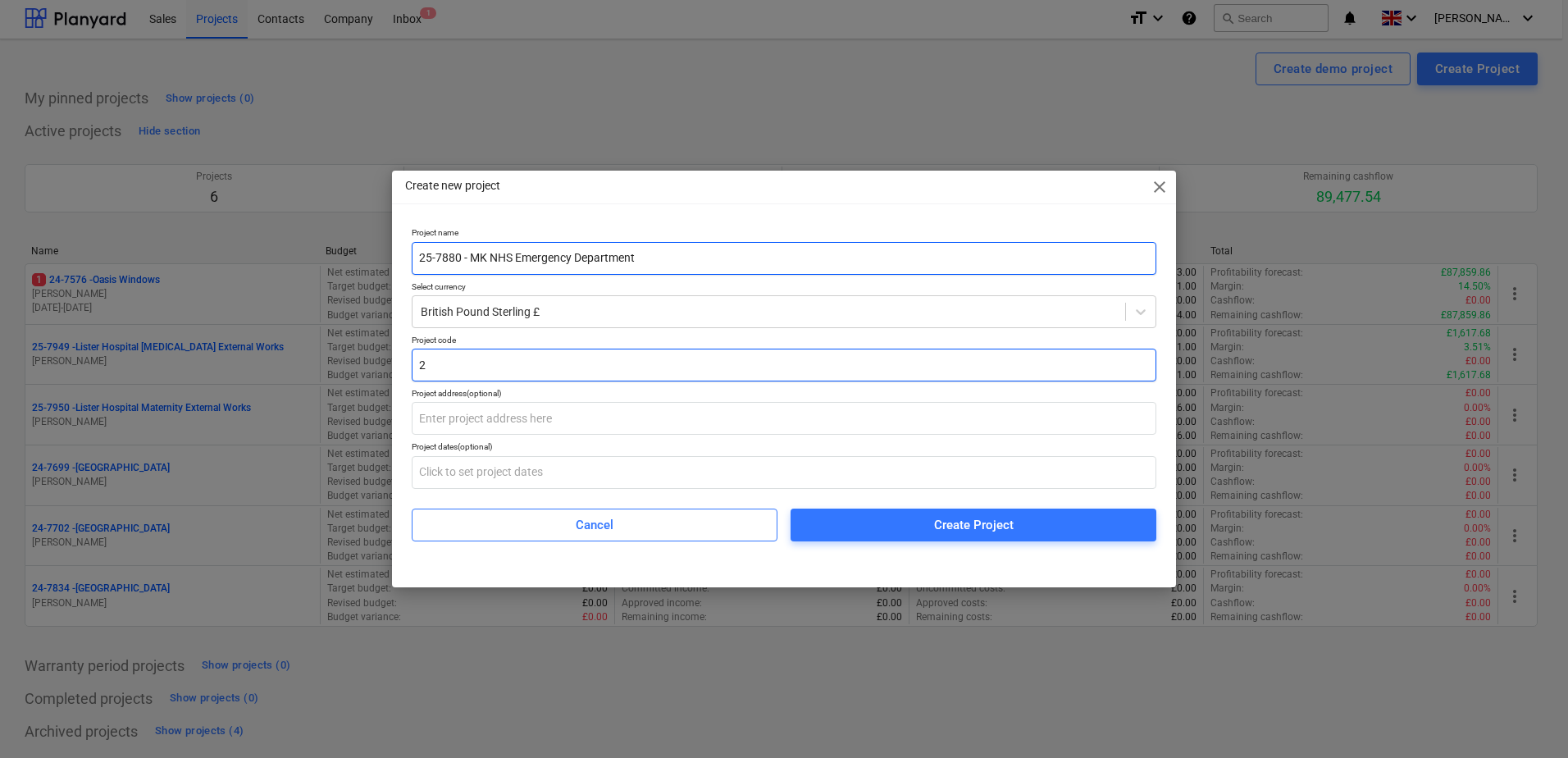
type input "2"
click at [436, 248] on input "25-7880 - MK NHS Emergency Department" at bounding box center [783, 258] width 744 height 33
type input "MK NHS Emergency Department"
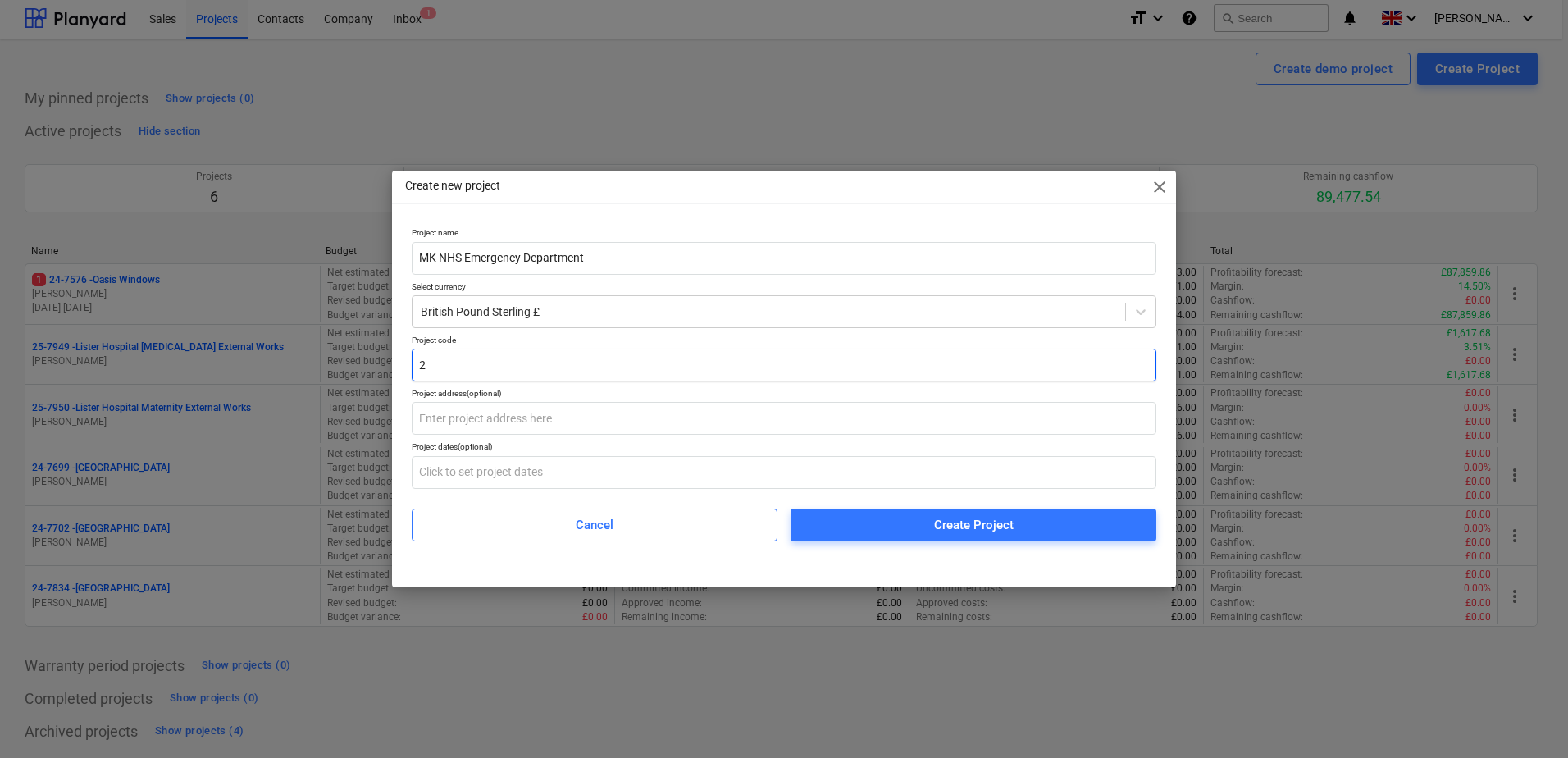
click at [434, 373] on input "2" at bounding box center [783, 365] width 744 height 33
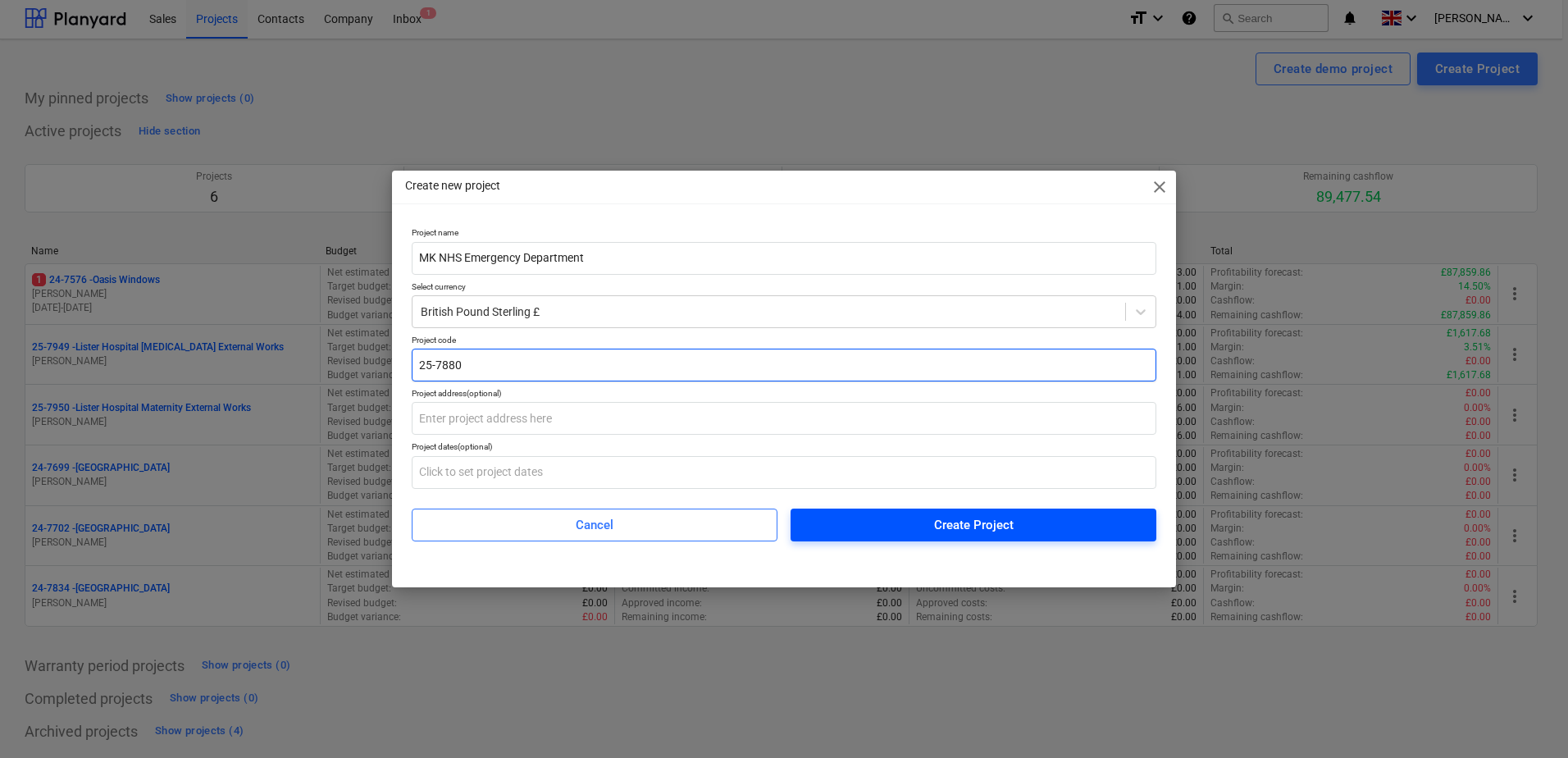
type input "25-7880"
click at [936, 531] on div "Create Project" at bounding box center [973, 525] width 79 height 21
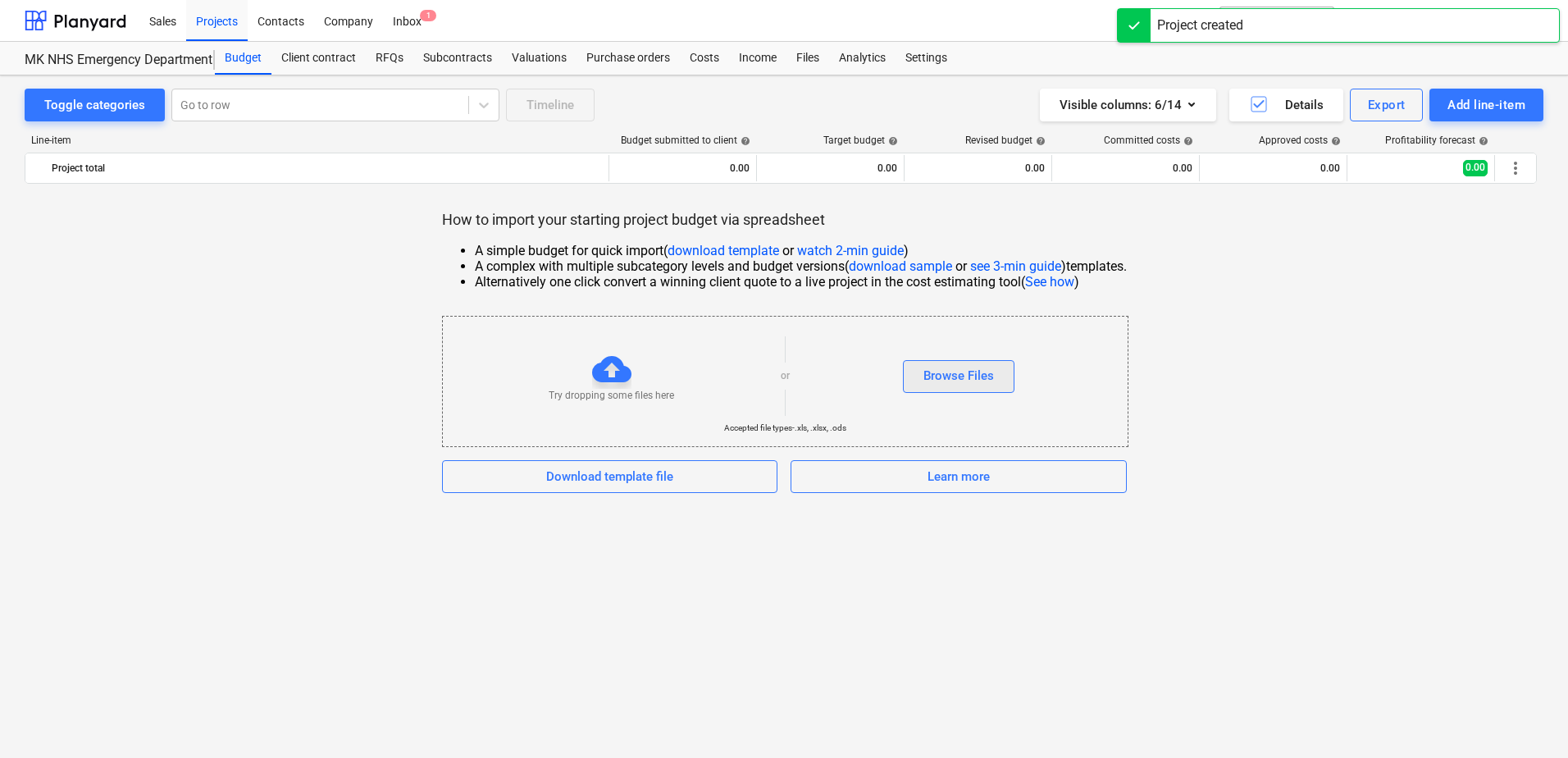
click at [938, 382] on div "Browse Files" at bounding box center [958, 375] width 70 height 21
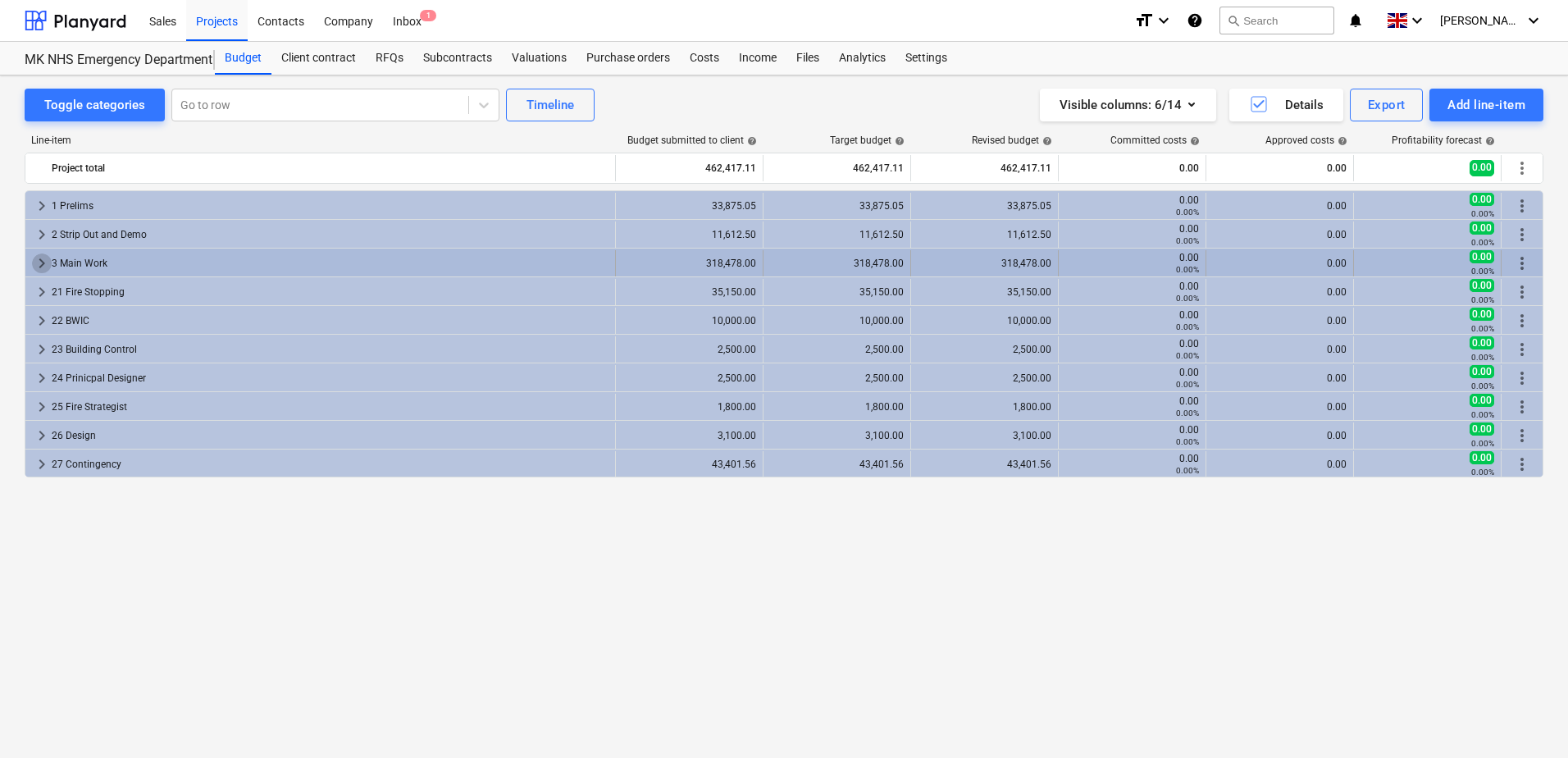
click at [41, 260] on span "keyboard_arrow_right" at bounding box center [41, 264] width 19 height 19
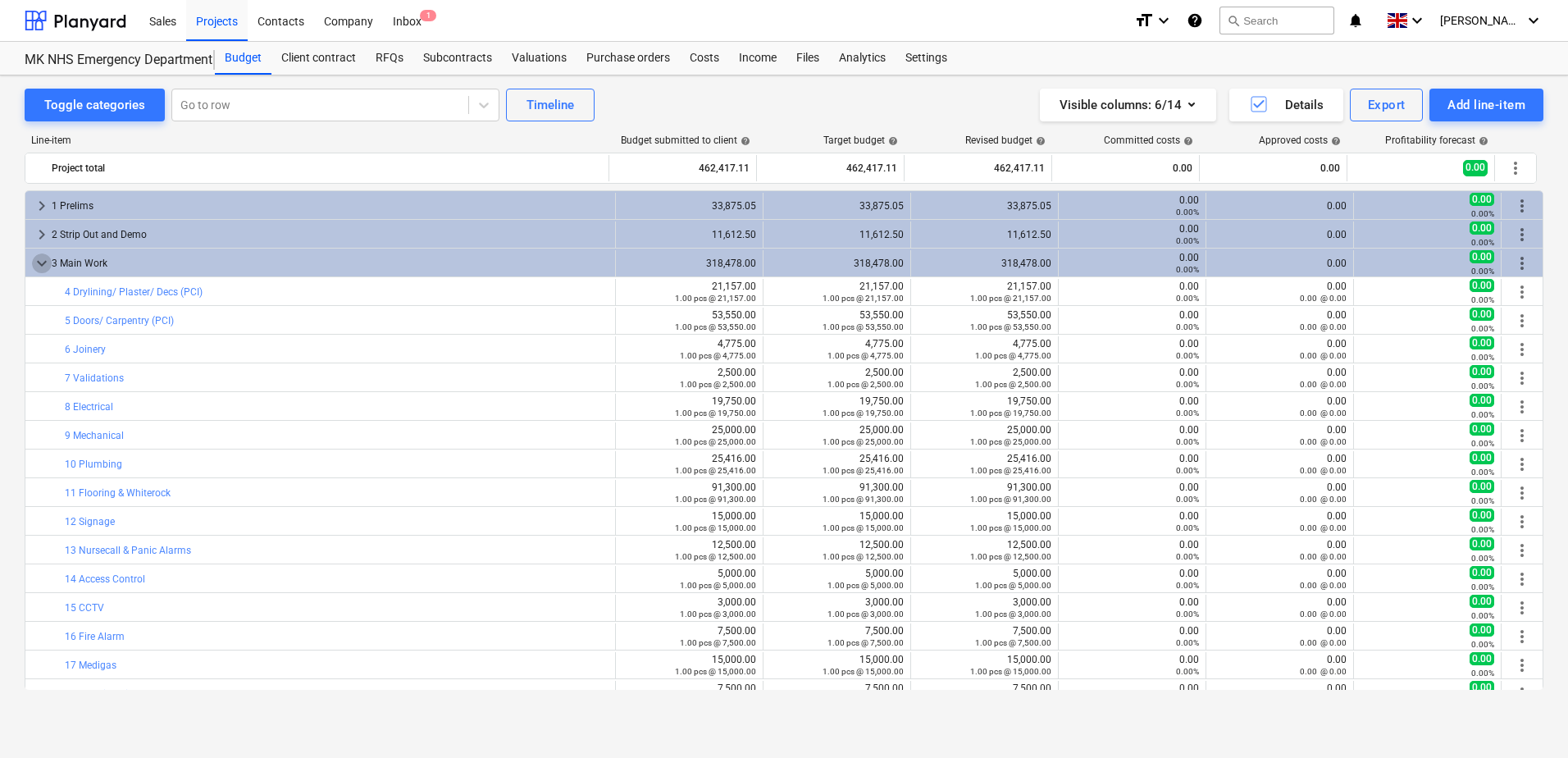
click at [41, 260] on span "keyboard_arrow_down" at bounding box center [41, 264] width 19 height 19
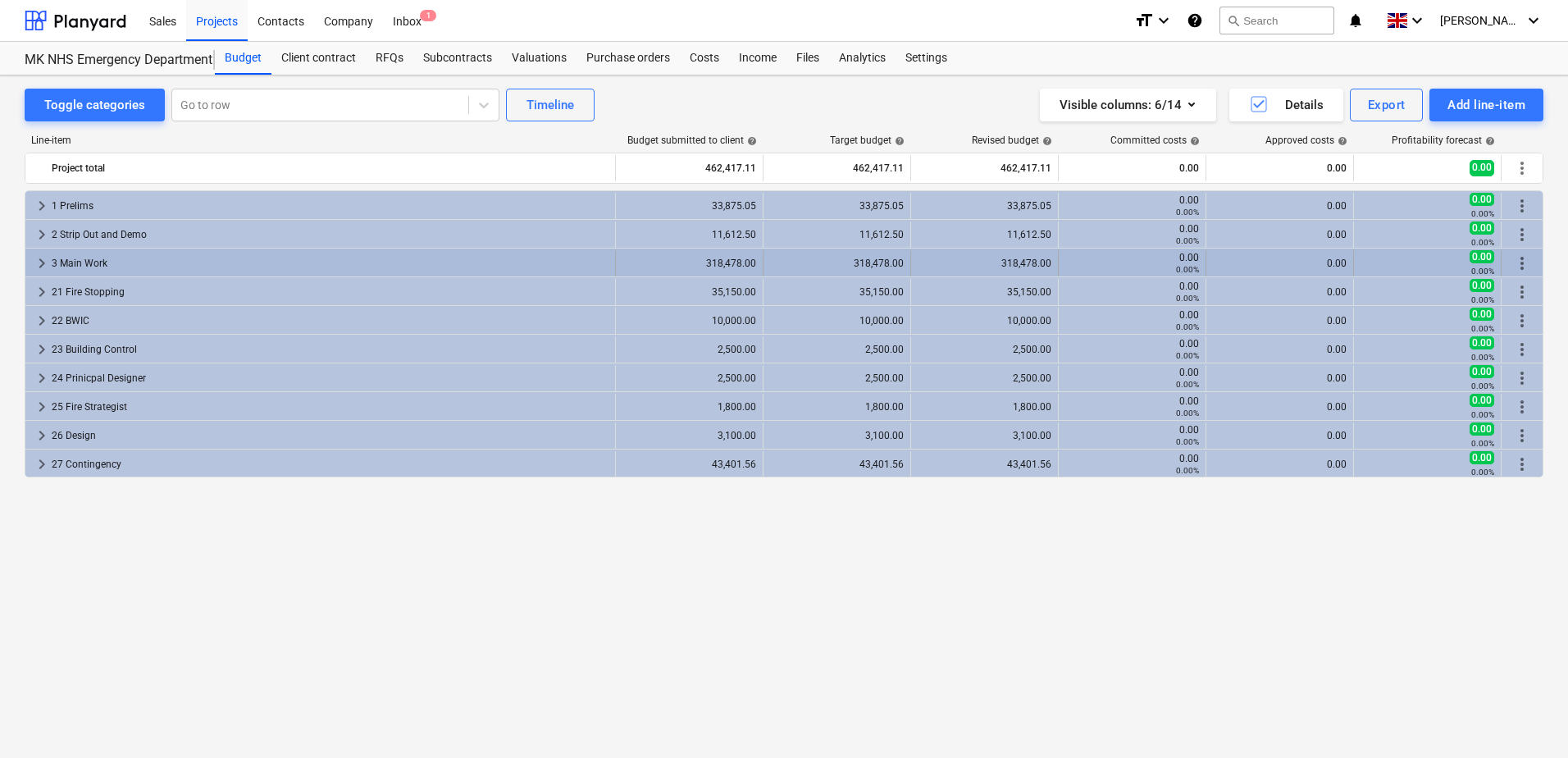
click at [37, 264] on span "keyboard_arrow_right" at bounding box center [41, 264] width 19 height 19
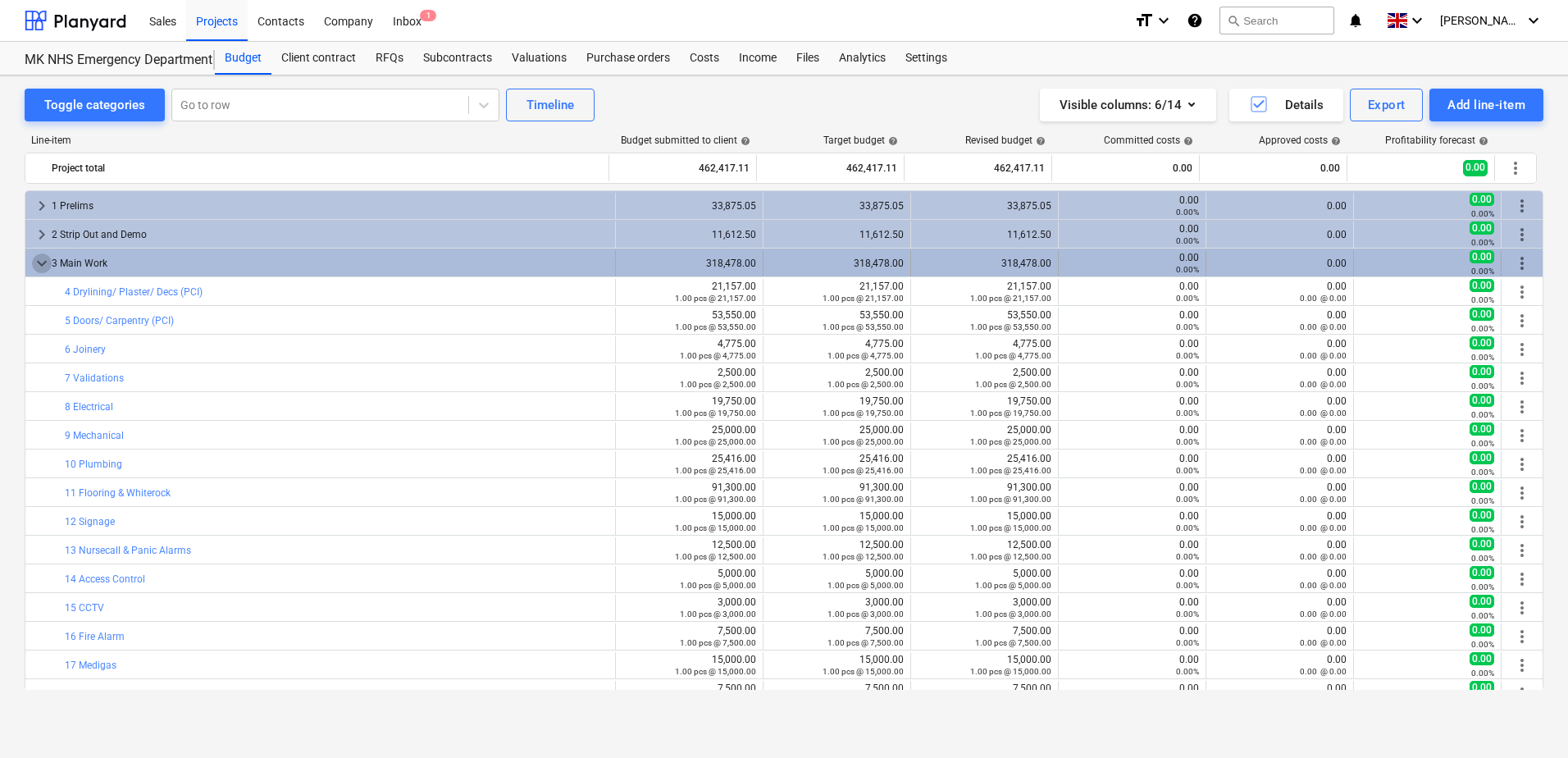
click at [41, 263] on span "keyboard_arrow_down" at bounding box center [41, 264] width 19 height 19
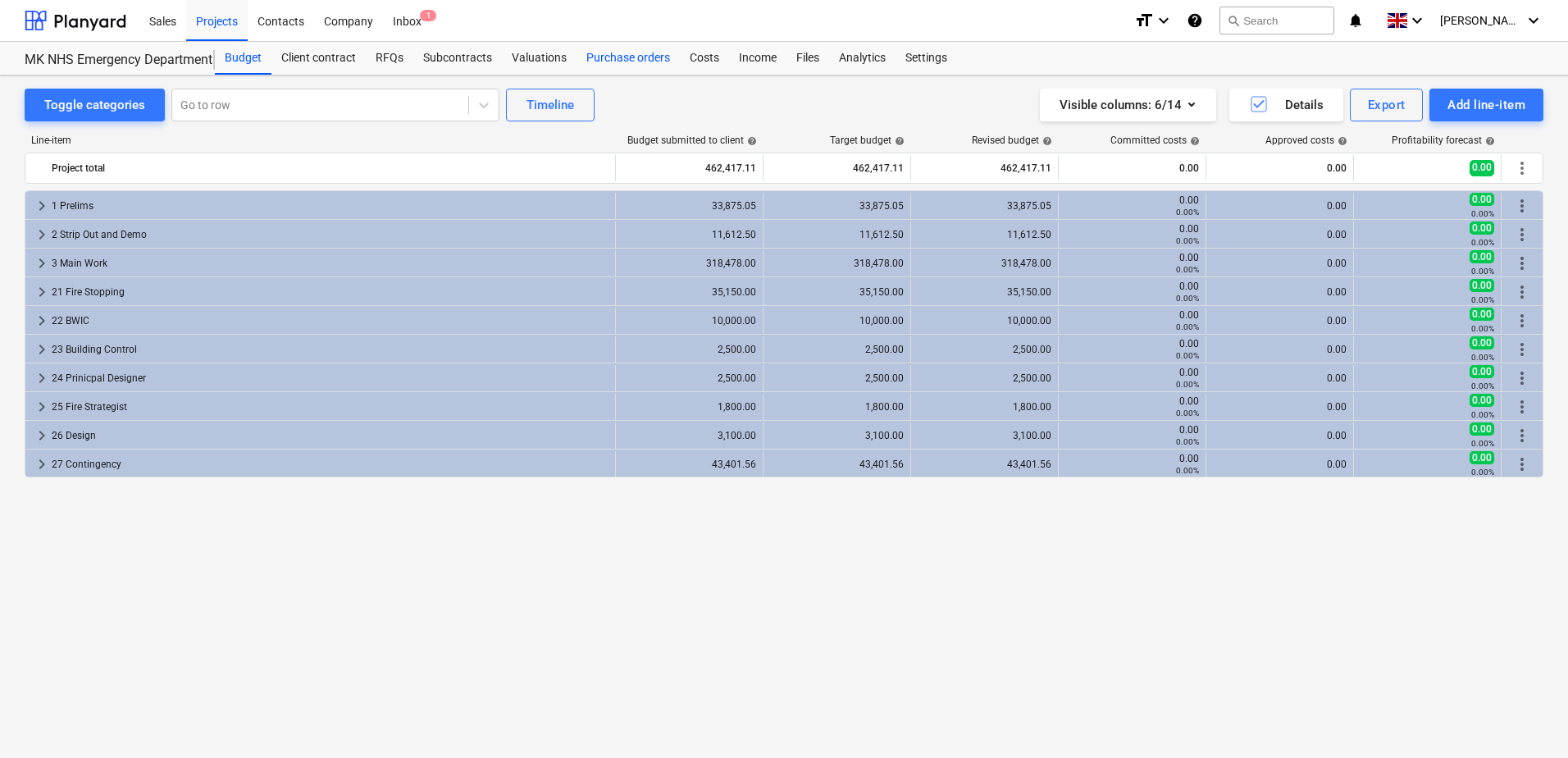
click at [593, 58] on div "Purchase orders" at bounding box center [627, 57] width 103 height 33
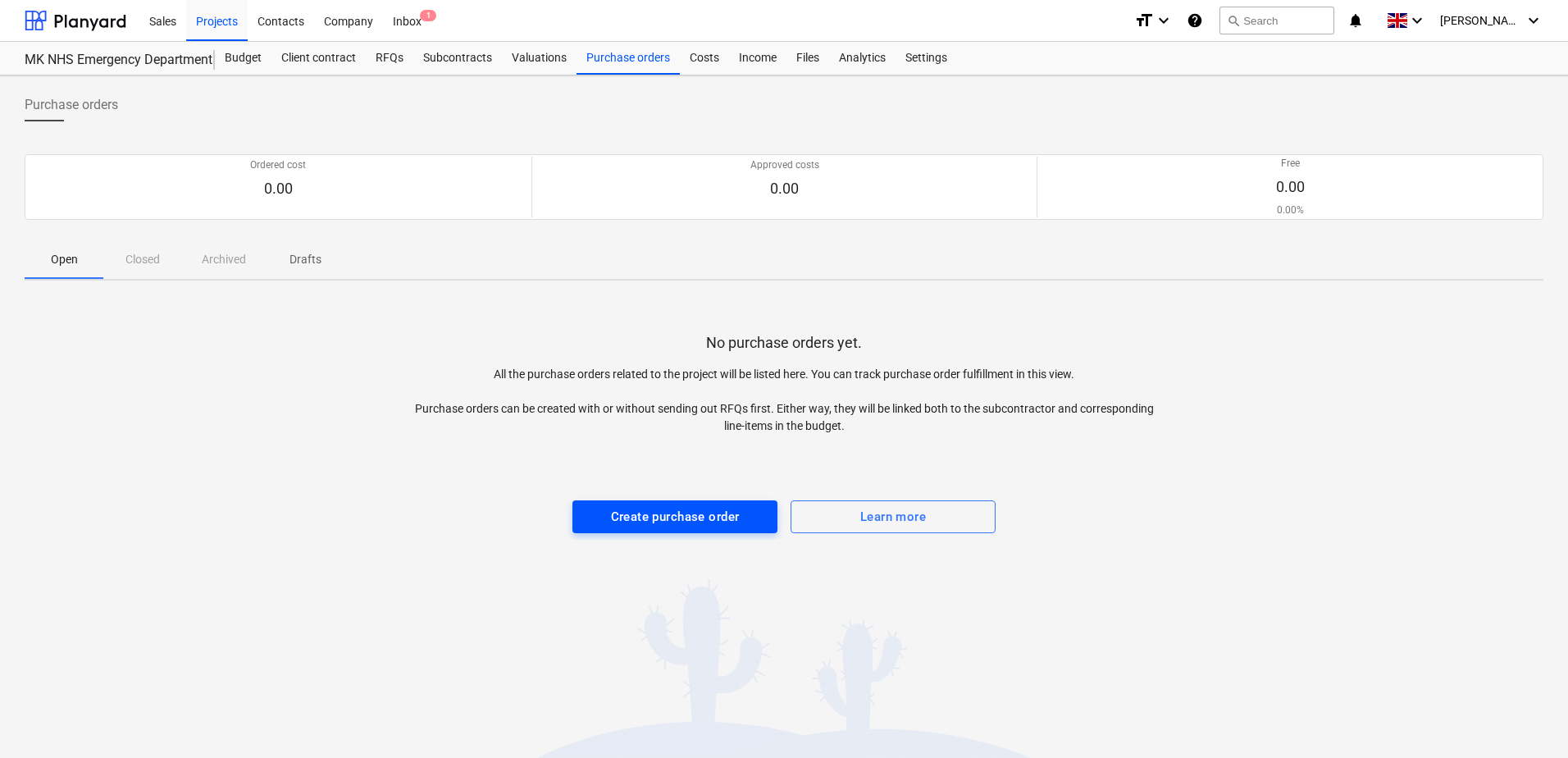
click at [653, 521] on div "Create purchase order" at bounding box center [676, 516] width 129 height 21
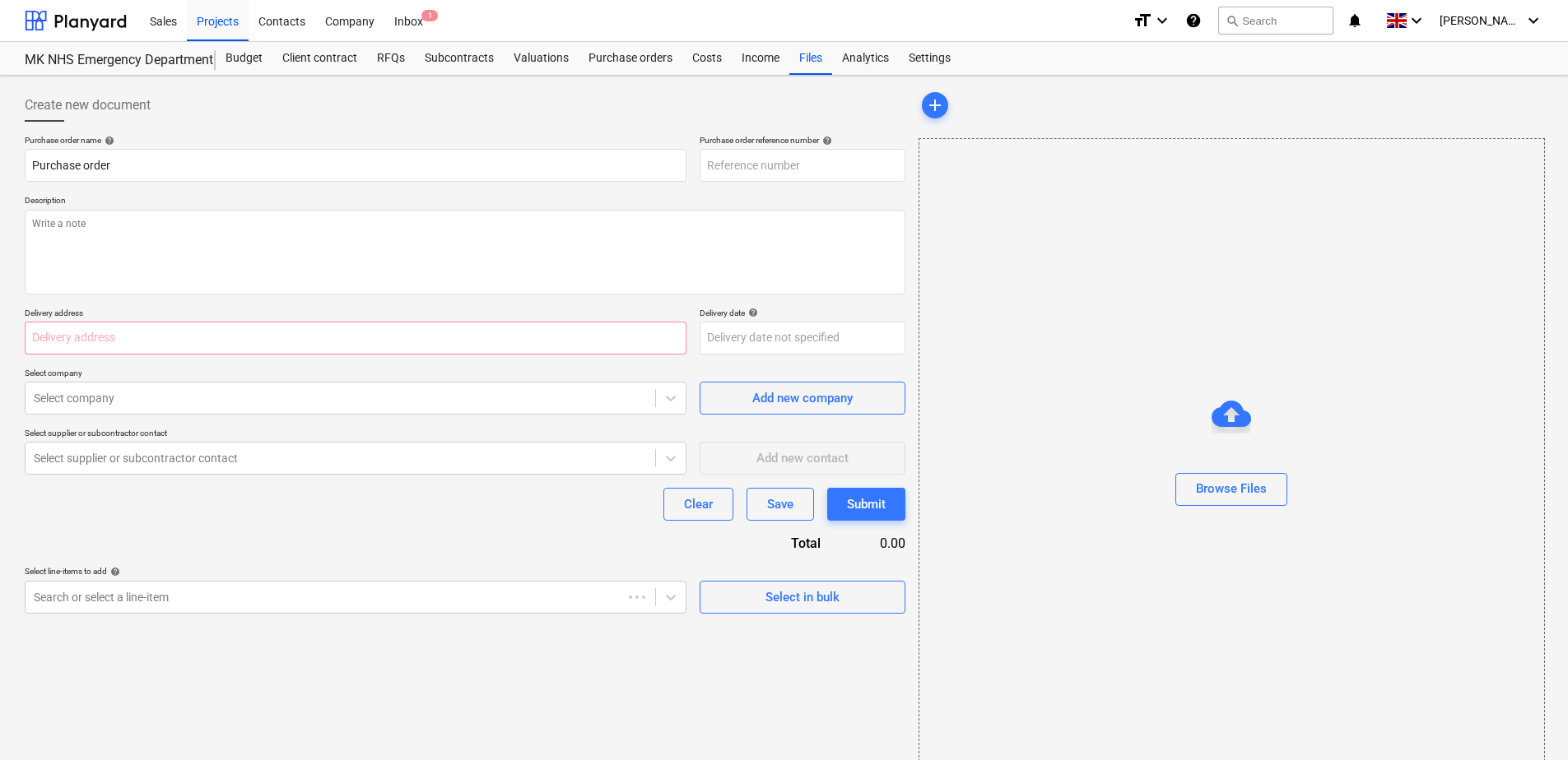
type textarea "x"
type input "25-7880-PO-001"
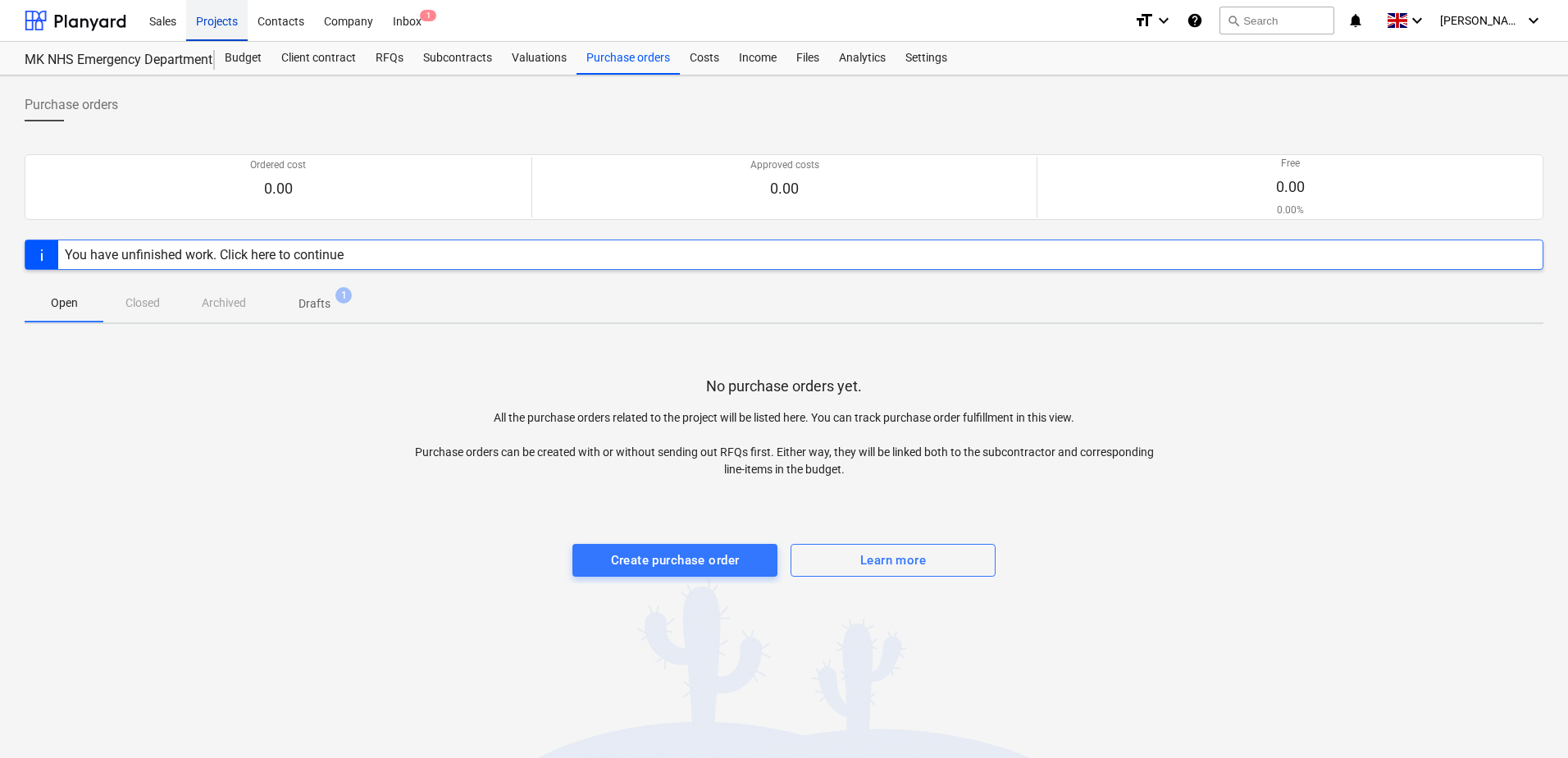
click at [208, 29] on div "Projects" at bounding box center [217, 19] width 62 height 41
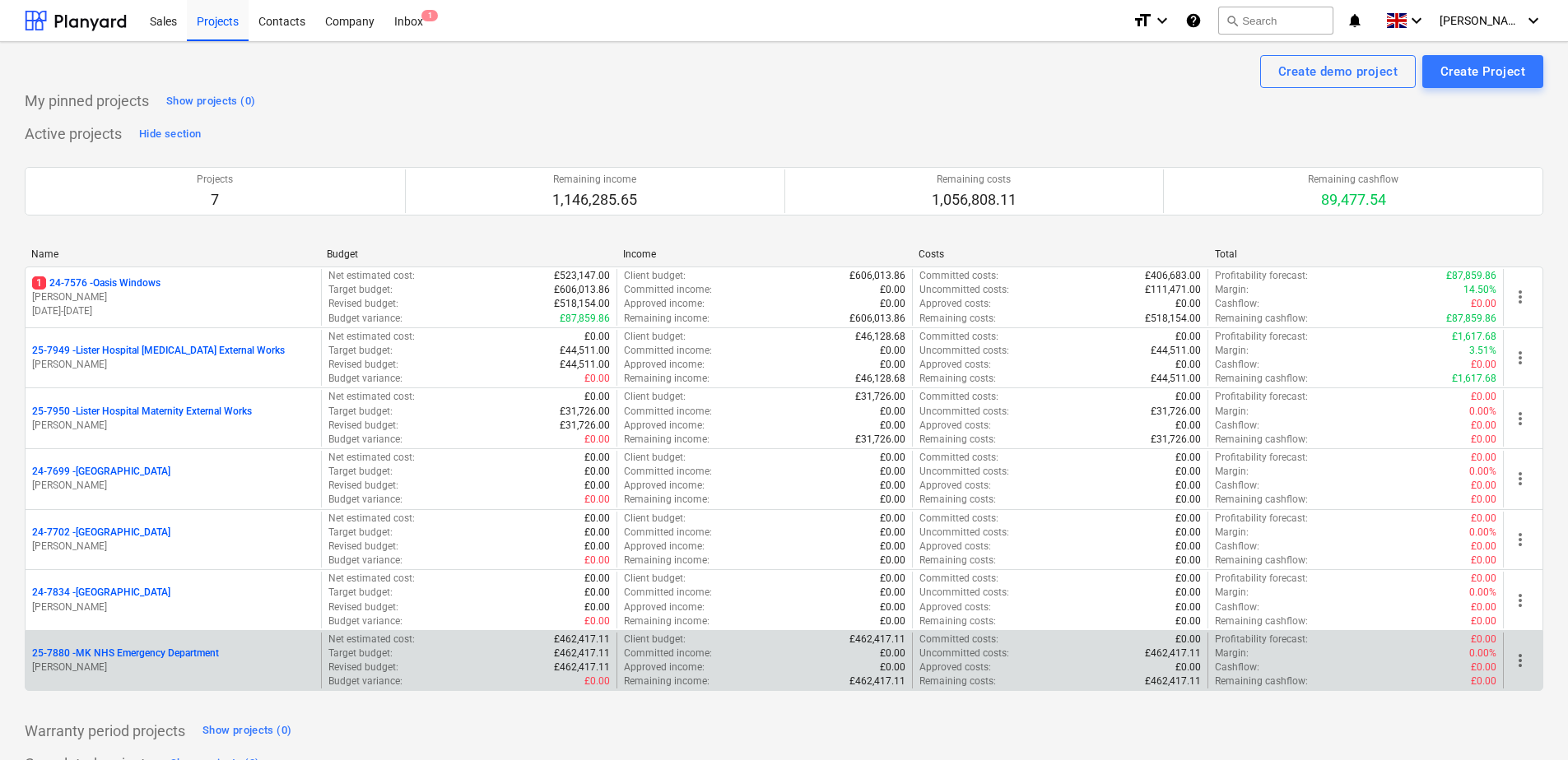
click at [148, 664] on p "[PERSON_NAME]" at bounding box center [172, 668] width 282 height 14
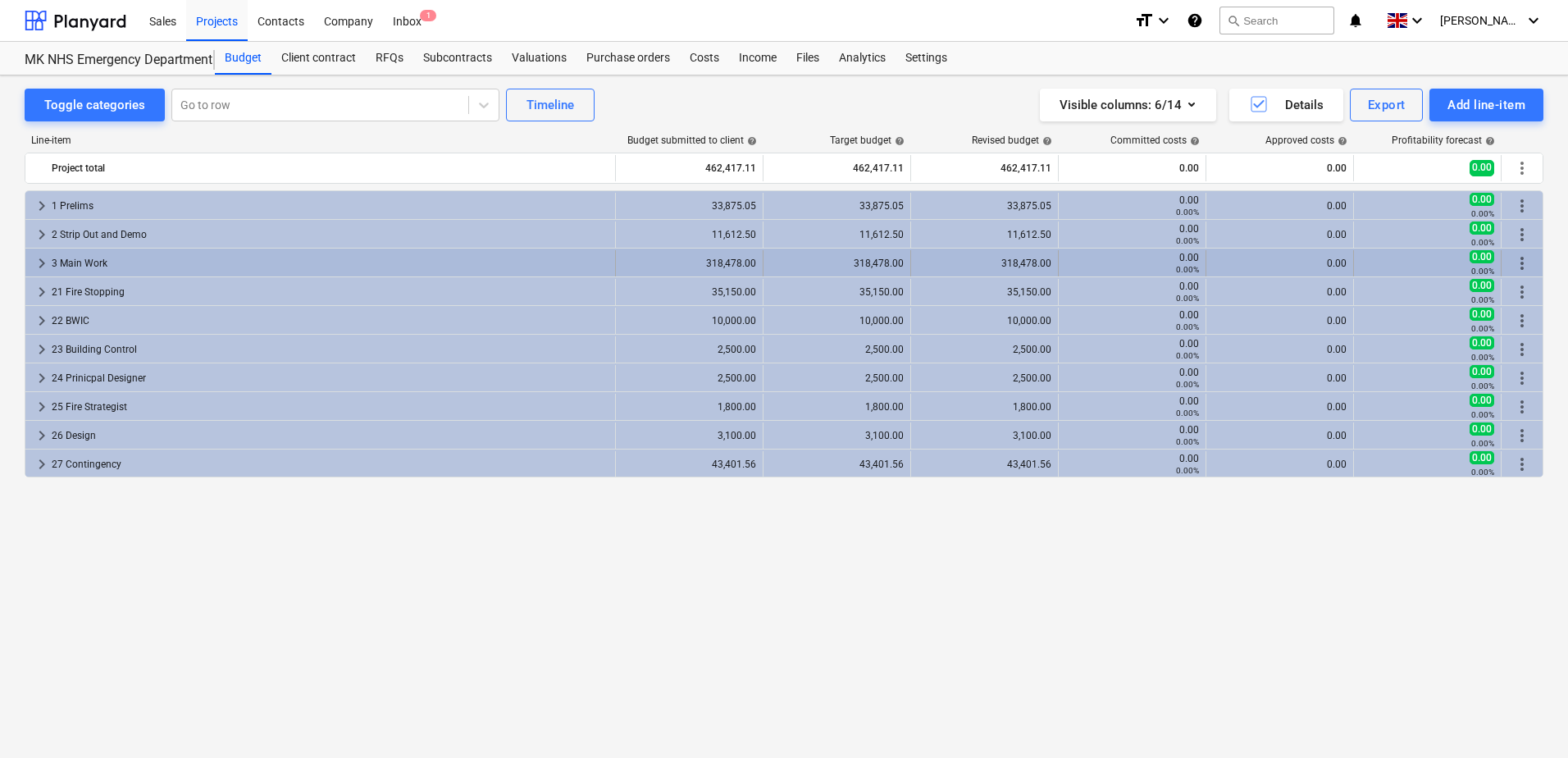
click at [98, 262] on div "3 Main Work" at bounding box center [330, 264] width 557 height 26
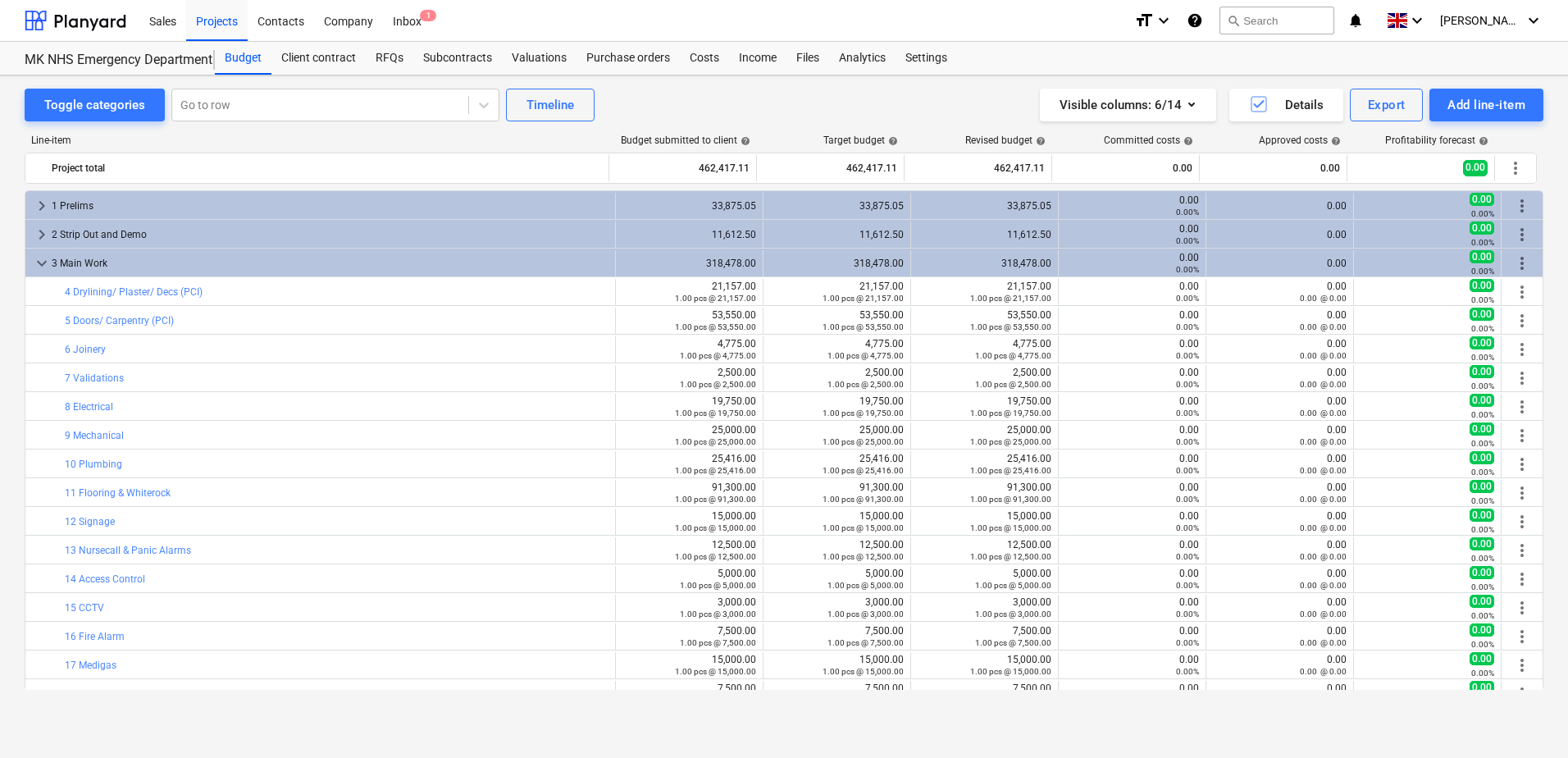
click at [98, 262] on div "3 Main Work" at bounding box center [330, 264] width 557 height 26
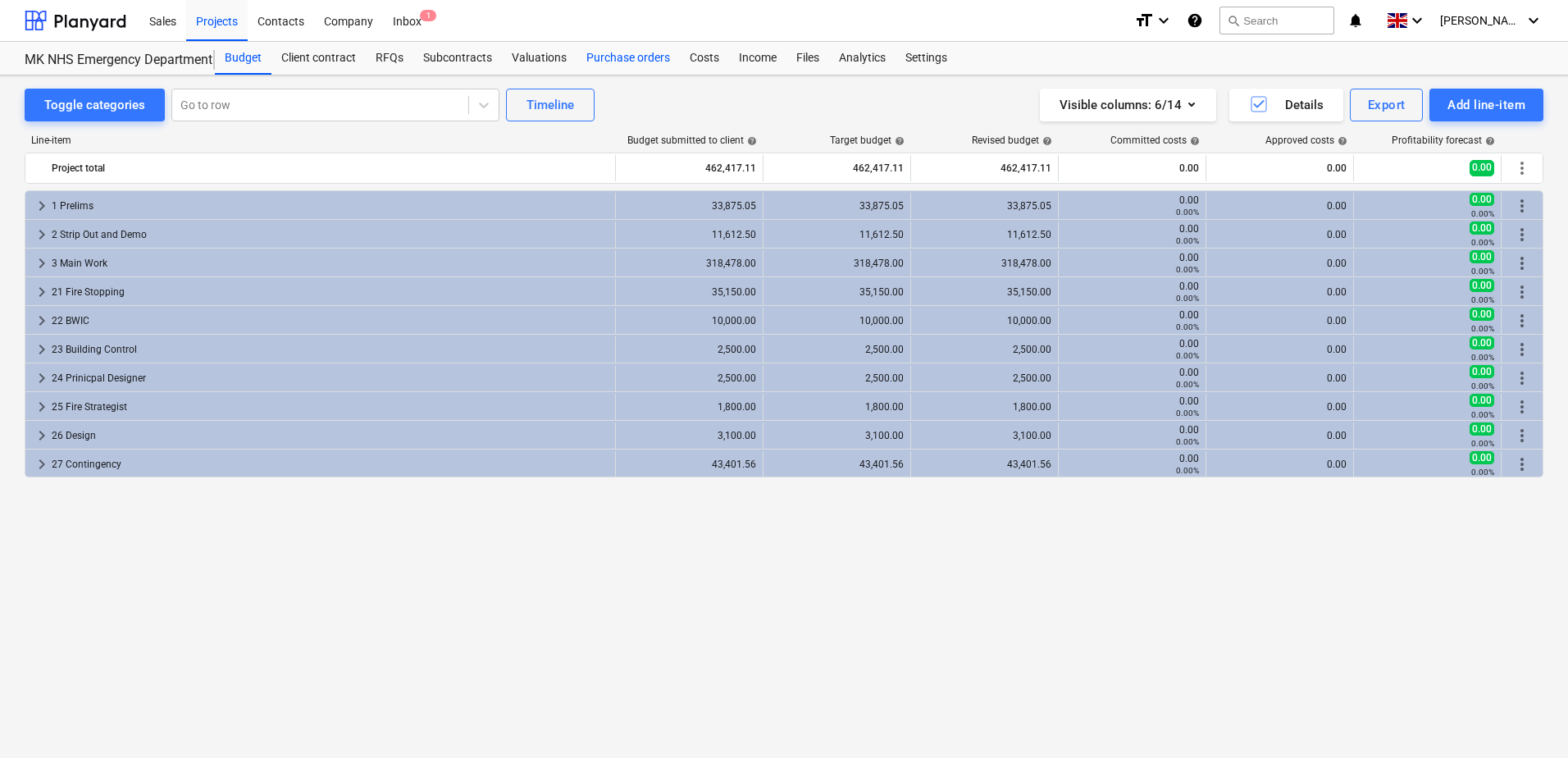
click at [609, 60] on div "Purchase orders" at bounding box center [627, 57] width 103 height 33
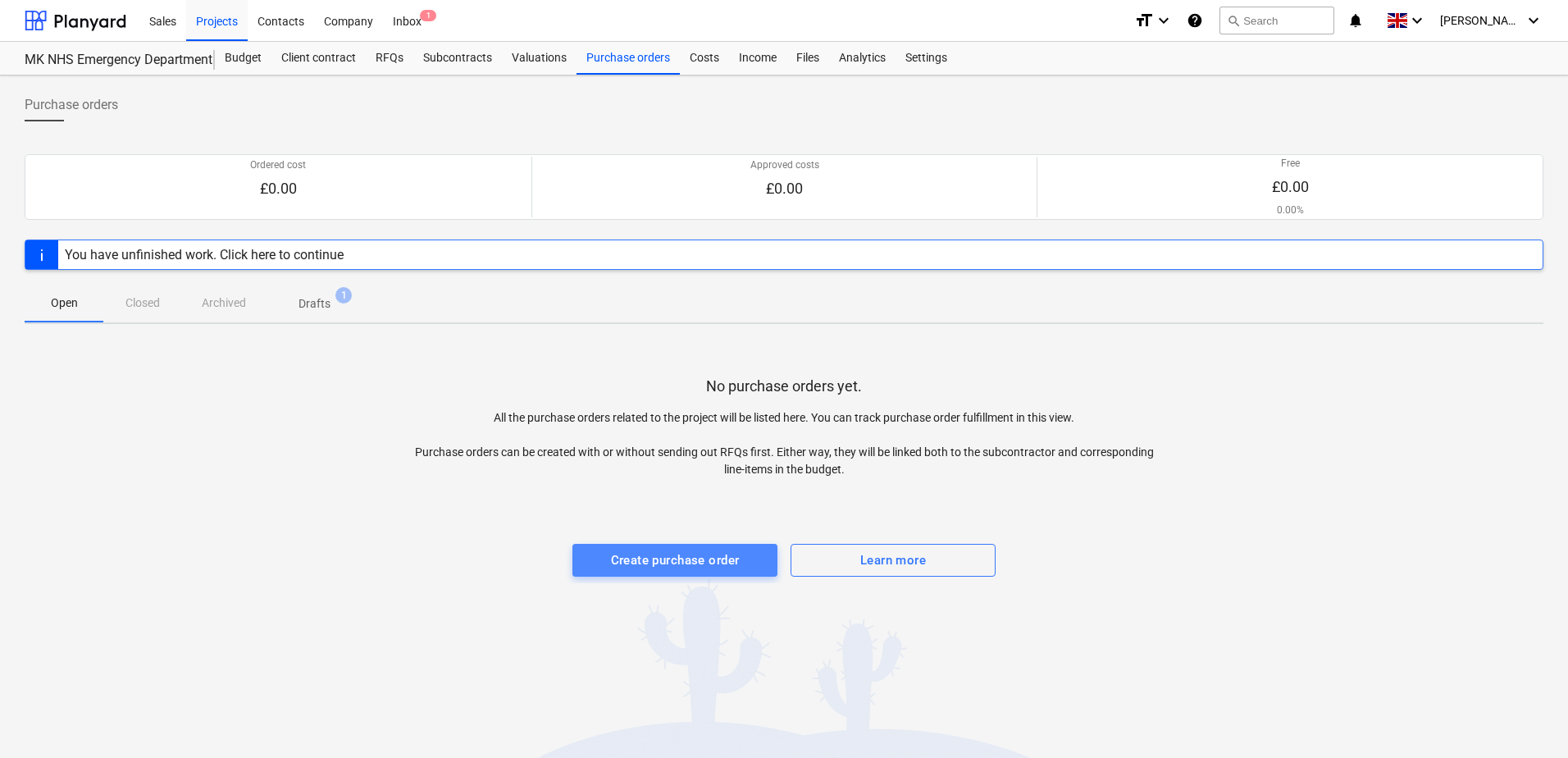
click at [674, 555] on div "Create purchase order" at bounding box center [676, 561] width 129 height 21
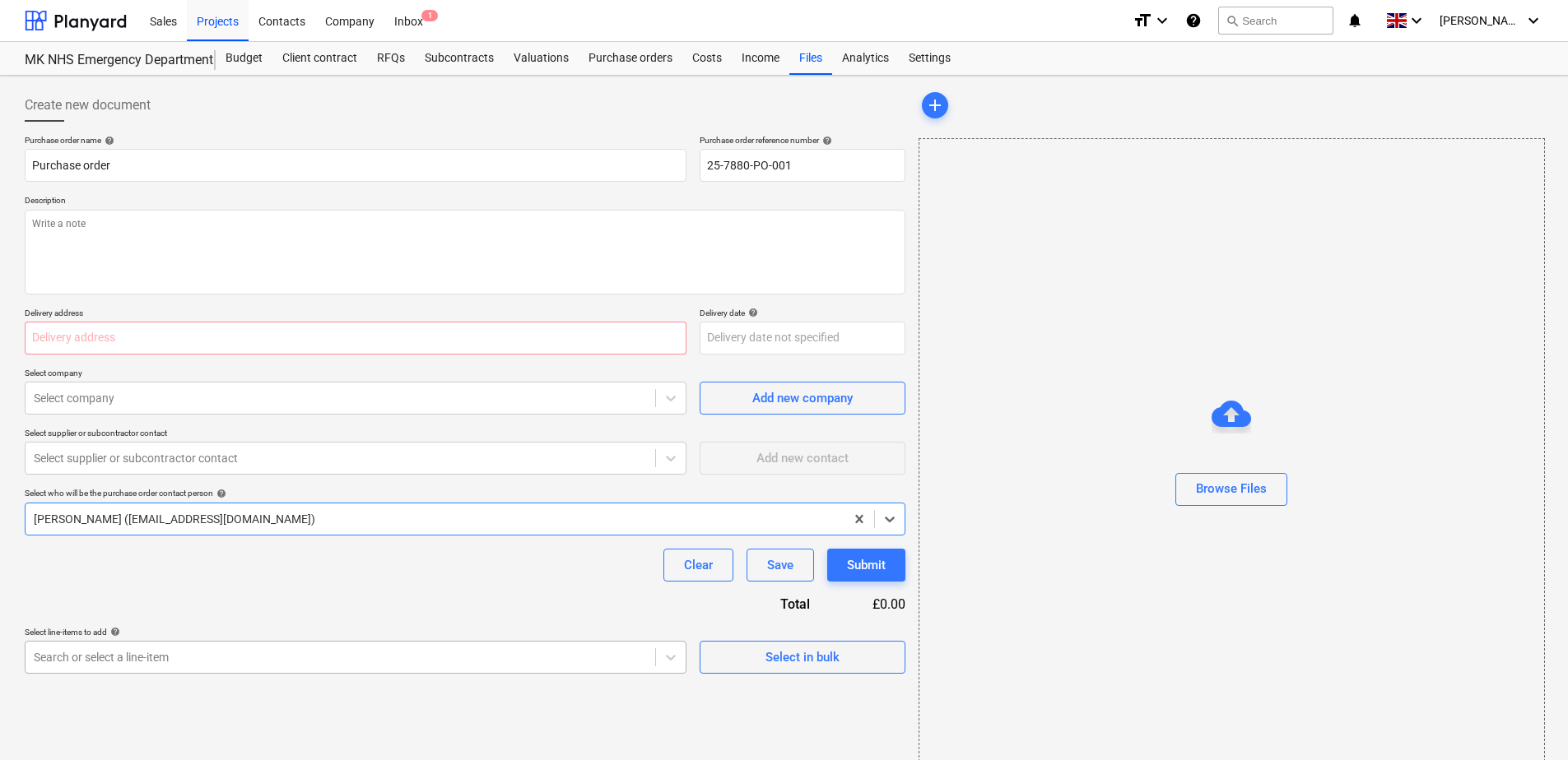
click at [314, 660] on body "Sales Projects Contacts Company Inbox 1 format_size keyboard_arrow_down help se…" at bounding box center [784, 380] width 1568 height 760
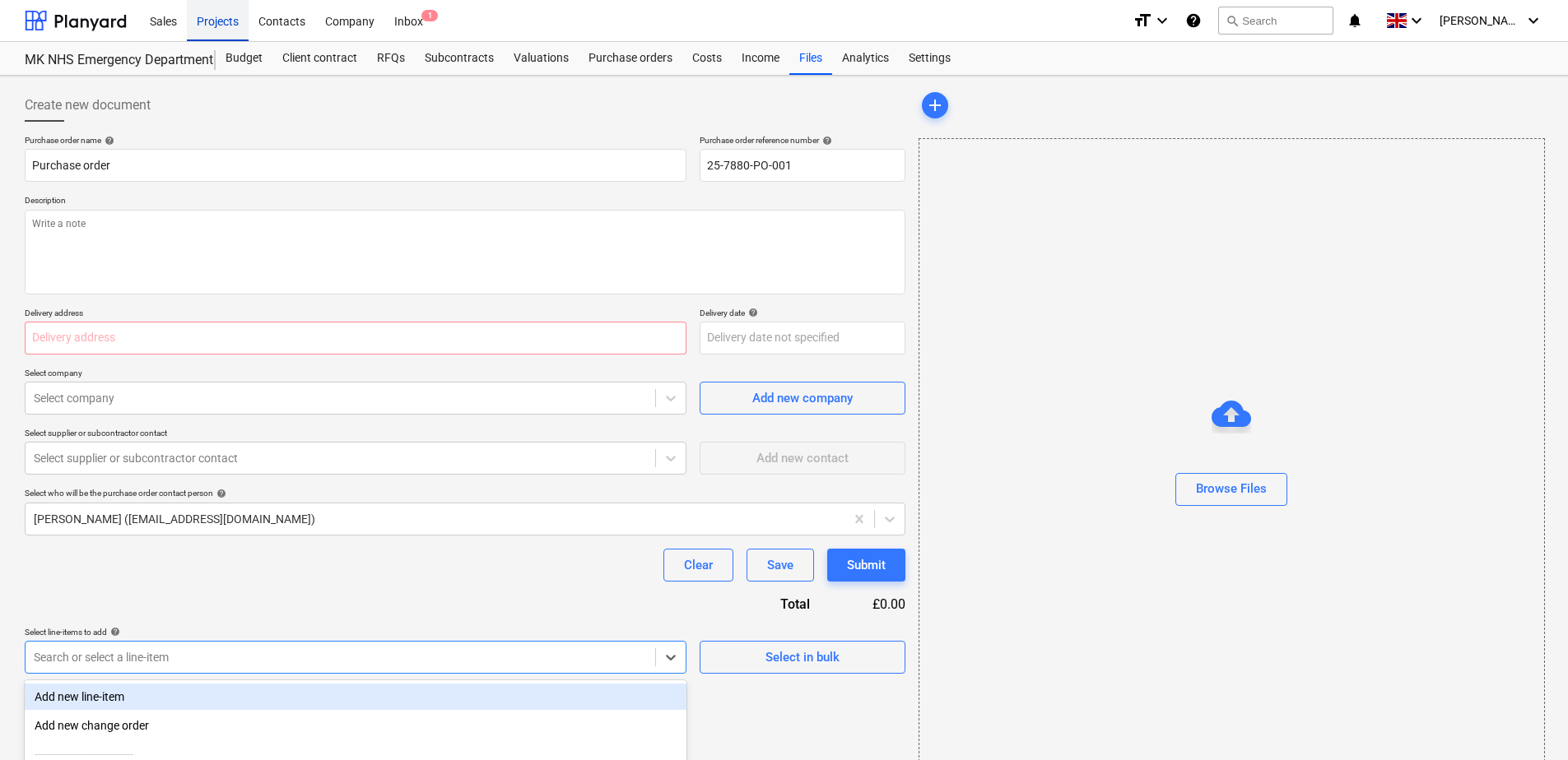
type textarea "x"
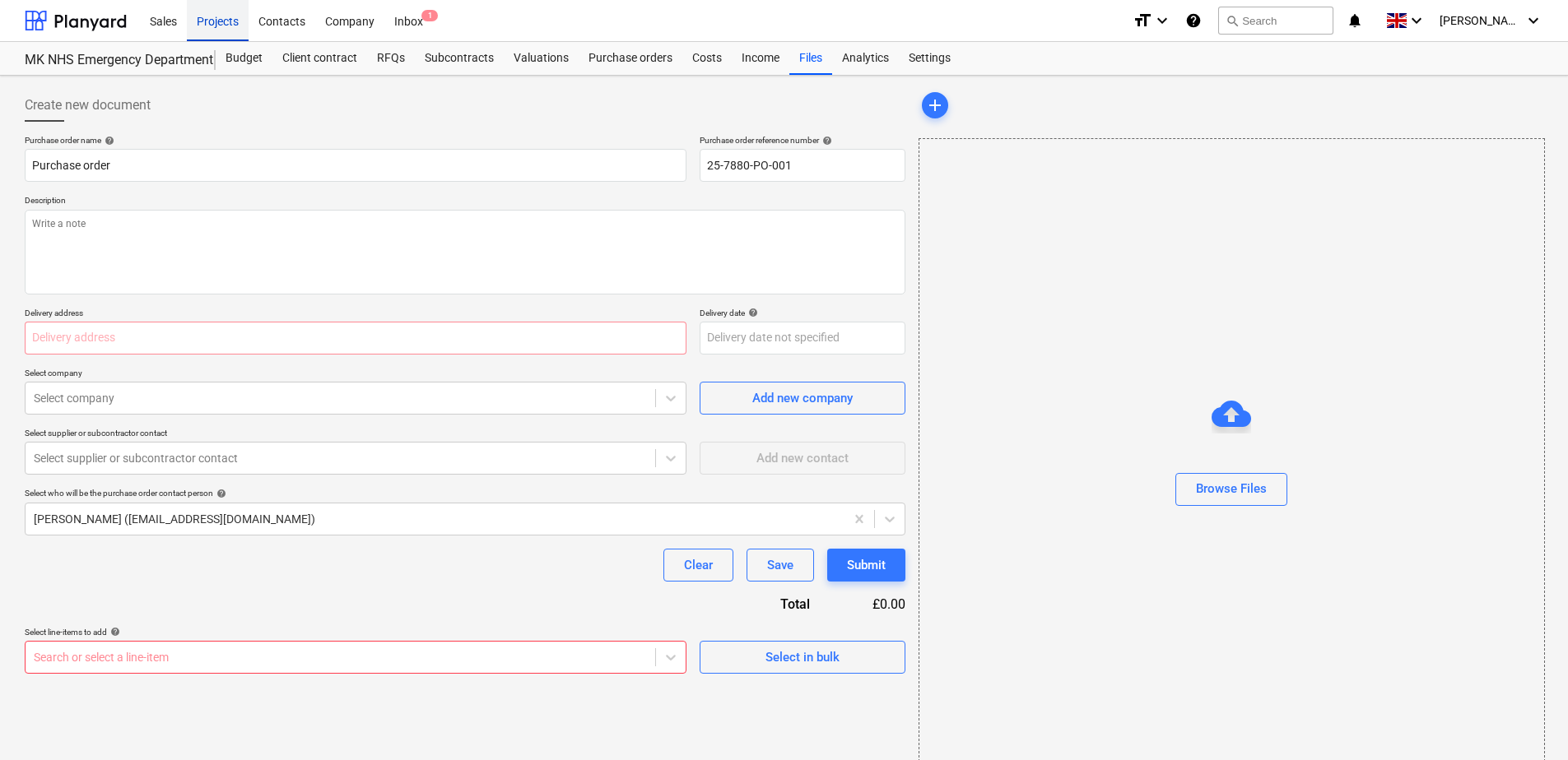
click at [217, 17] on div "Projects" at bounding box center [217, 19] width 62 height 42
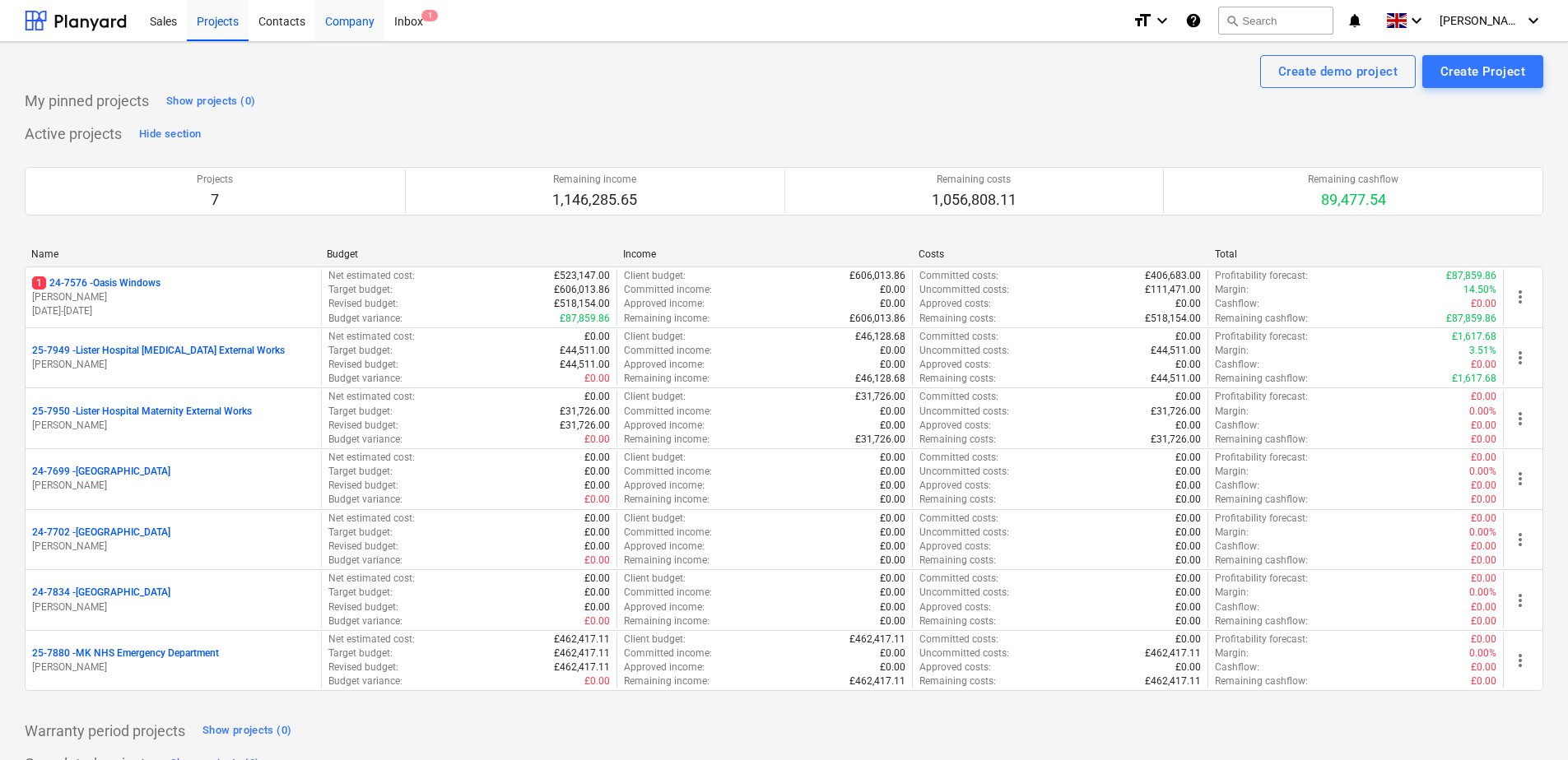
click at [362, 24] on div "Company" at bounding box center [350, 19] width 69 height 42
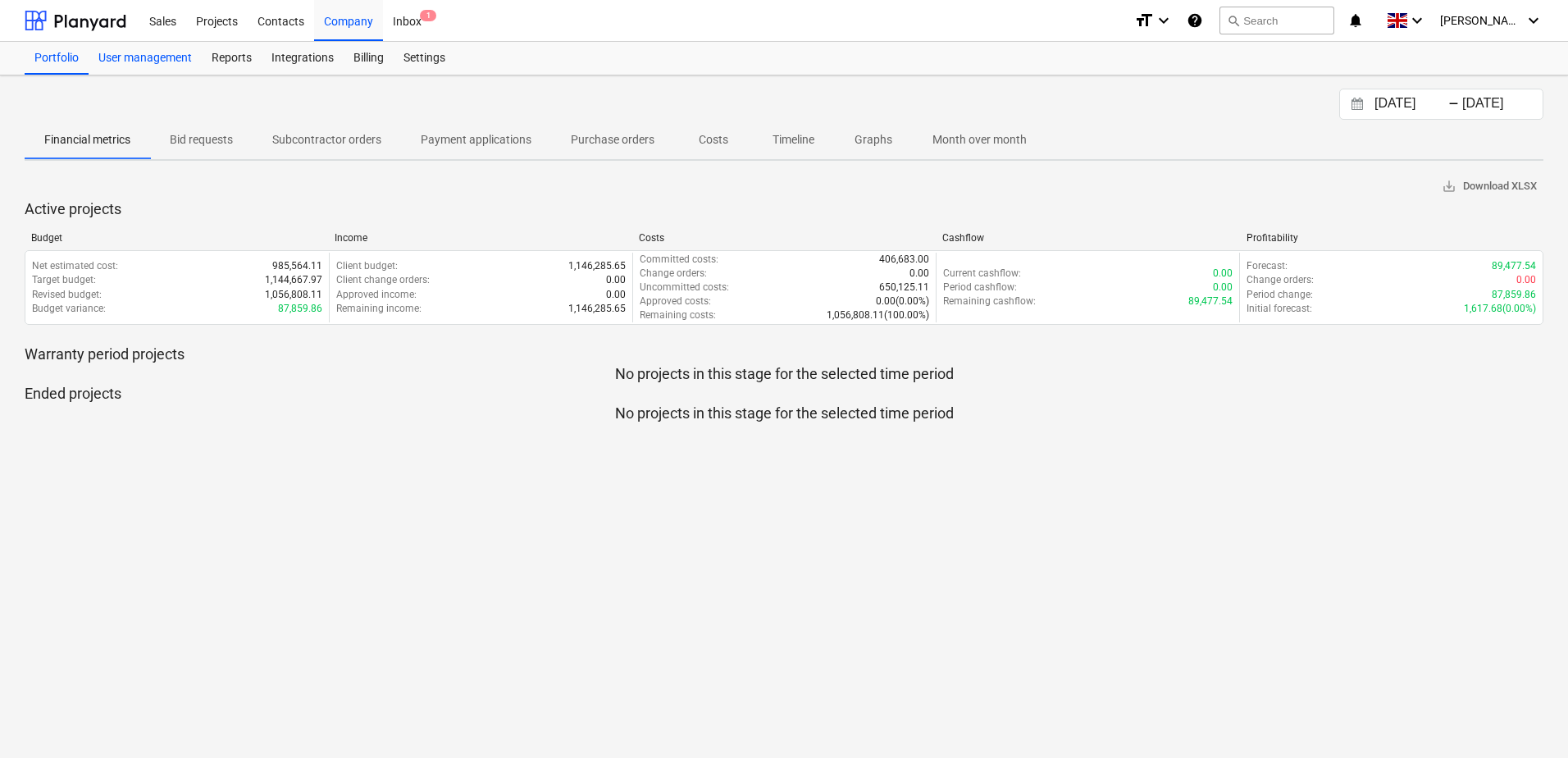
click at [129, 60] on div "User management" at bounding box center [145, 57] width 113 height 33
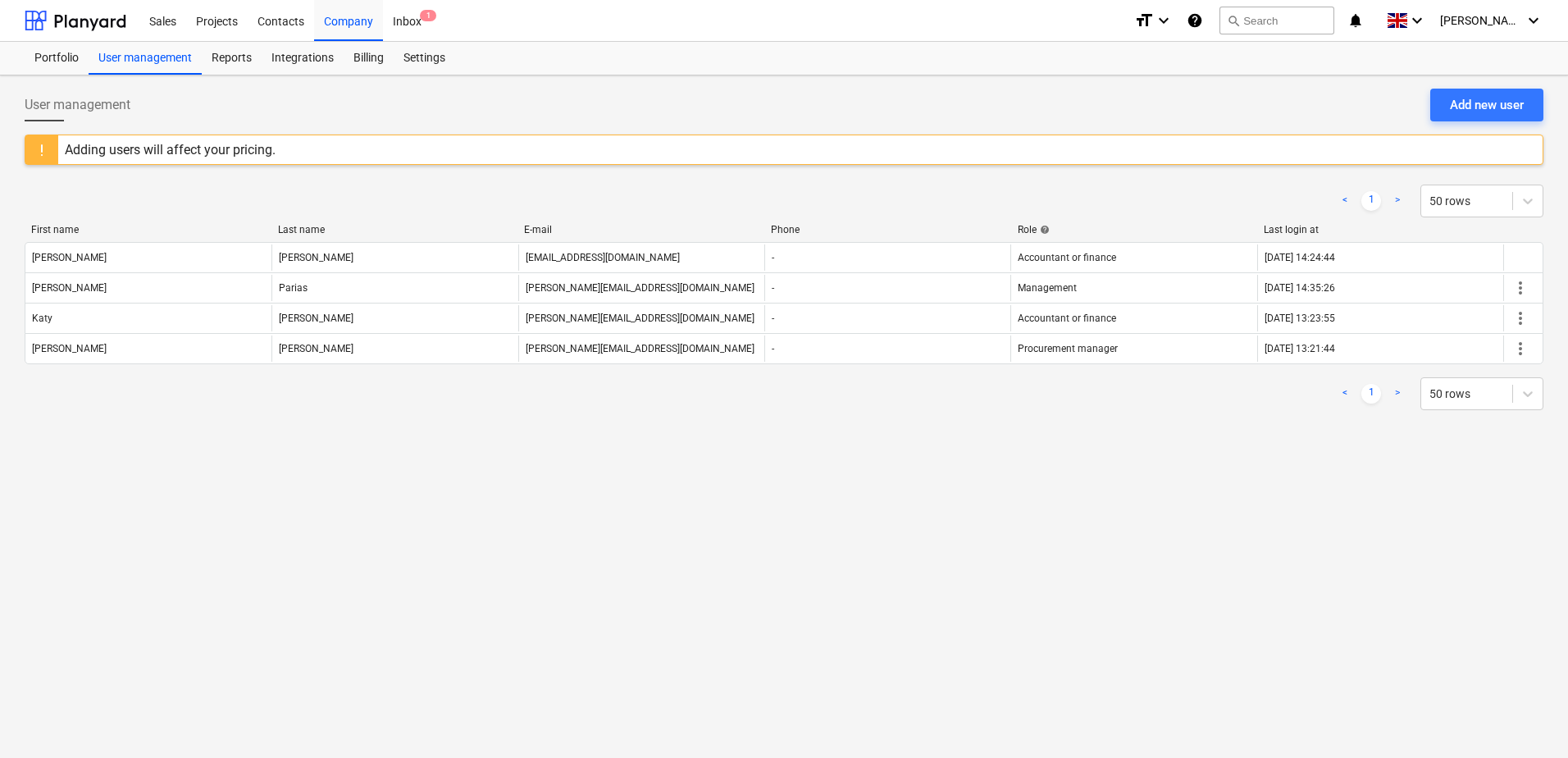
click at [1532, 18] on div "Successfully imported line-items" at bounding box center [1338, 17] width 443 height 34
click at [1520, 28] on div "Successfully imported line-items" at bounding box center [1338, 17] width 443 height 34
click at [1517, 23] on div "Successfully imported line-items" at bounding box center [1338, 17] width 443 height 34
click at [1548, 19] on div "Successfully imported line-items" at bounding box center [1338, 17] width 443 height 34
click at [1527, 22] on div "Successfully imported line-items" at bounding box center [1338, 17] width 443 height 34
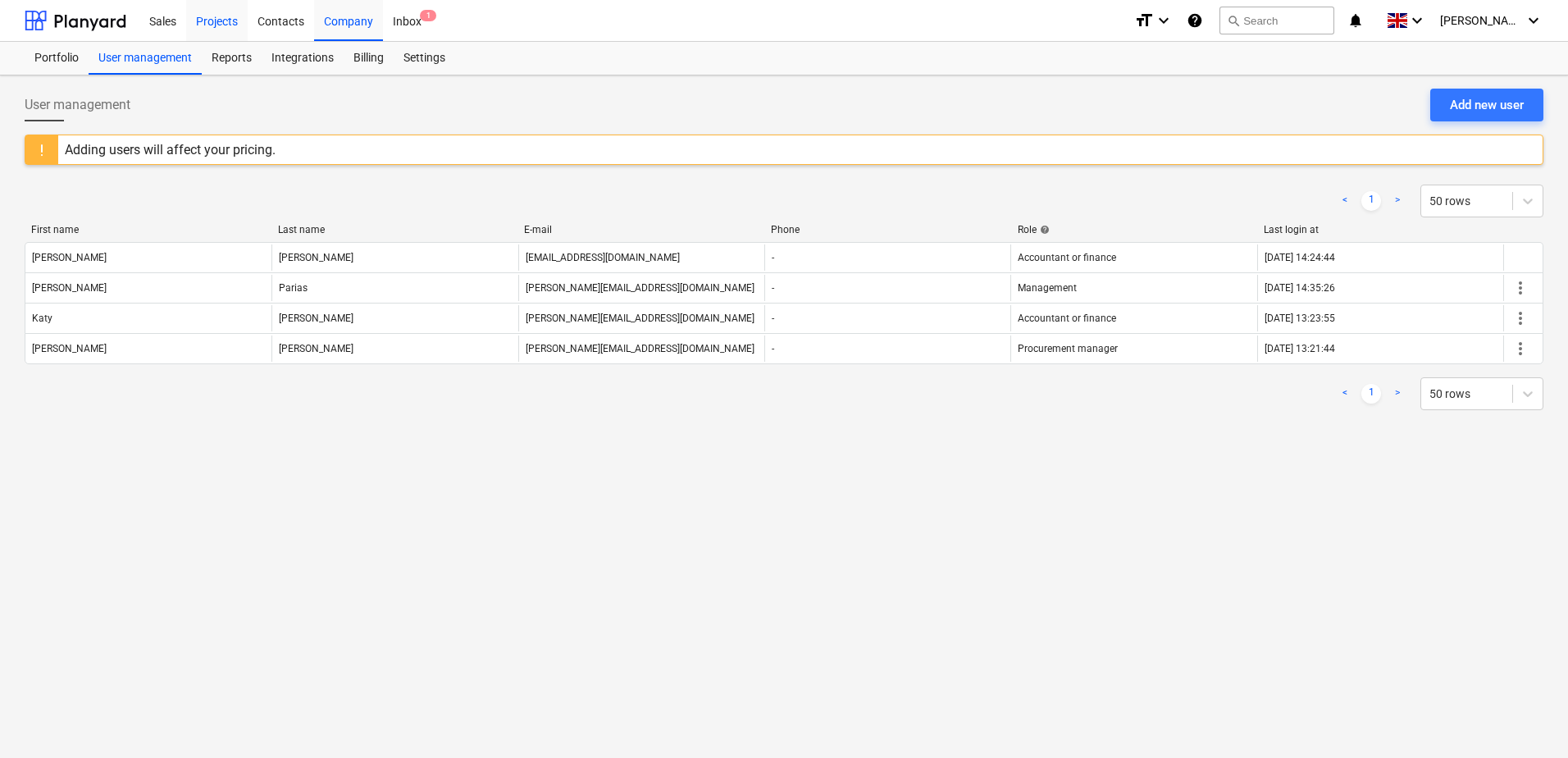
click at [219, 22] on div "Projects" at bounding box center [217, 19] width 62 height 41
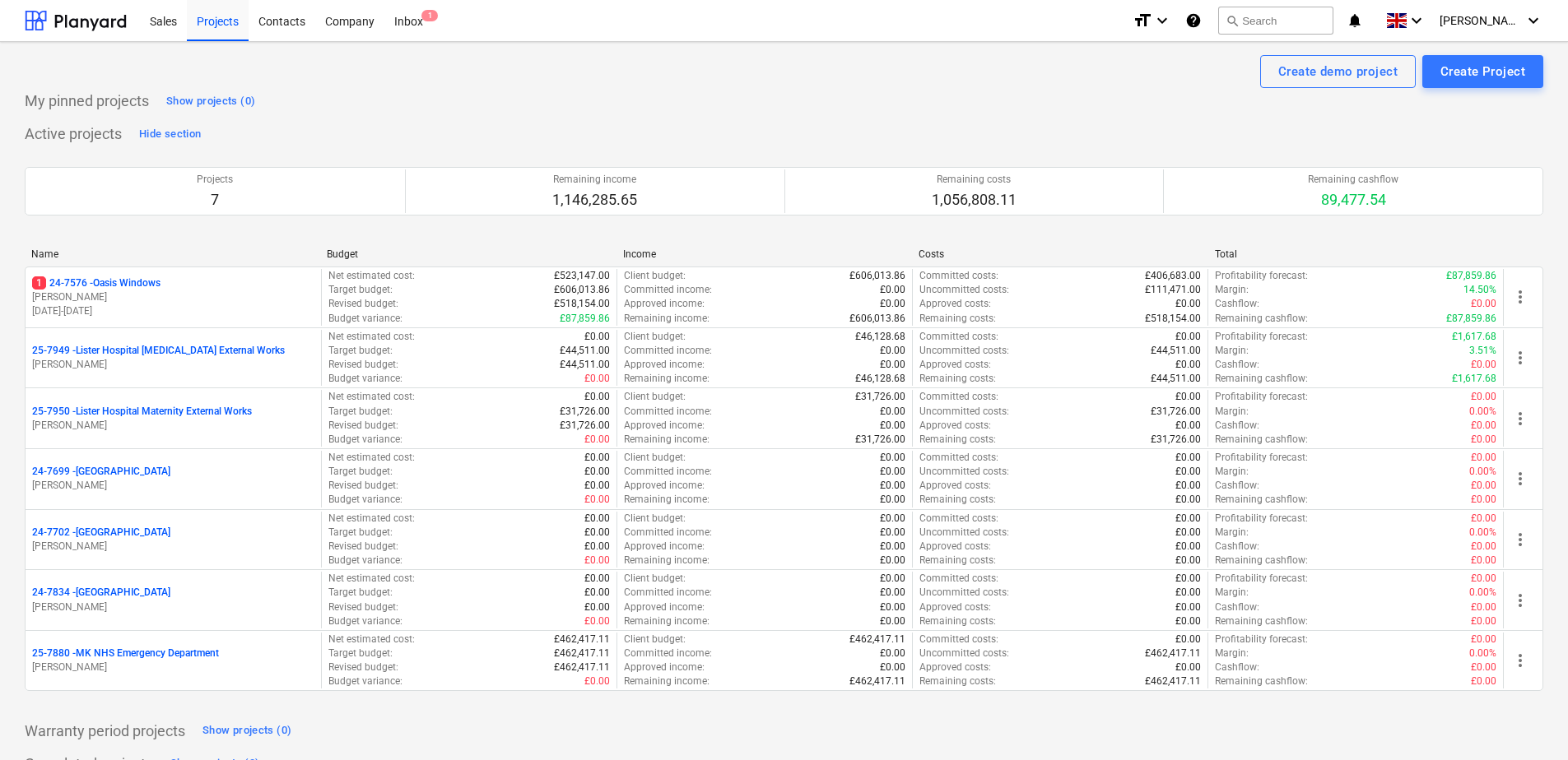
click at [1524, 14] on div "Successfully imported line-items" at bounding box center [1336, 17] width 445 height 34
click at [1532, 25] on div "Successfully imported line-items" at bounding box center [1336, 17] width 445 height 34
click at [1530, 25] on div "Successfully imported line-items" at bounding box center [1336, 17] width 445 height 34
drag, startPoint x: 1529, startPoint y: 25, endPoint x: 1534, endPoint y: 61, distance: 36.3
drag, startPoint x: 1534, startPoint y: 61, endPoint x: 888, endPoint y: 161, distance: 653.7
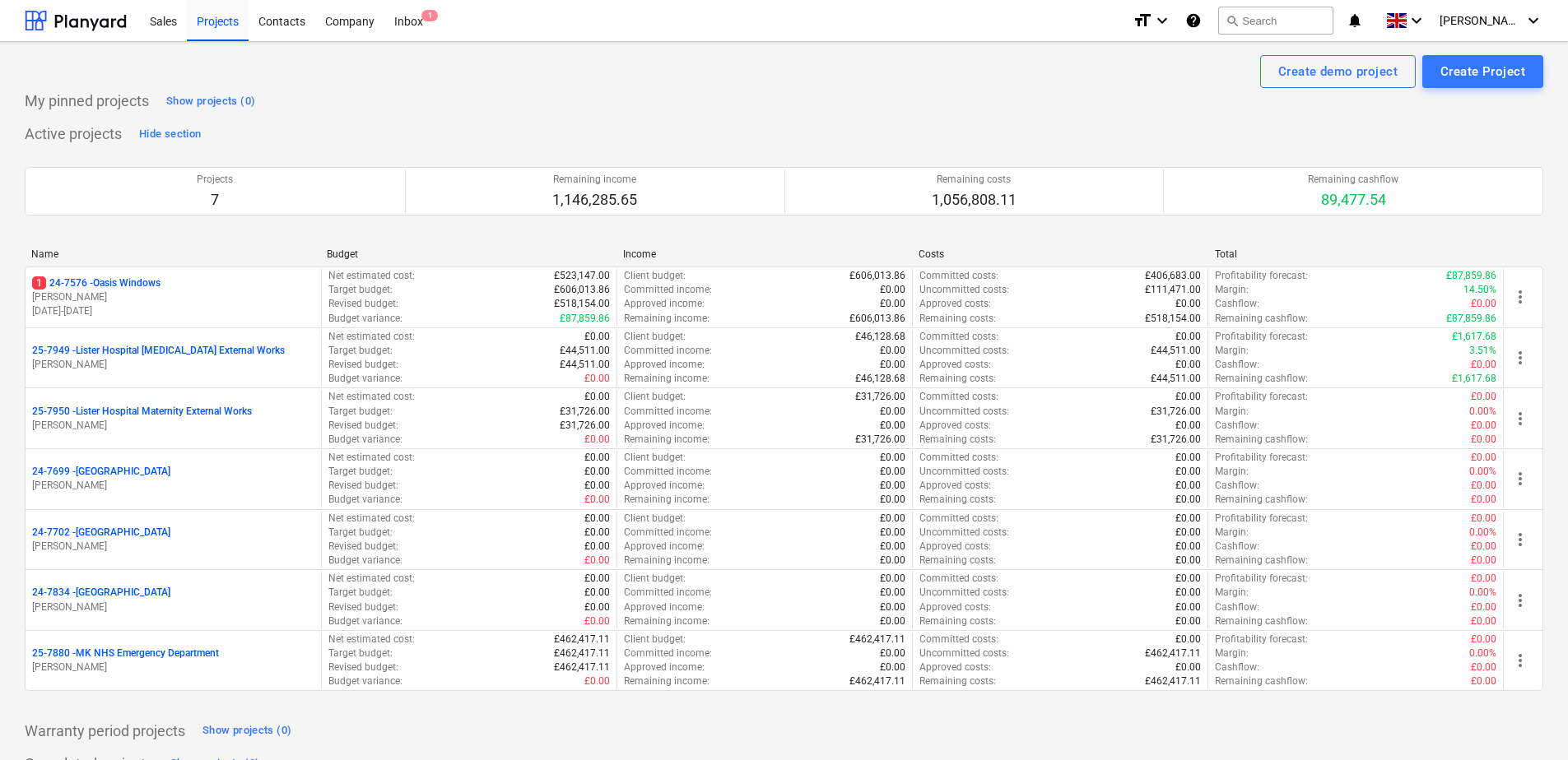
click at [888, 161] on div at bounding box center [784, 163] width 1519 height 6
click at [1528, 19] on icon "keyboard_arrow_down" at bounding box center [1533, 20] width 19 height 19
click at [1486, 88] on div "Log out" at bounding box center [1494, 91] width 99 height 27
